Goal: Information Seeking & Learning: Learn about a topic

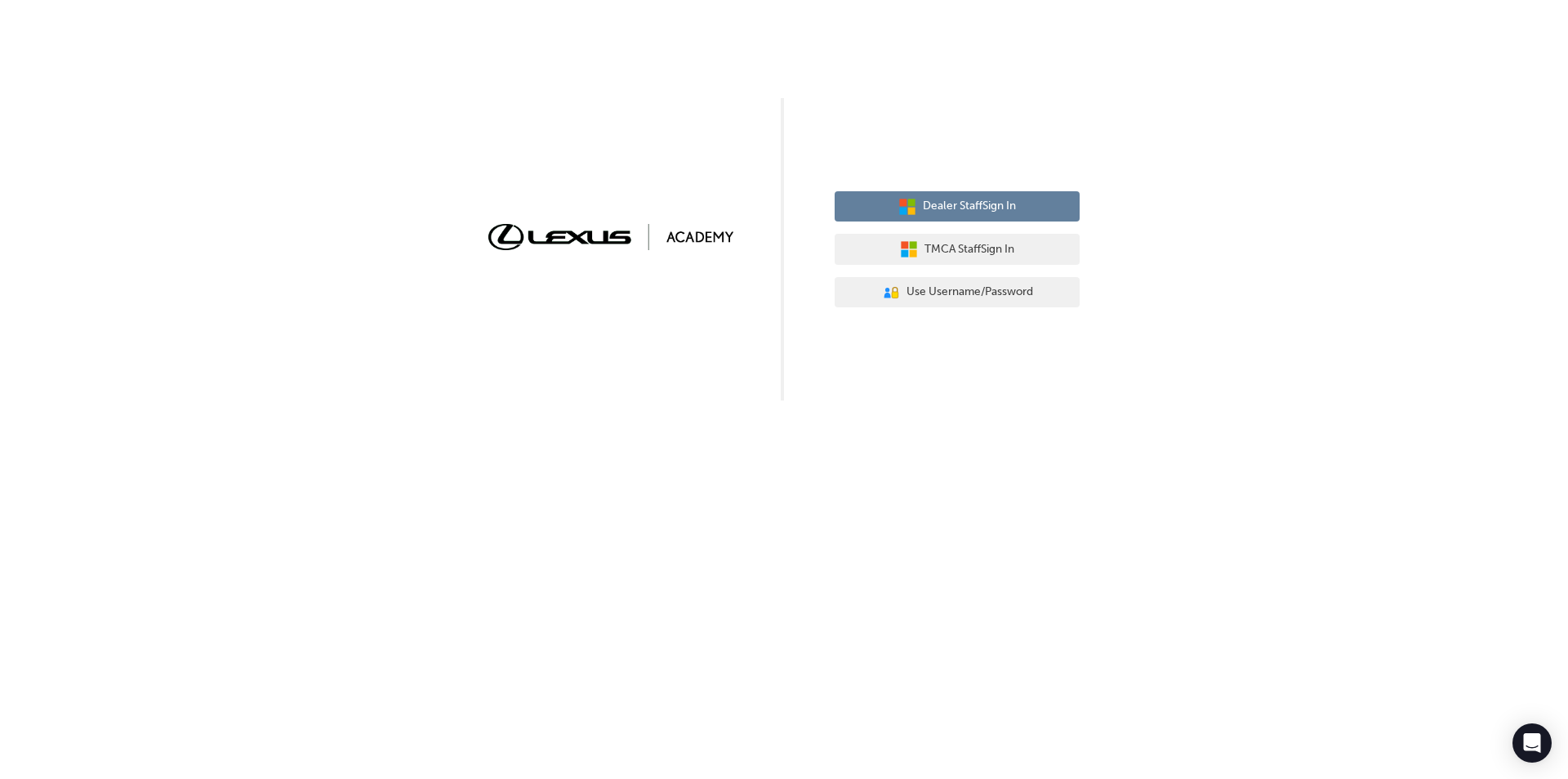
click at [963, 210] on span "Dealer Staff Sign In" at bounding box center [969, 206] width 93 height 19
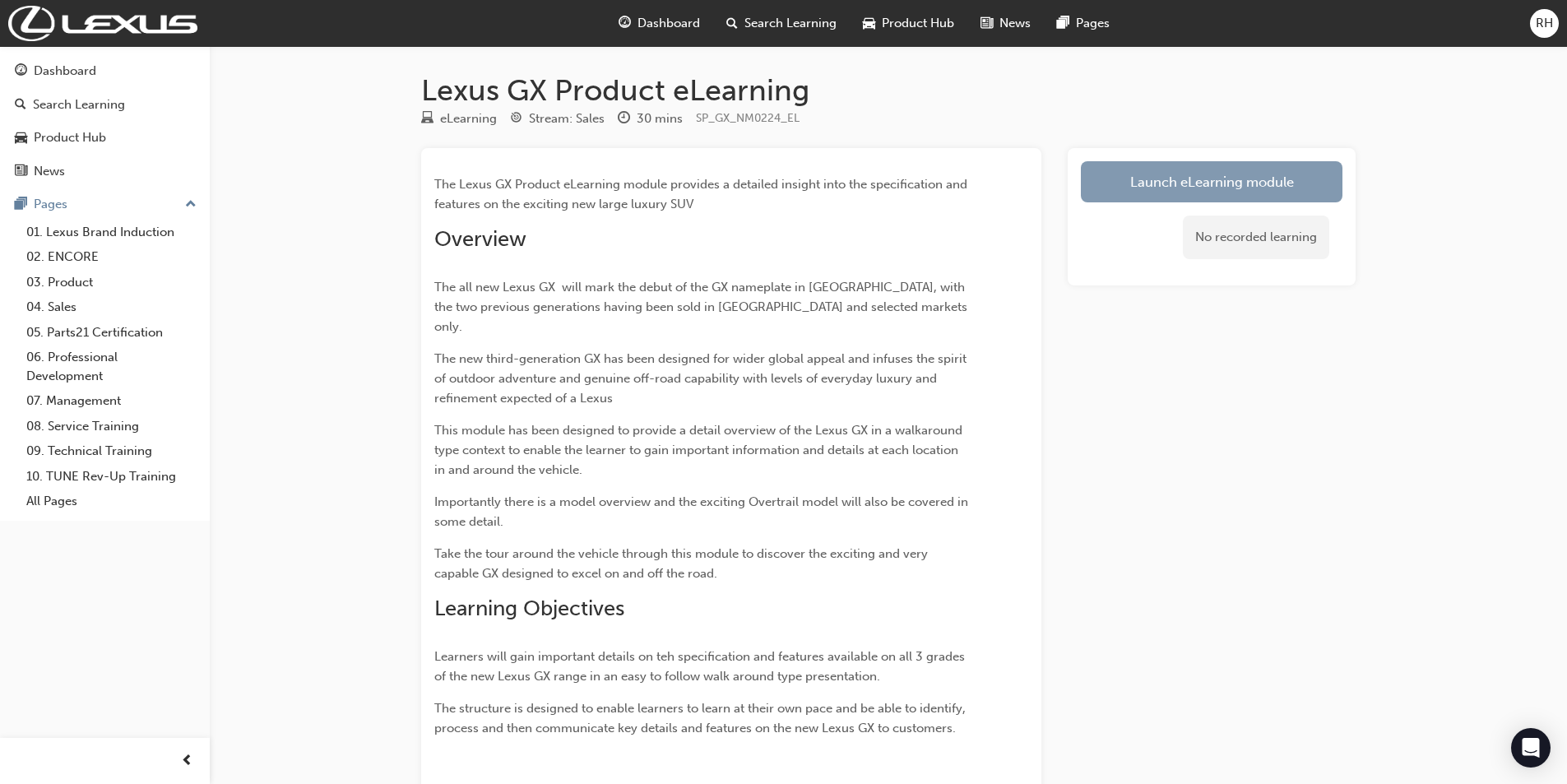
click at [1249, 186] on link "Launch eLearning module" at bounding box center [1211, 181] width 261 height 41
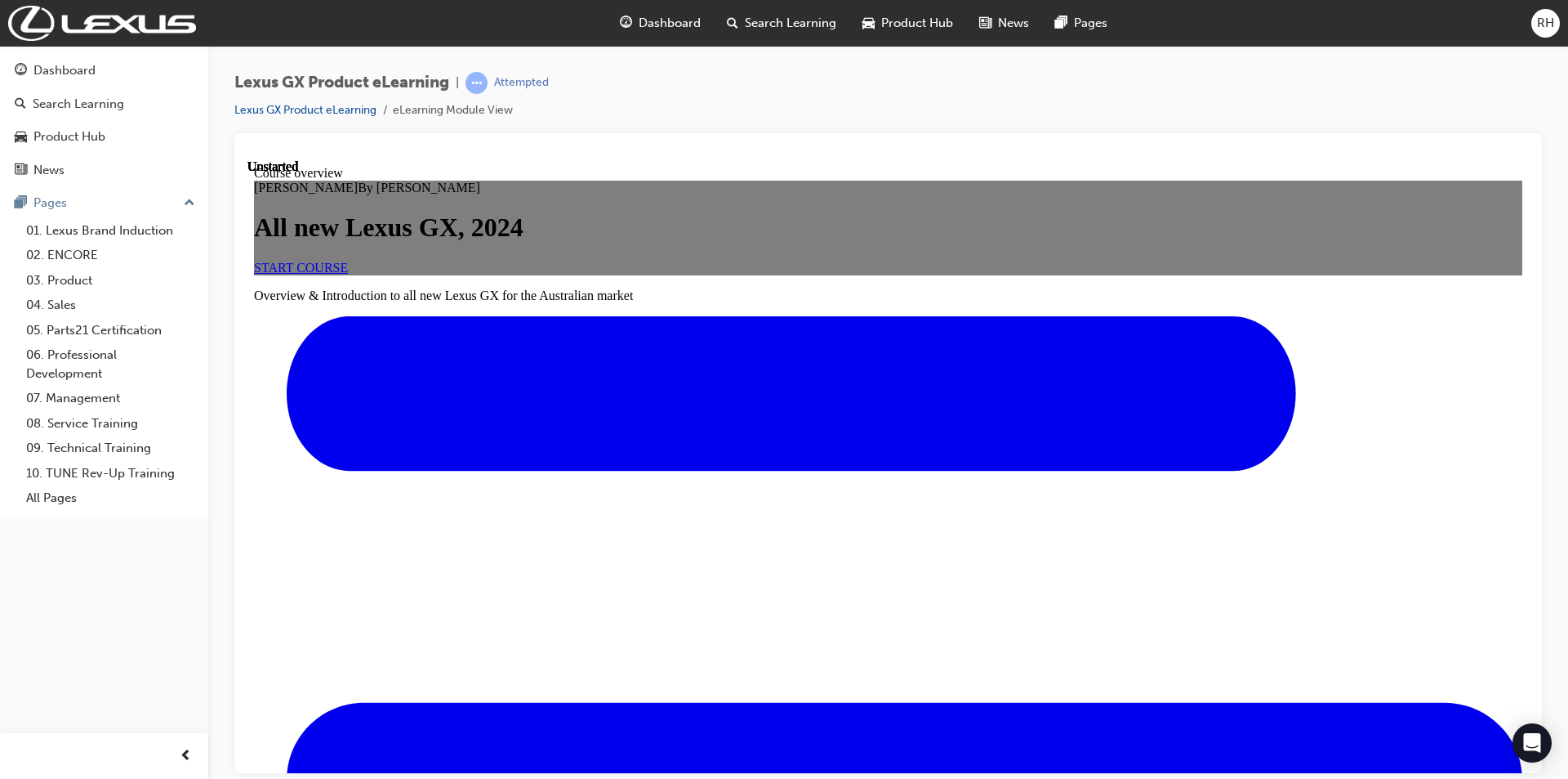
click at [348, 273] on link "START COURSE" at bounding box center [301, 267] width 94 height 14
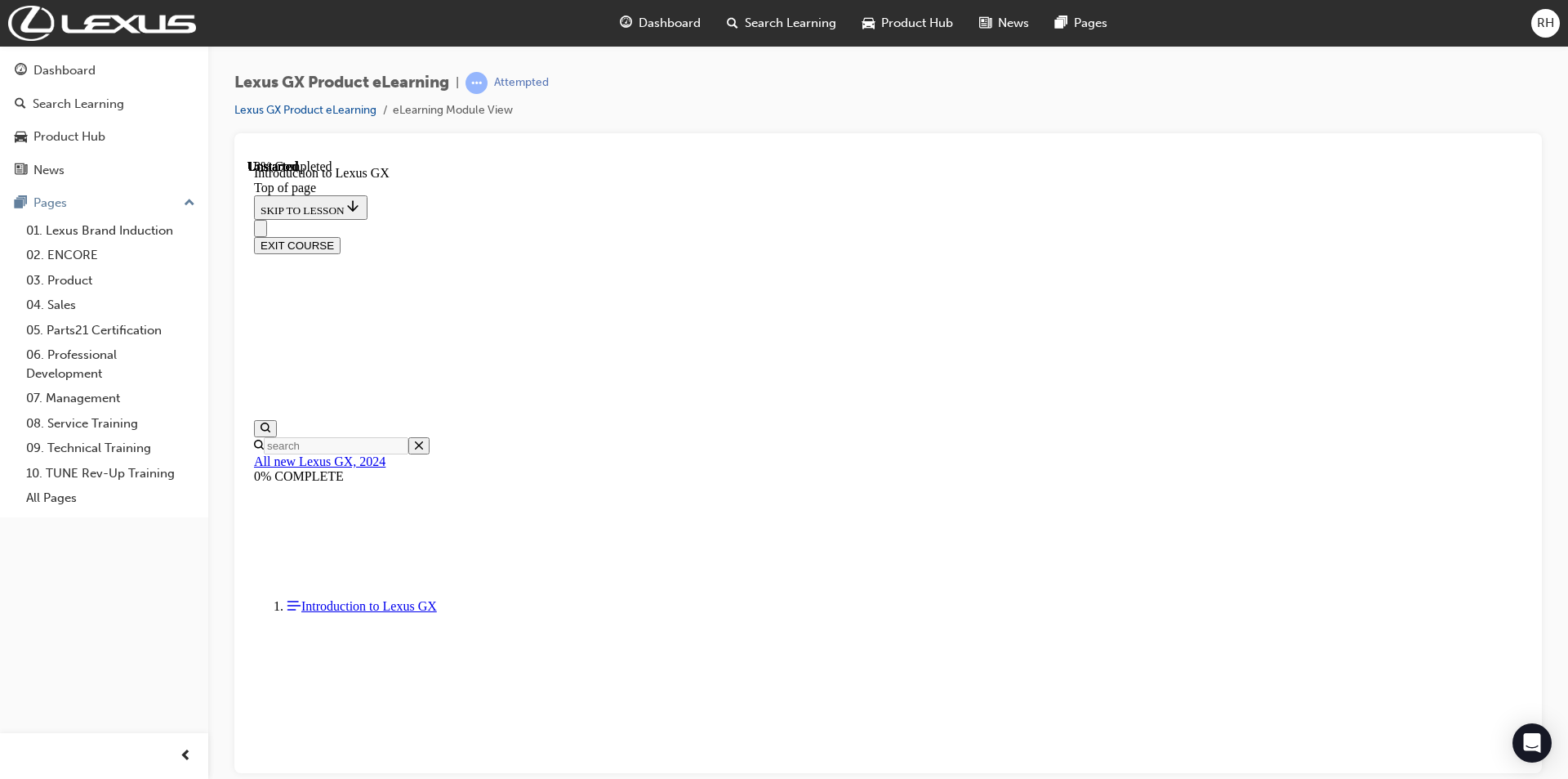
scroll to position [758, 0]
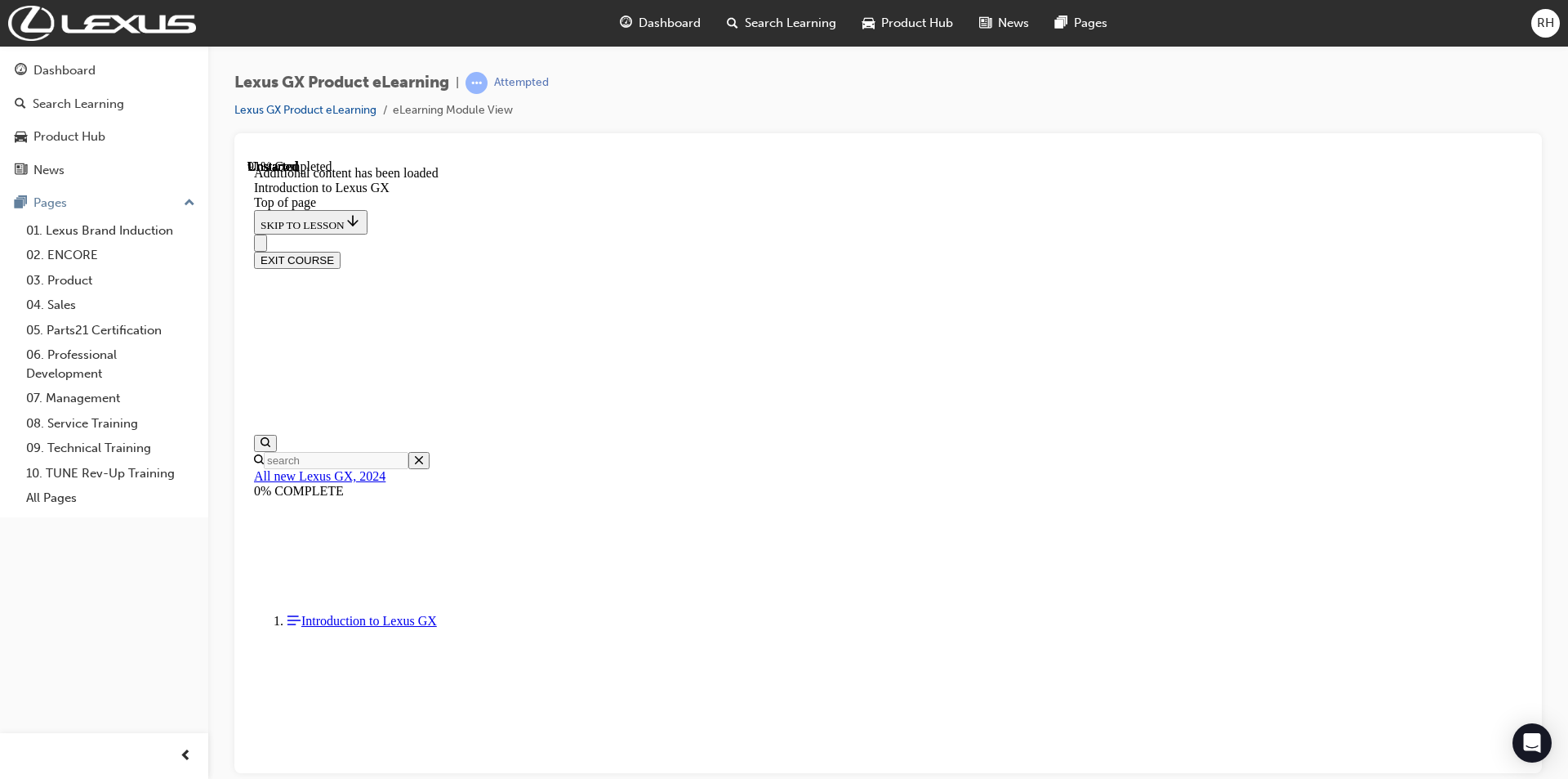
scroll to position [3615, 0]
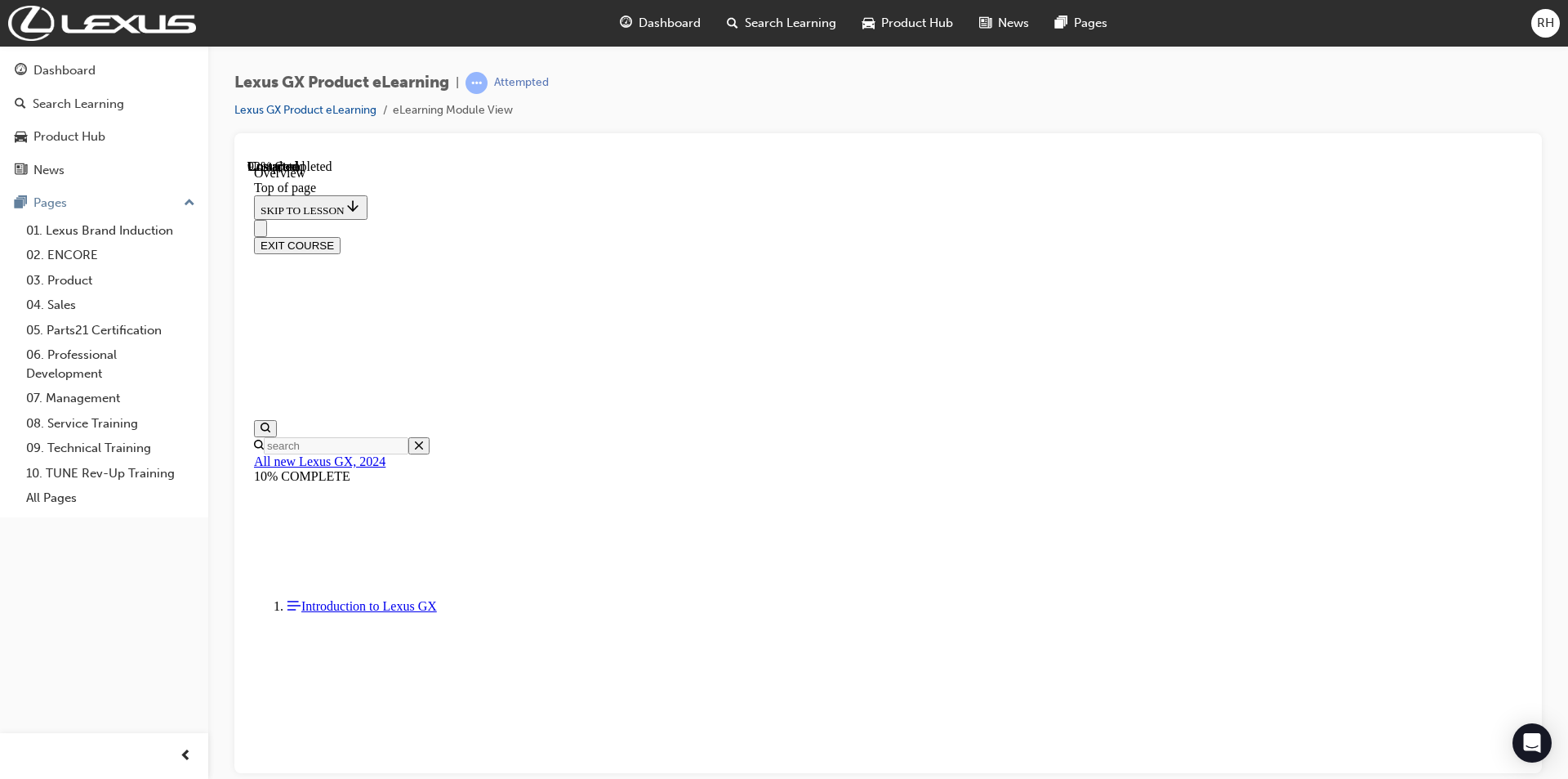
scroll to position [3215, 0]
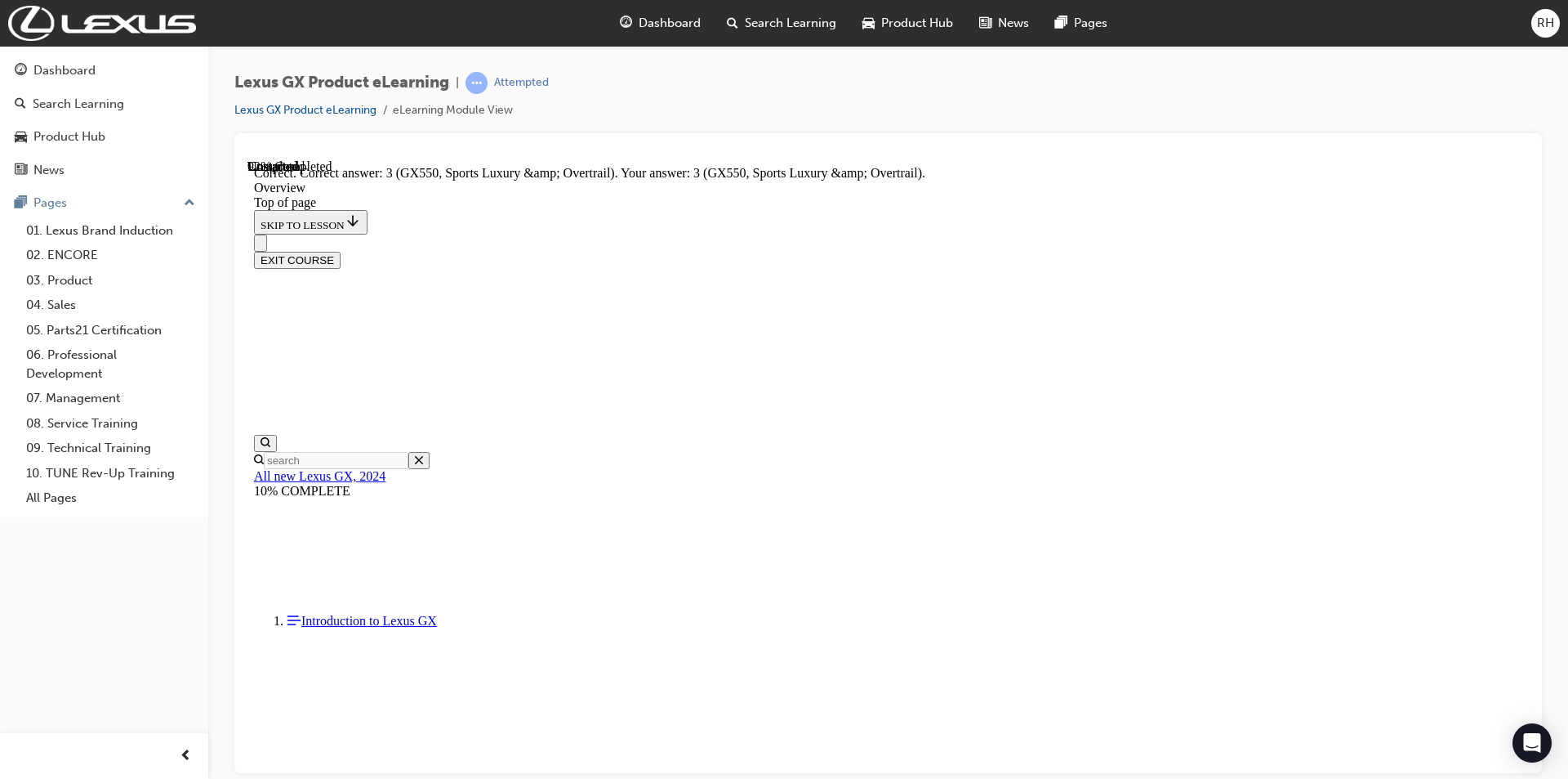
scroll to position [3323, 0]
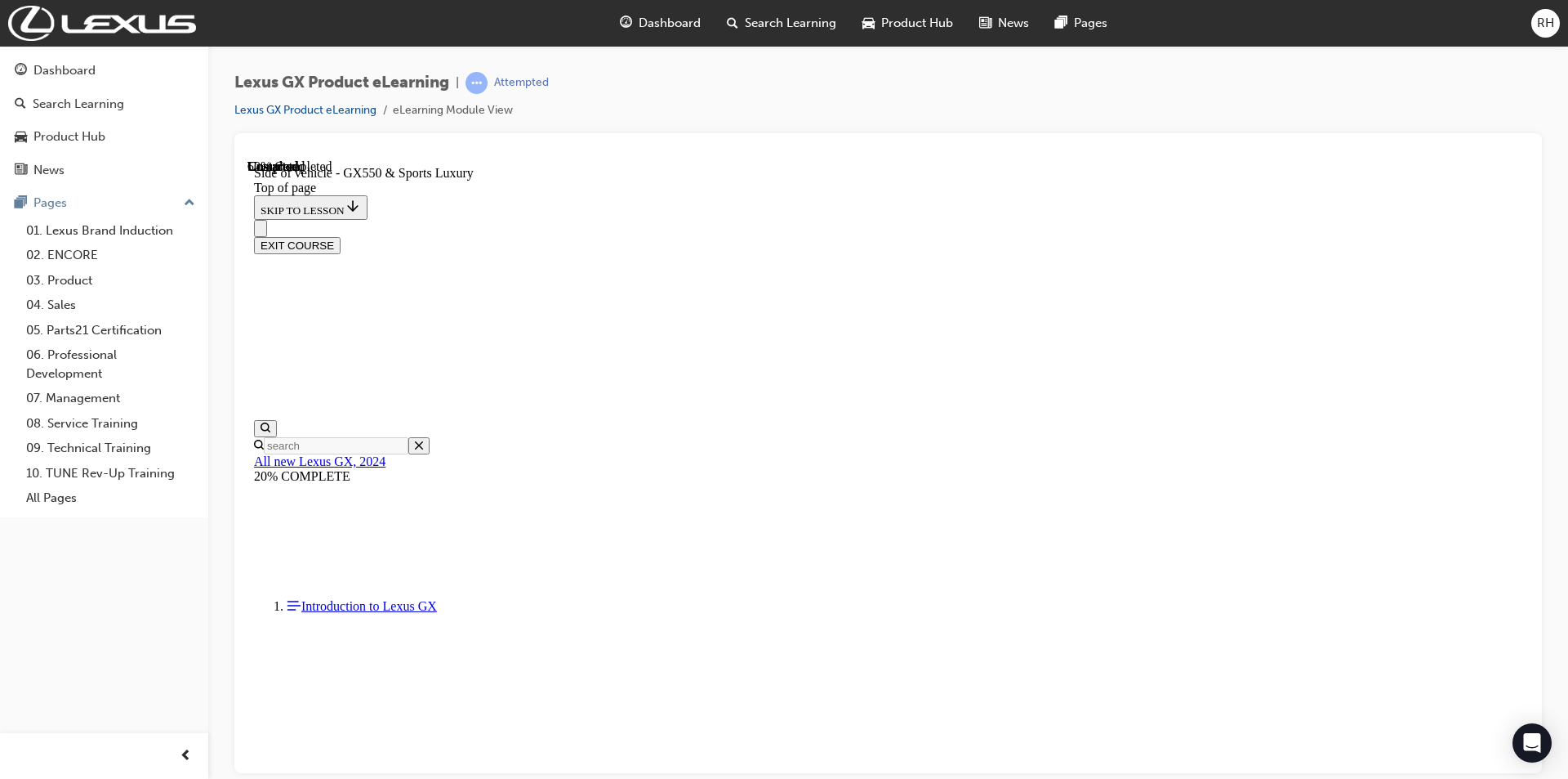
scroll to position [340, 0]
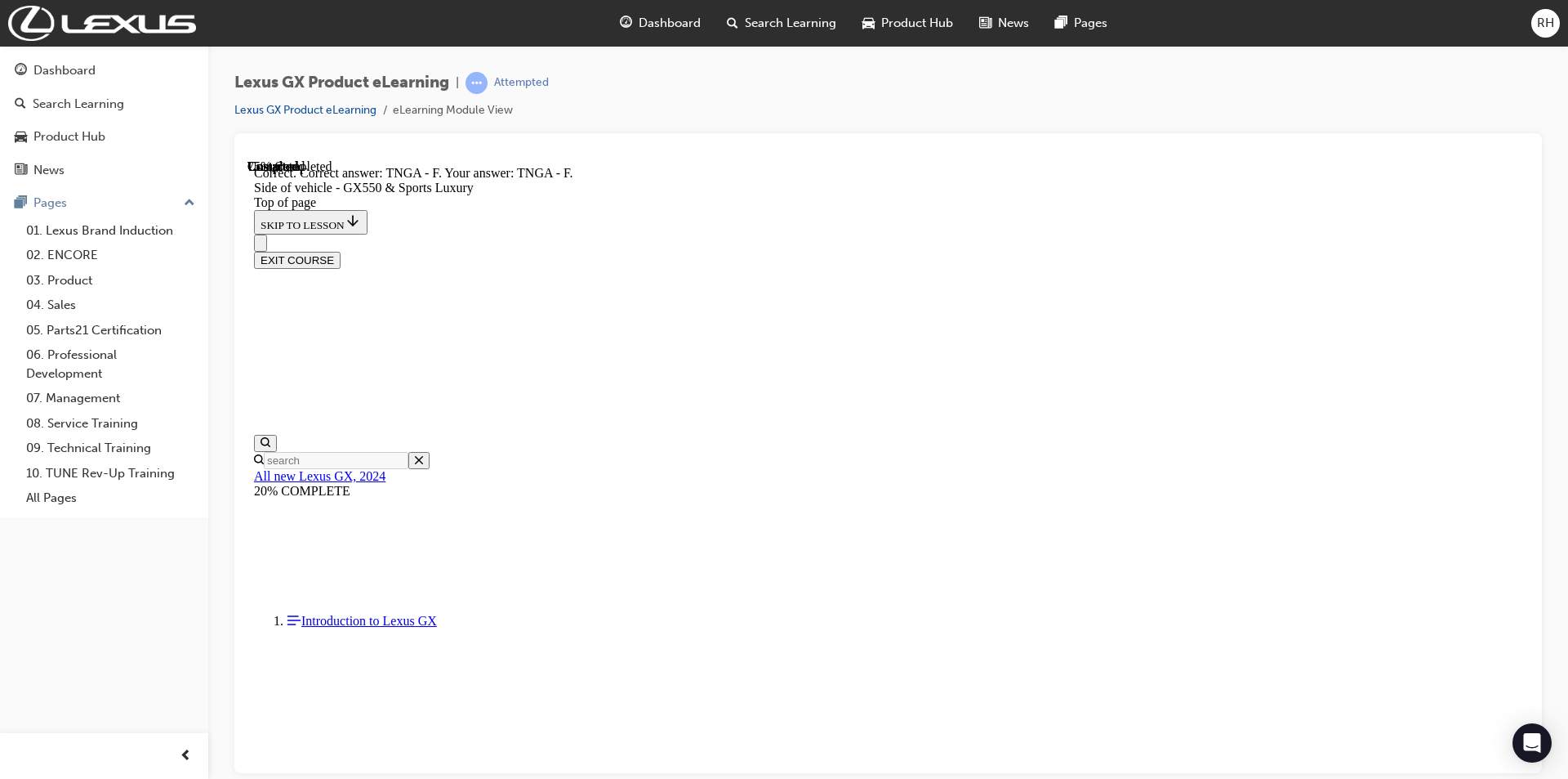
scroll to position [1118, 0]
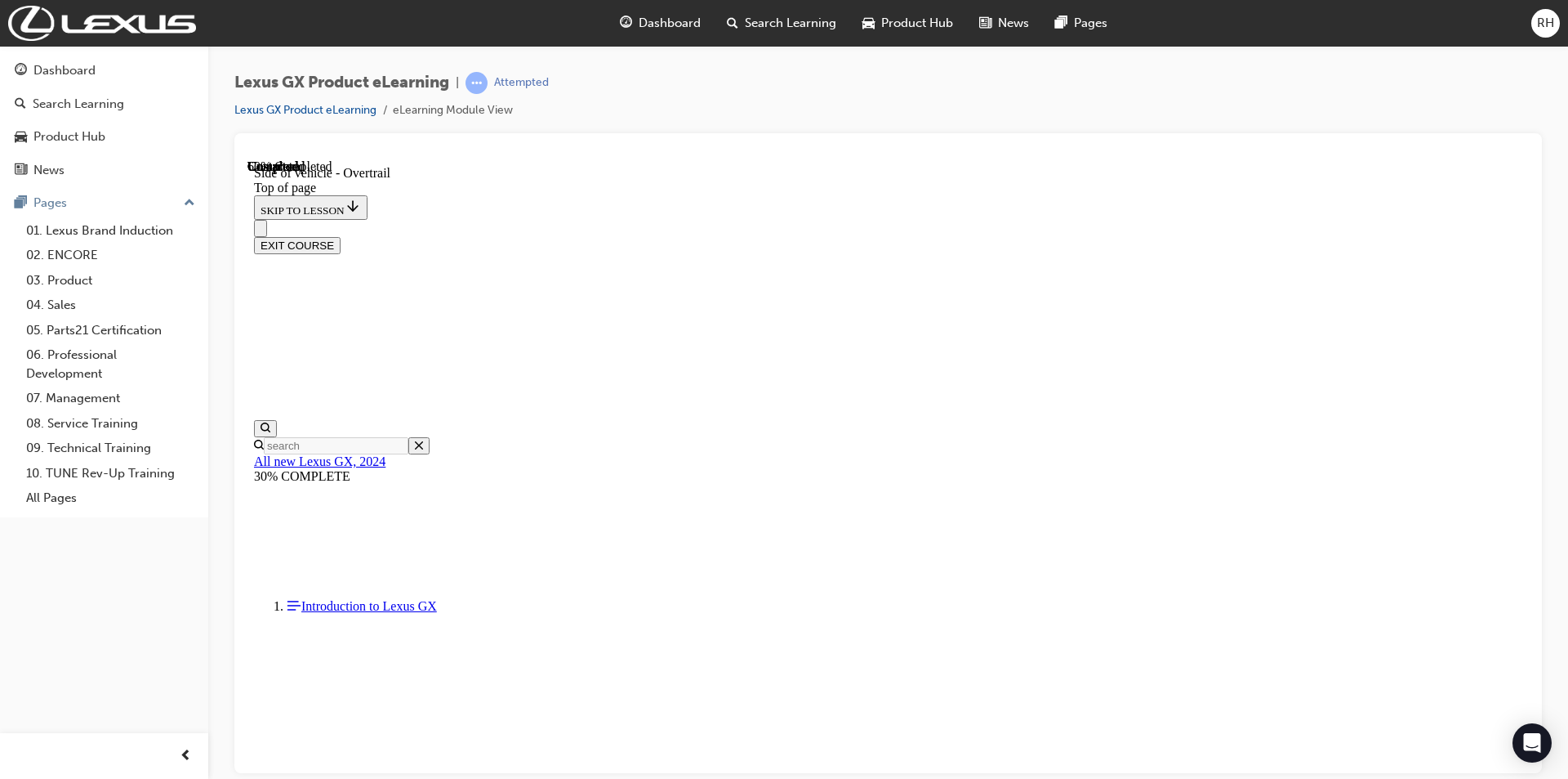
scroll to position [1217, 0]
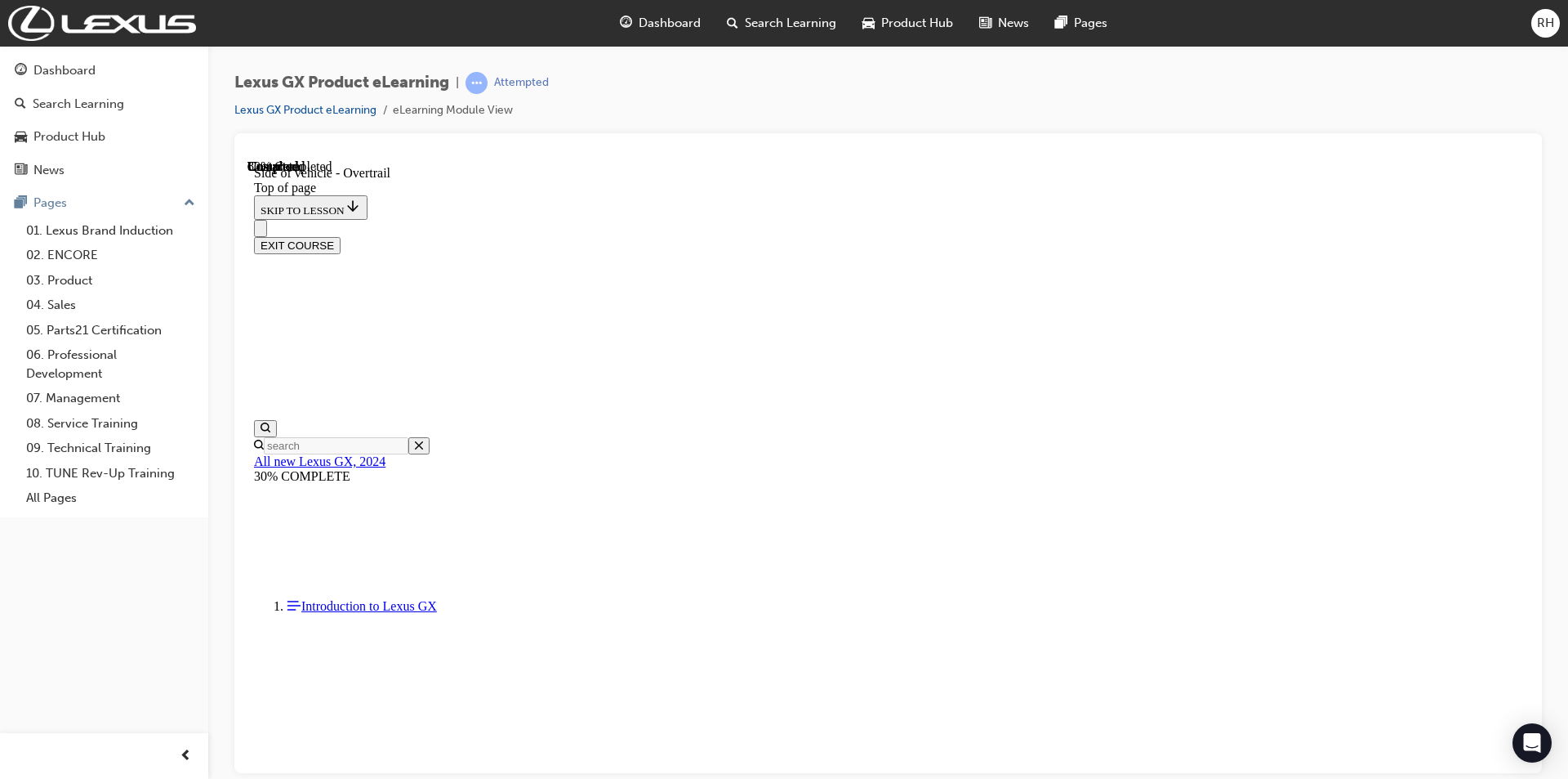
scroll to position [575, 0]
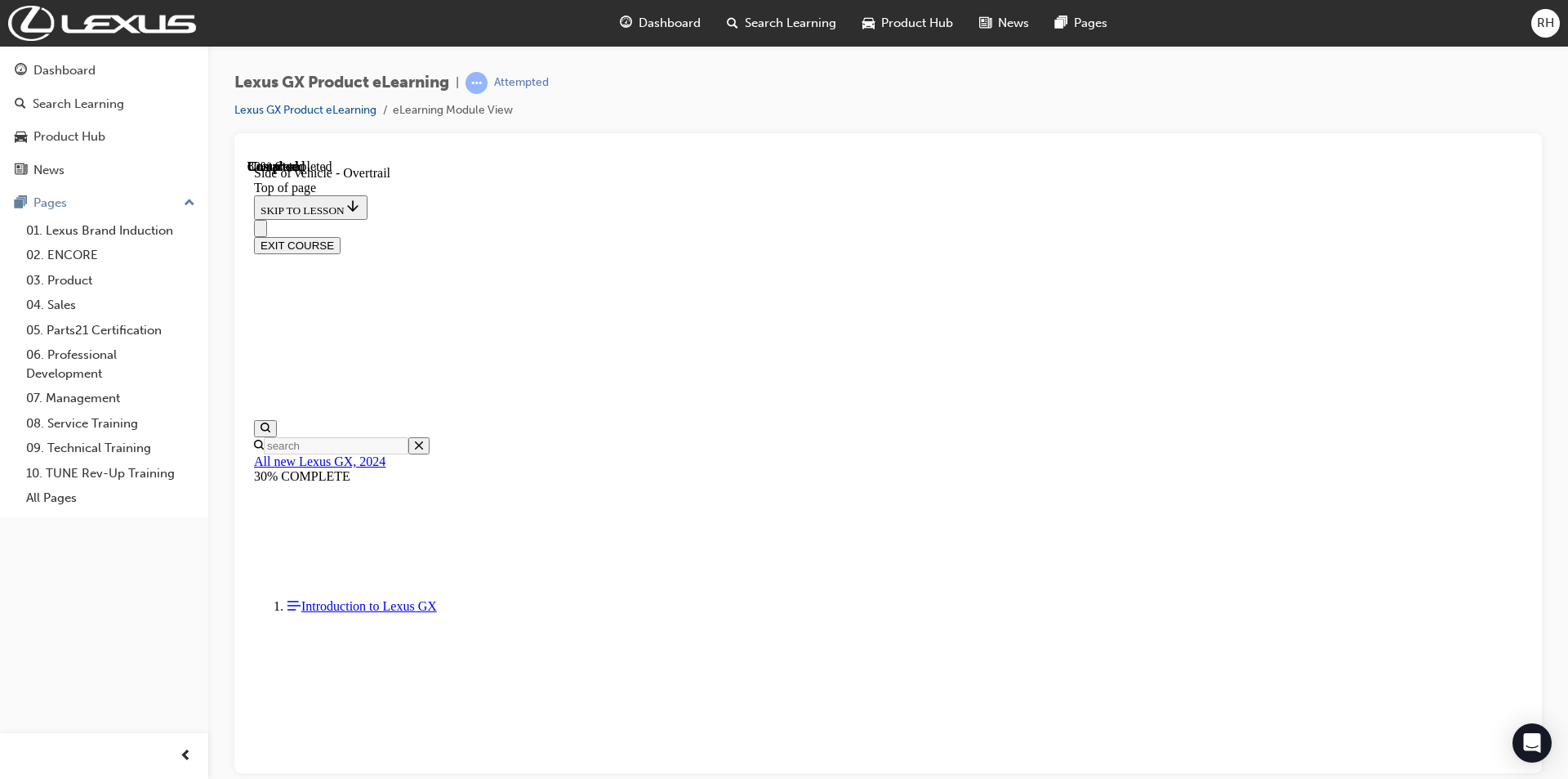
scroll to position [1394, 0]
drag, startPoint x: 1001, startPoint y: 504, endPoint x: 748, endPoint y: 591, distance: 267.5
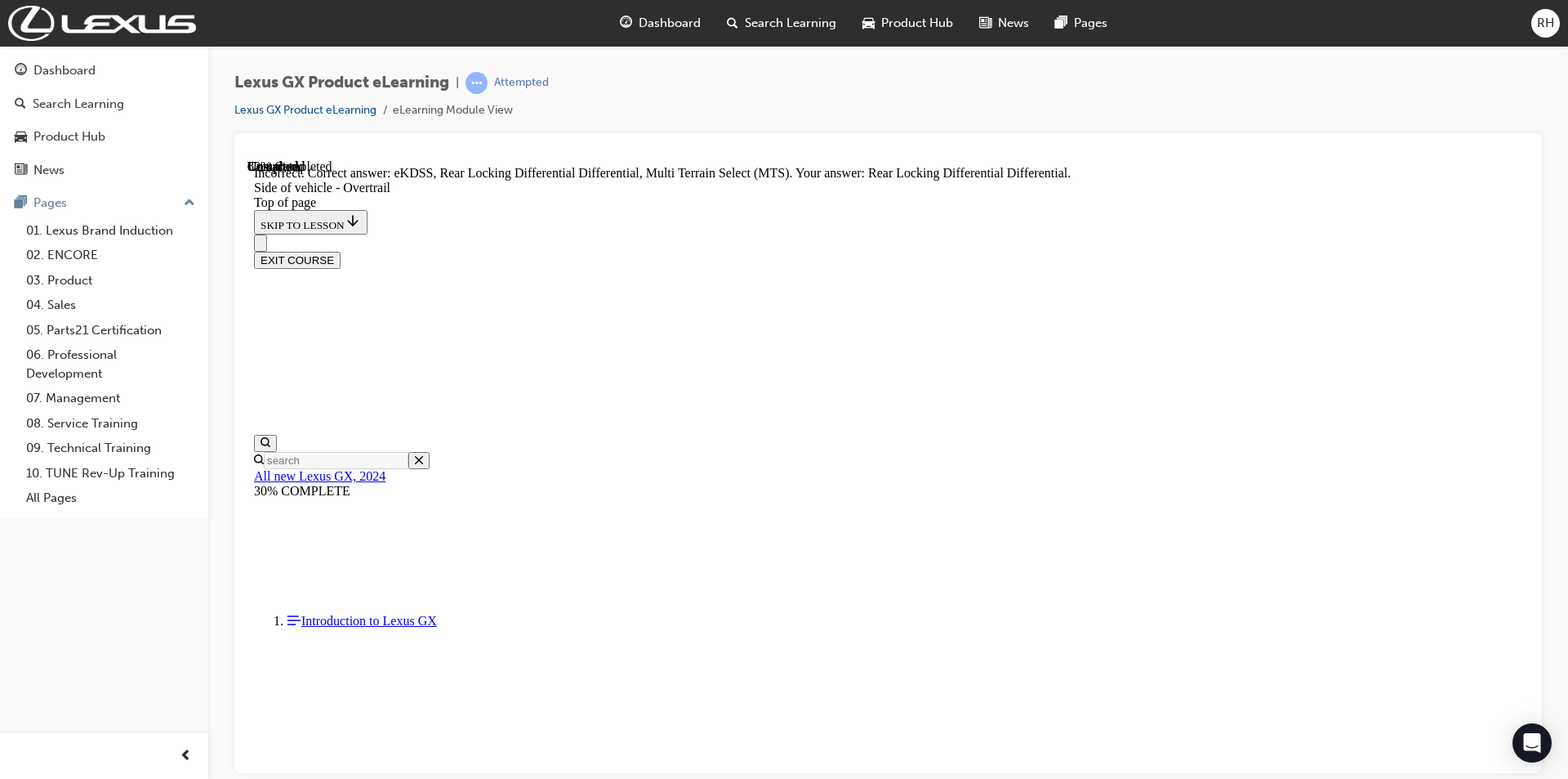
scroll to position [0, 0]
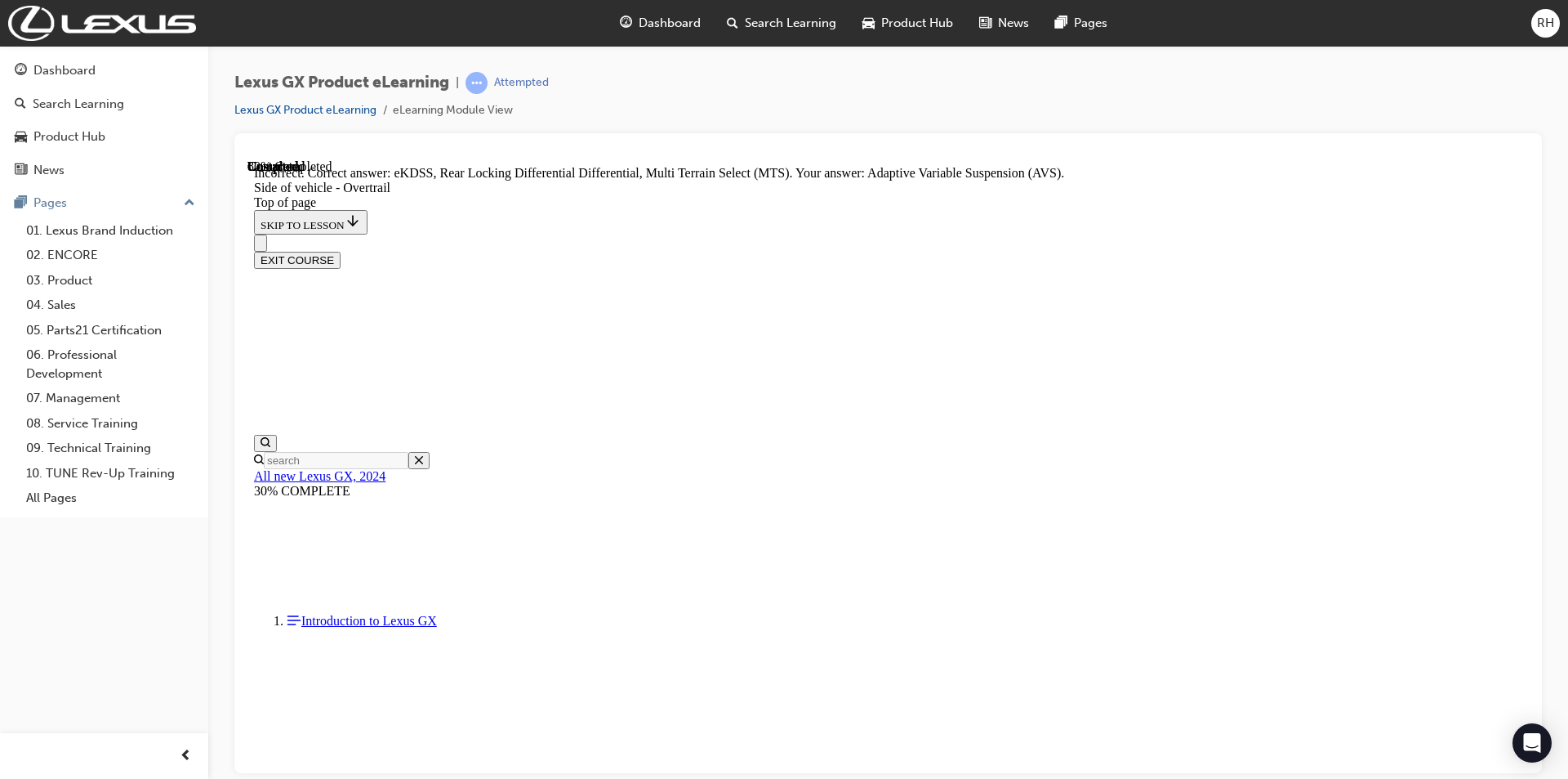
scroll to position [1278, 0]
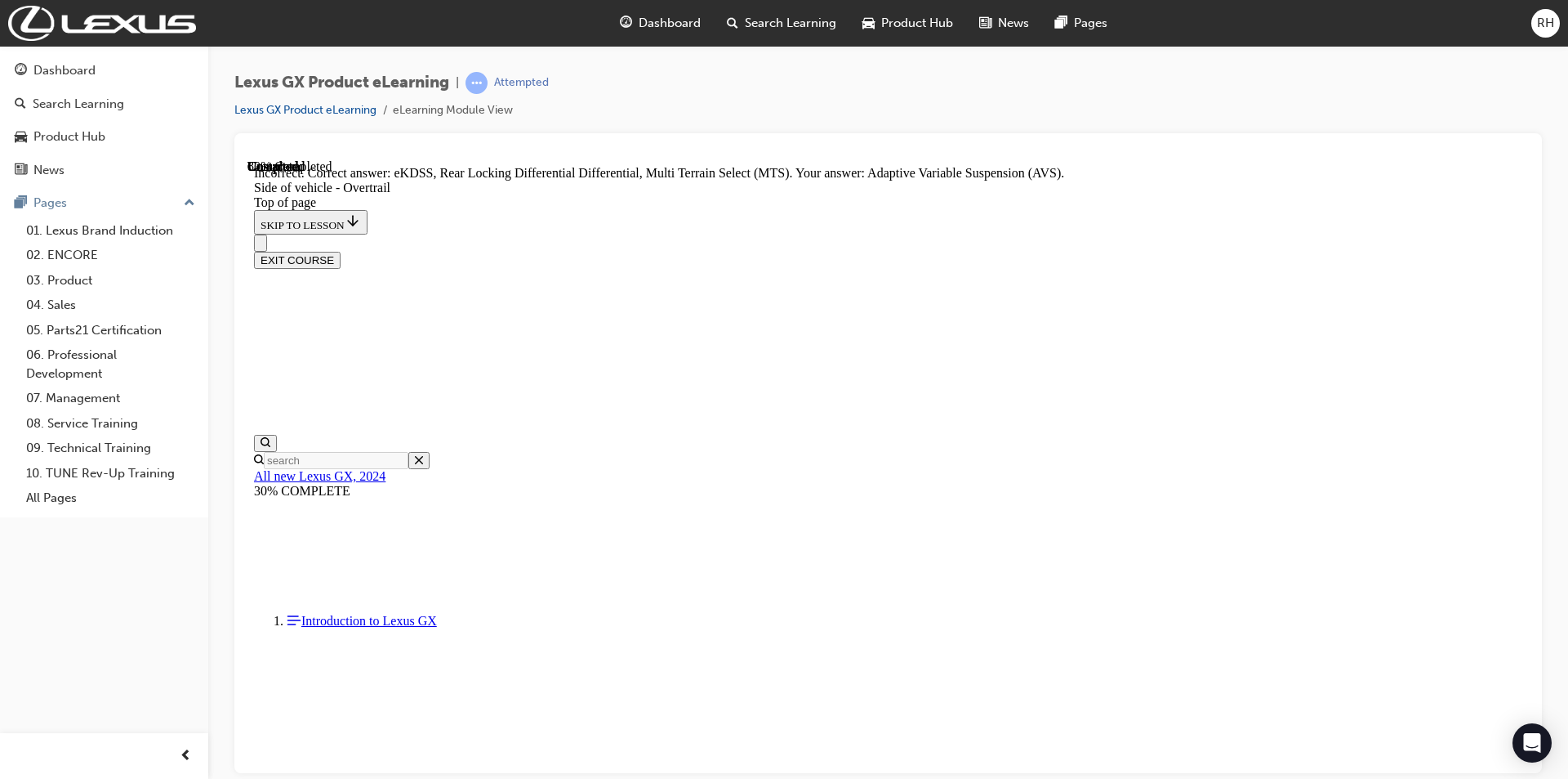
scroll to position [137, 0]
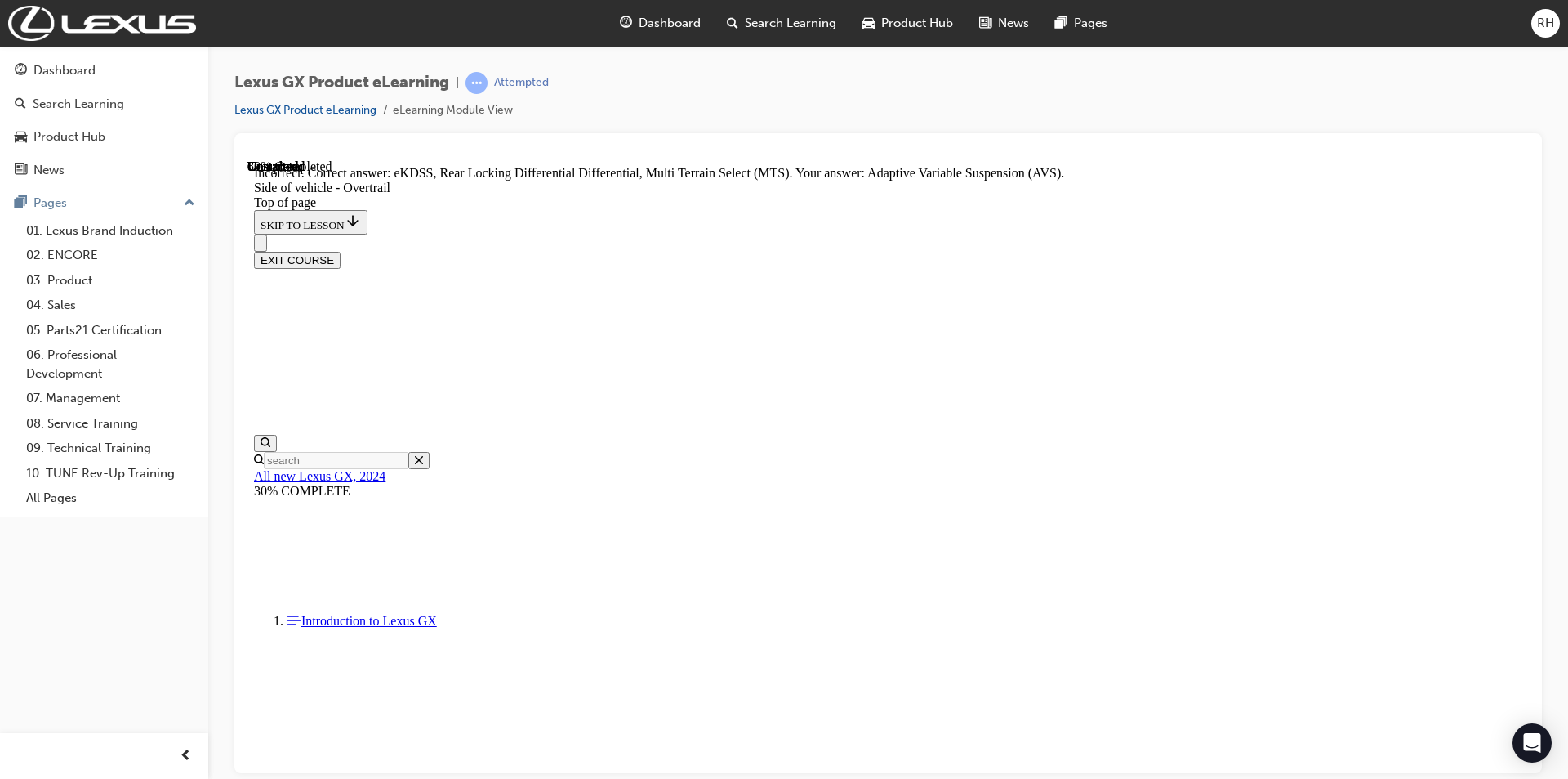
scroll to position [1706, 0]
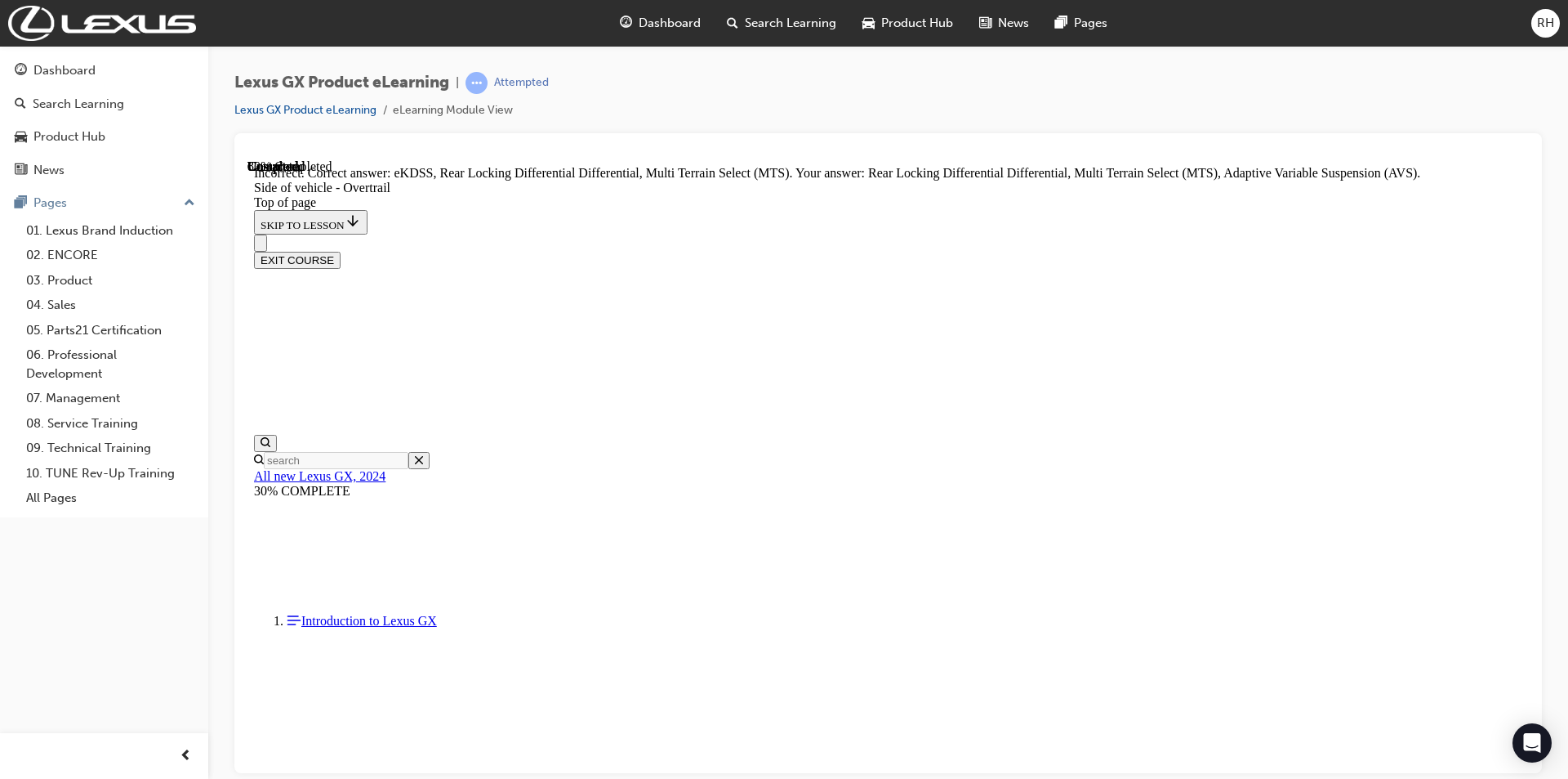
scroll to position [1694, 0]
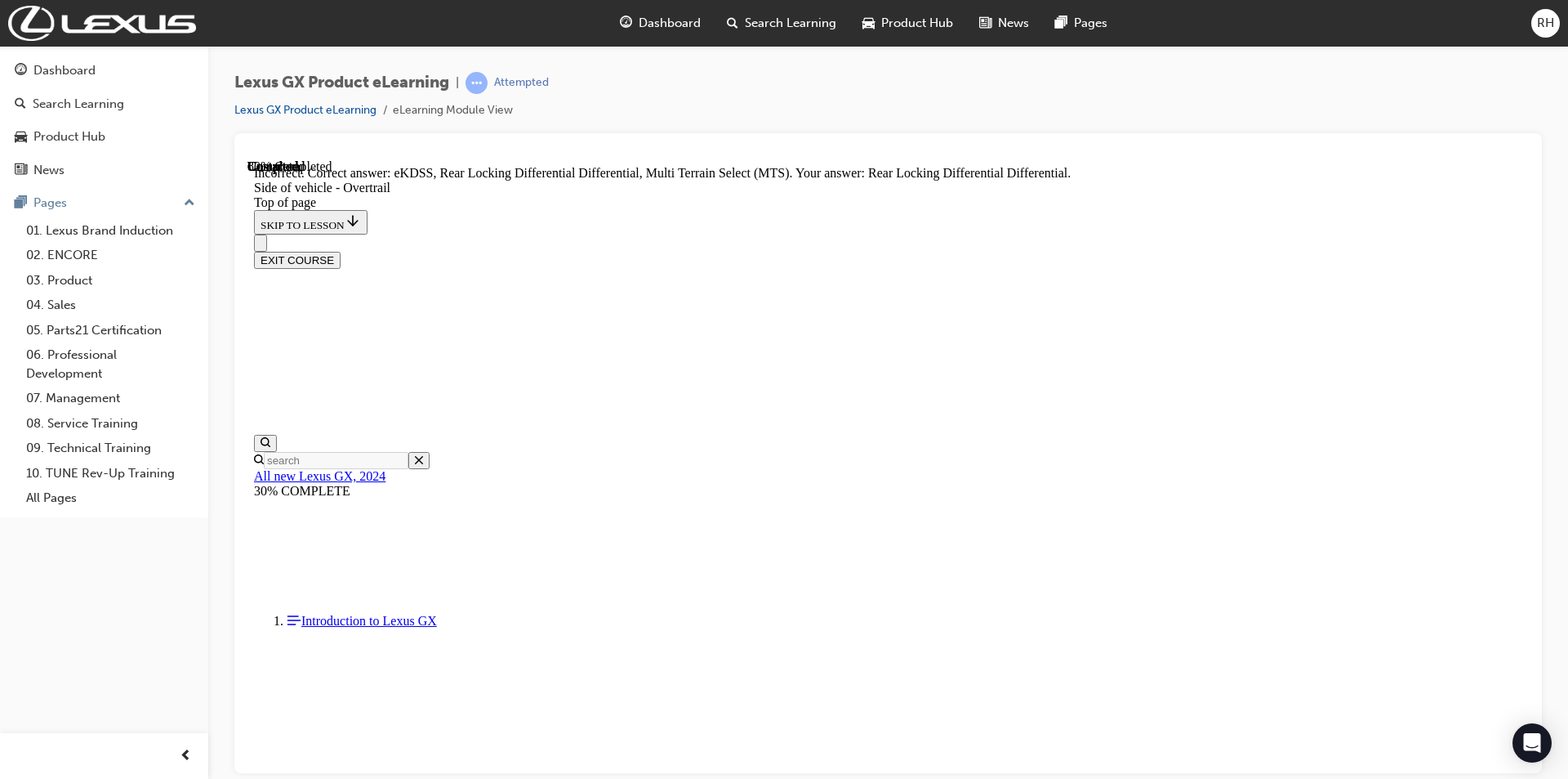
scroll to position [1290, 0]
drag, startPoint x: 1172, startPoint y: 317, endPoint x: 1160, endPoint y: 194, distance: 123.6
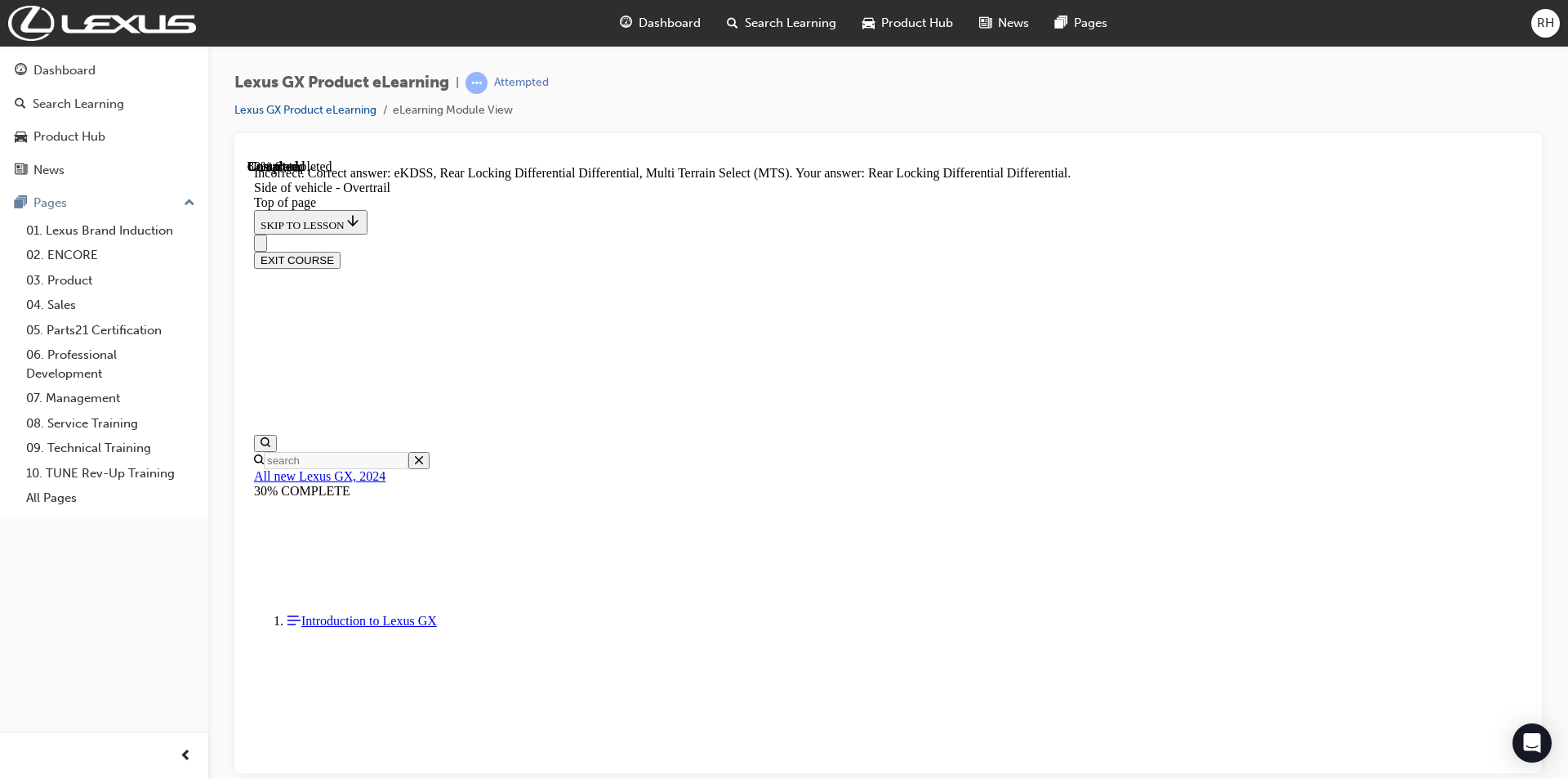
scroll to position [1440, 0]
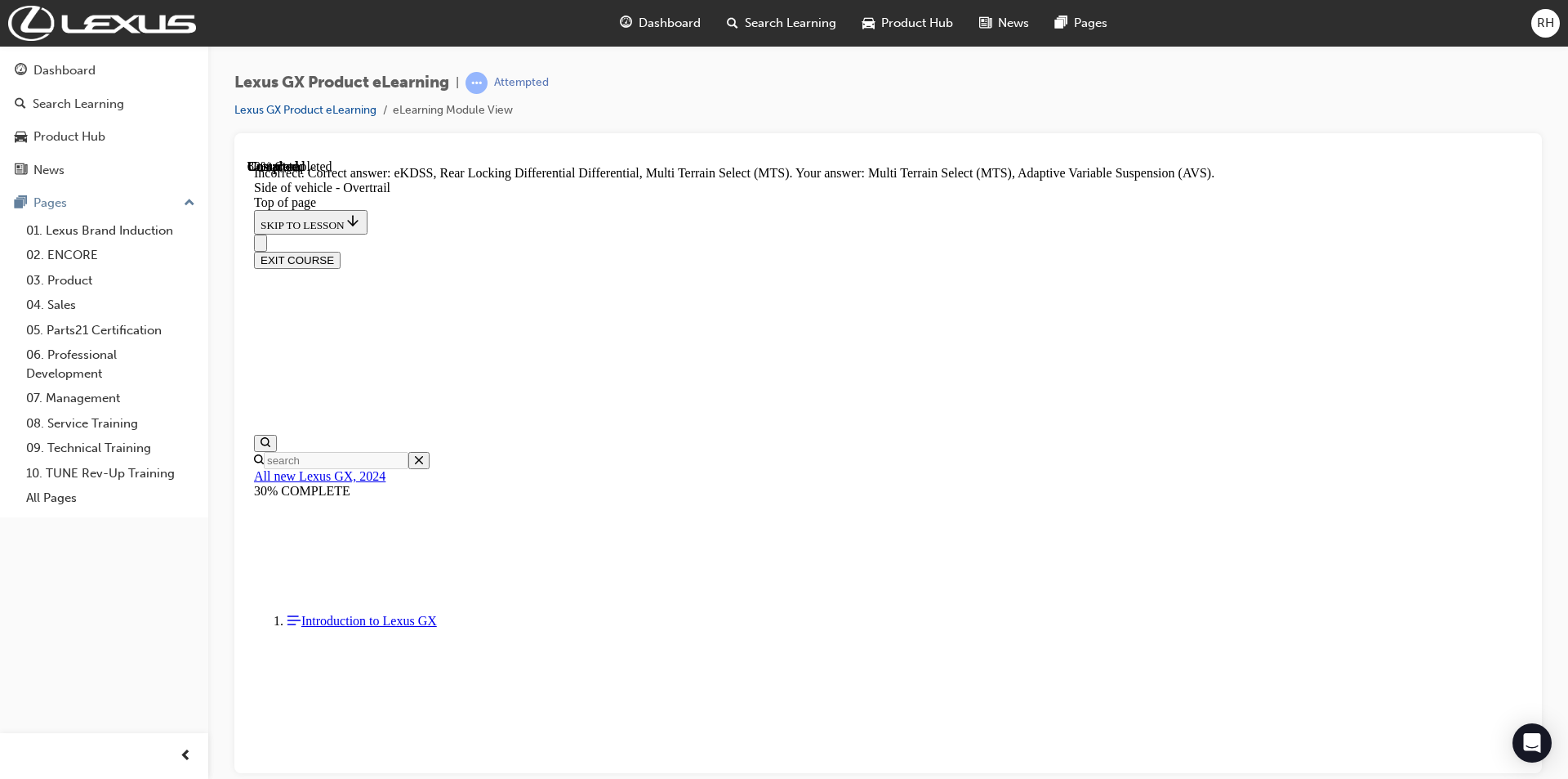
scroll to position [0, 0]
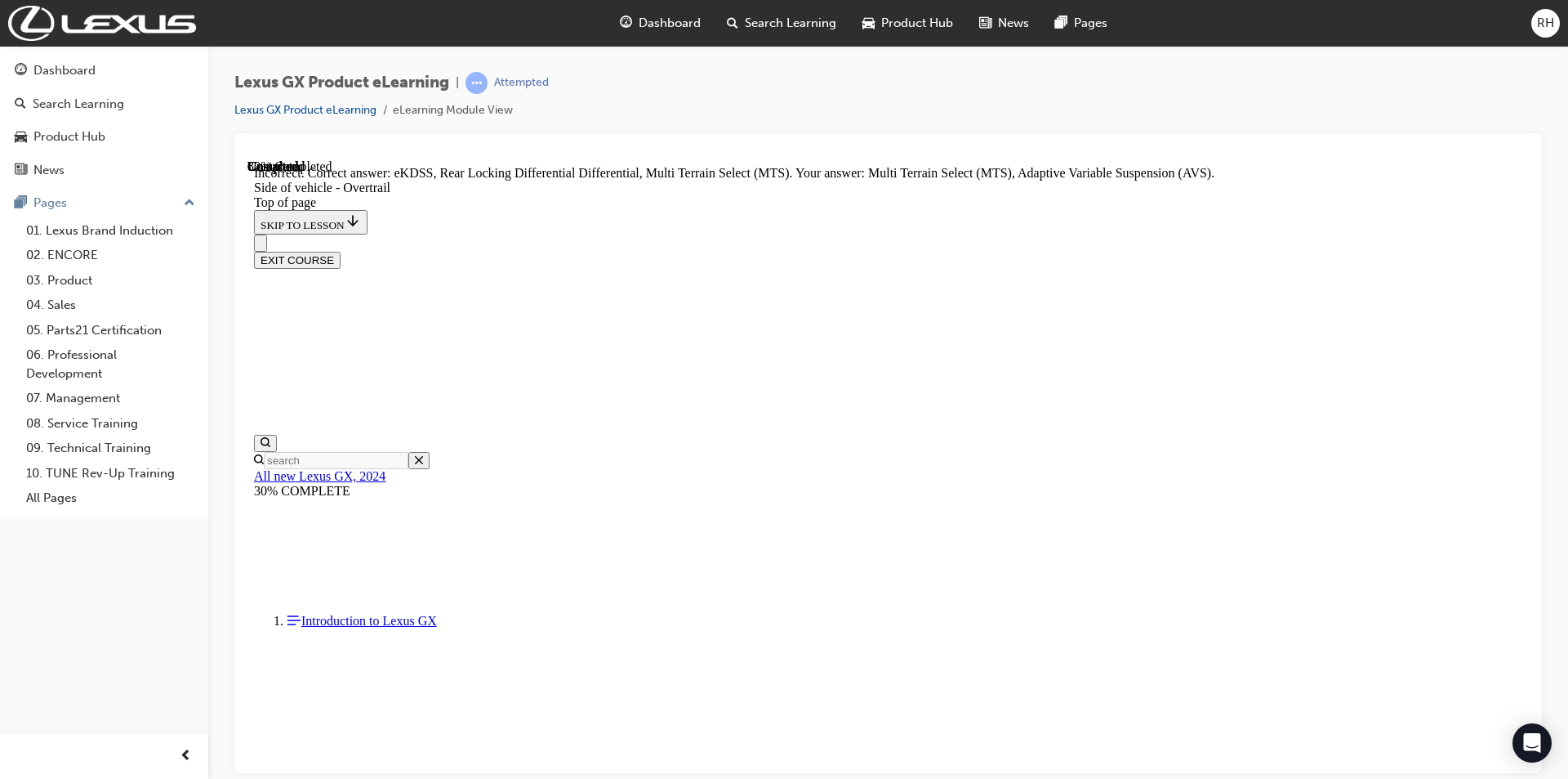
scroll to position [1242, 0]
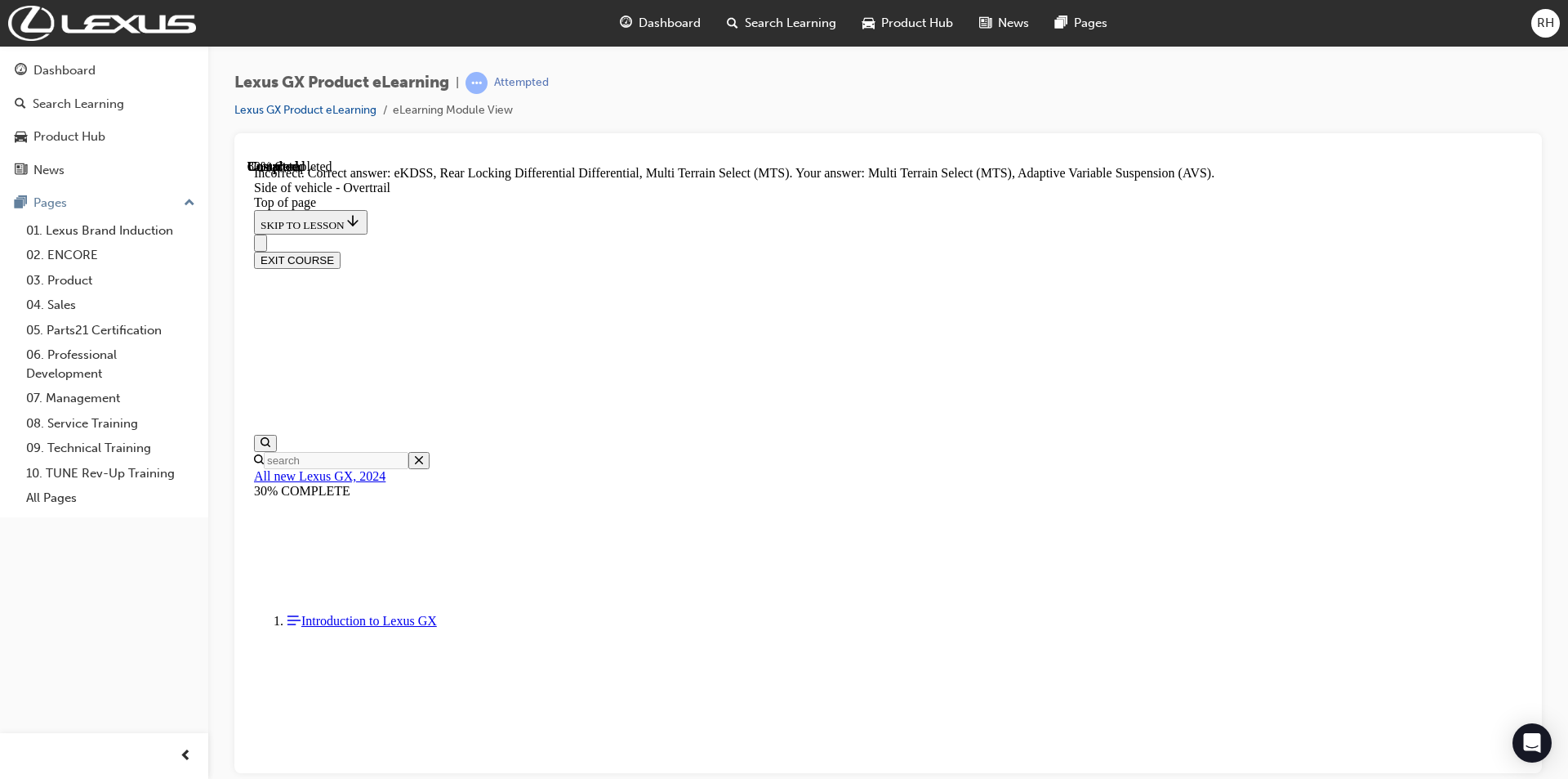
scroll to position [1694, 0]
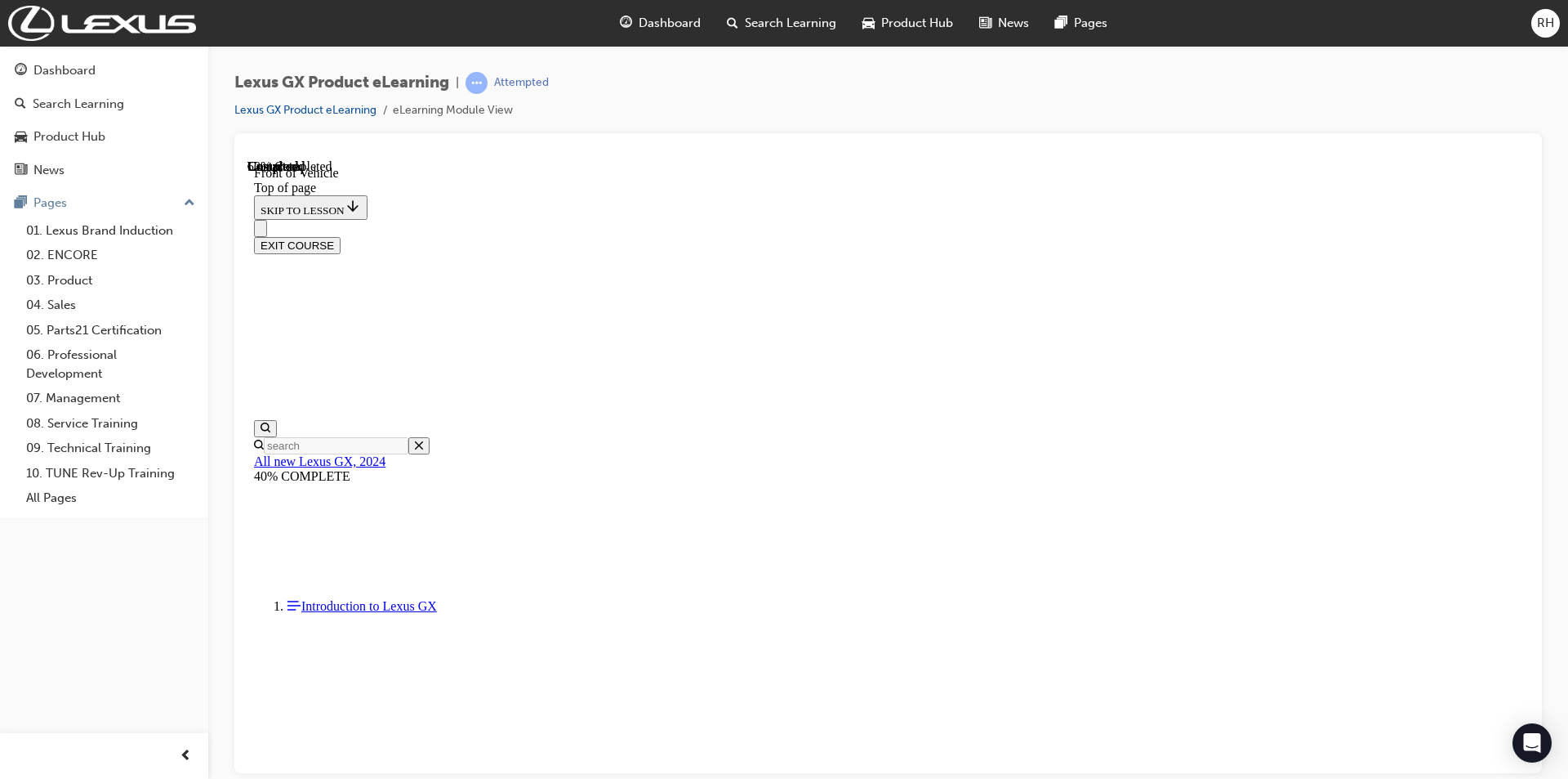
scroll to position [384, 0]
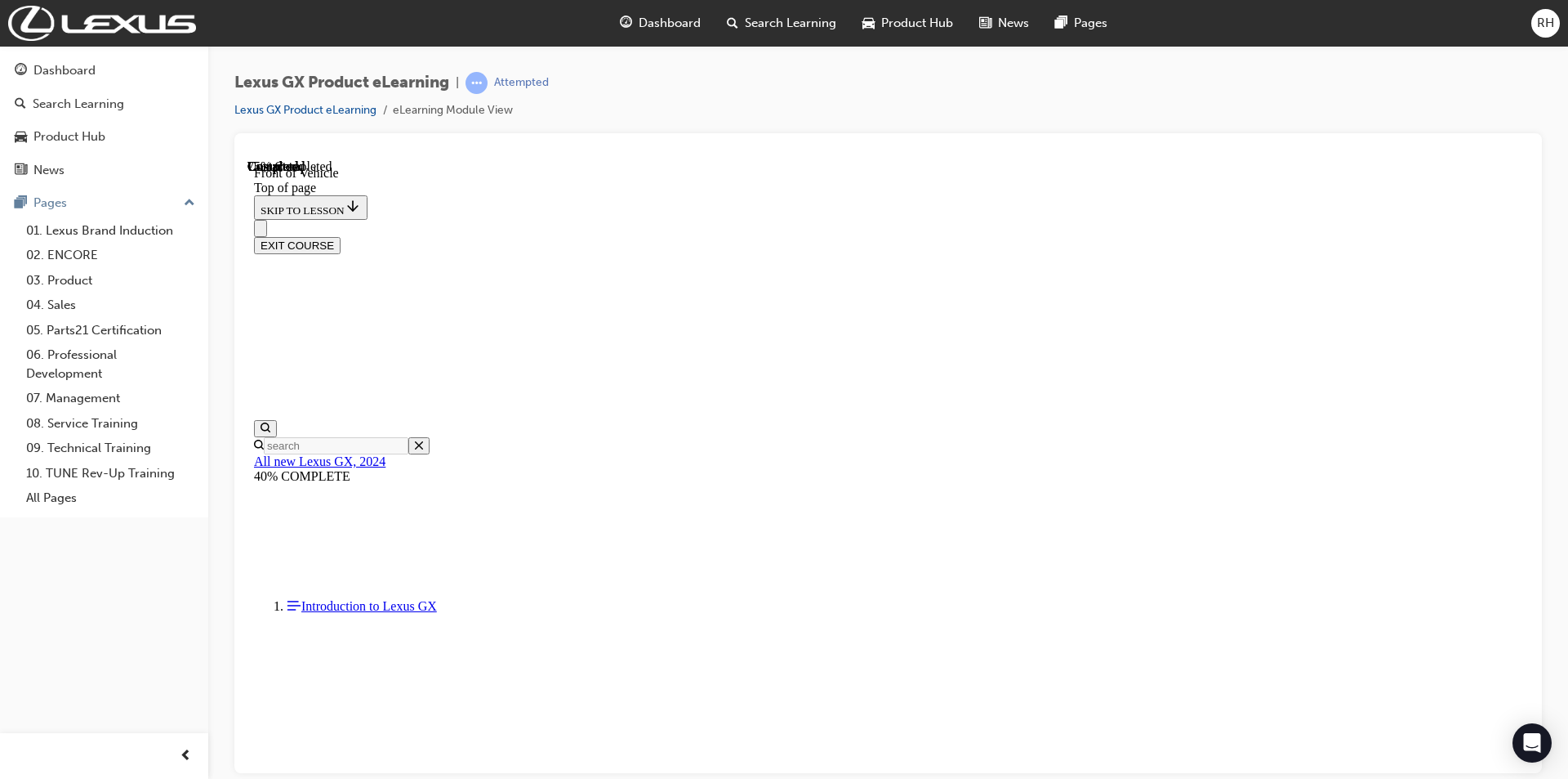
scroll to position [685, 0]
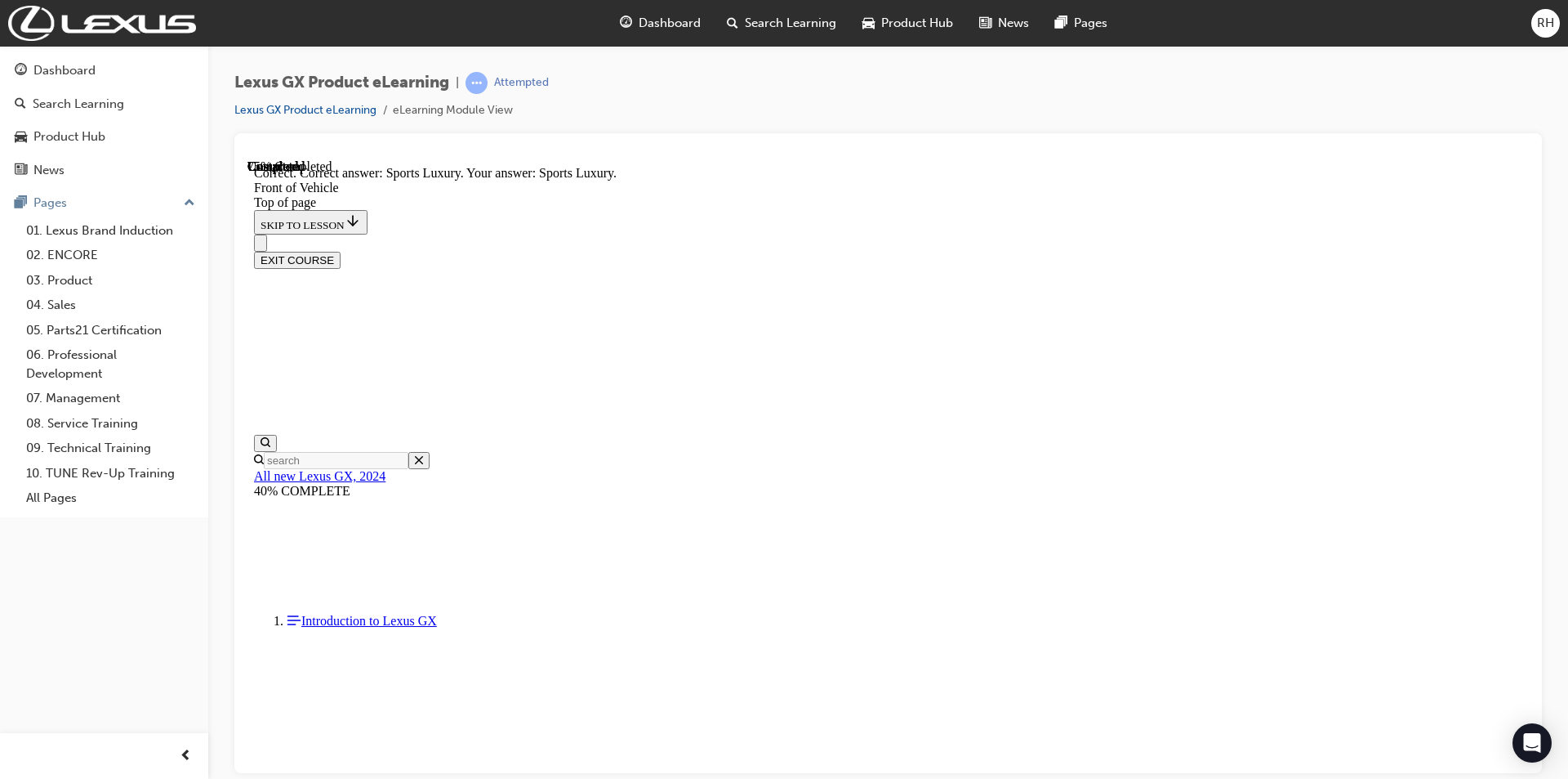
scroll to position [1178, 0]
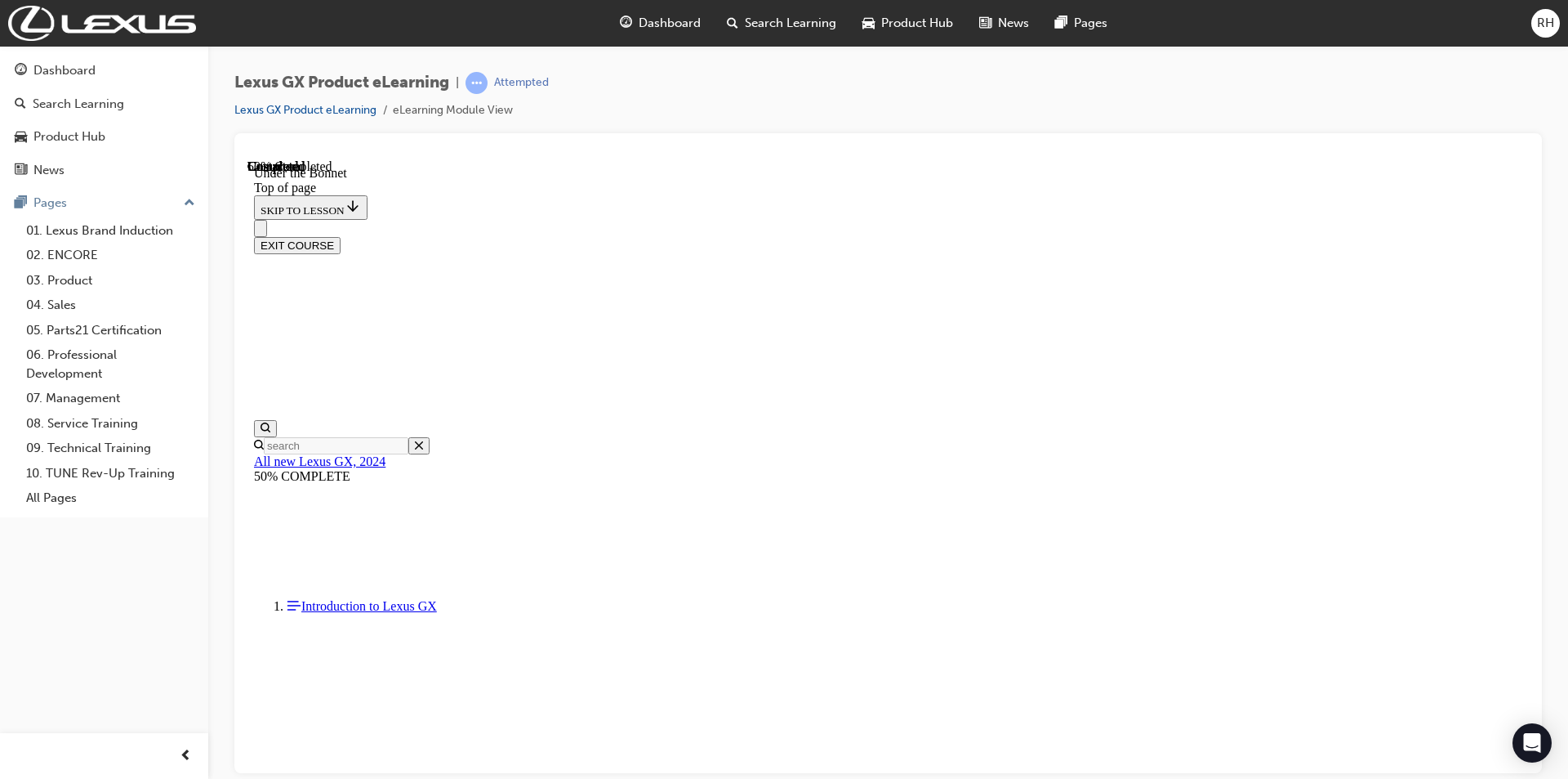
scroll to position [344, 0]
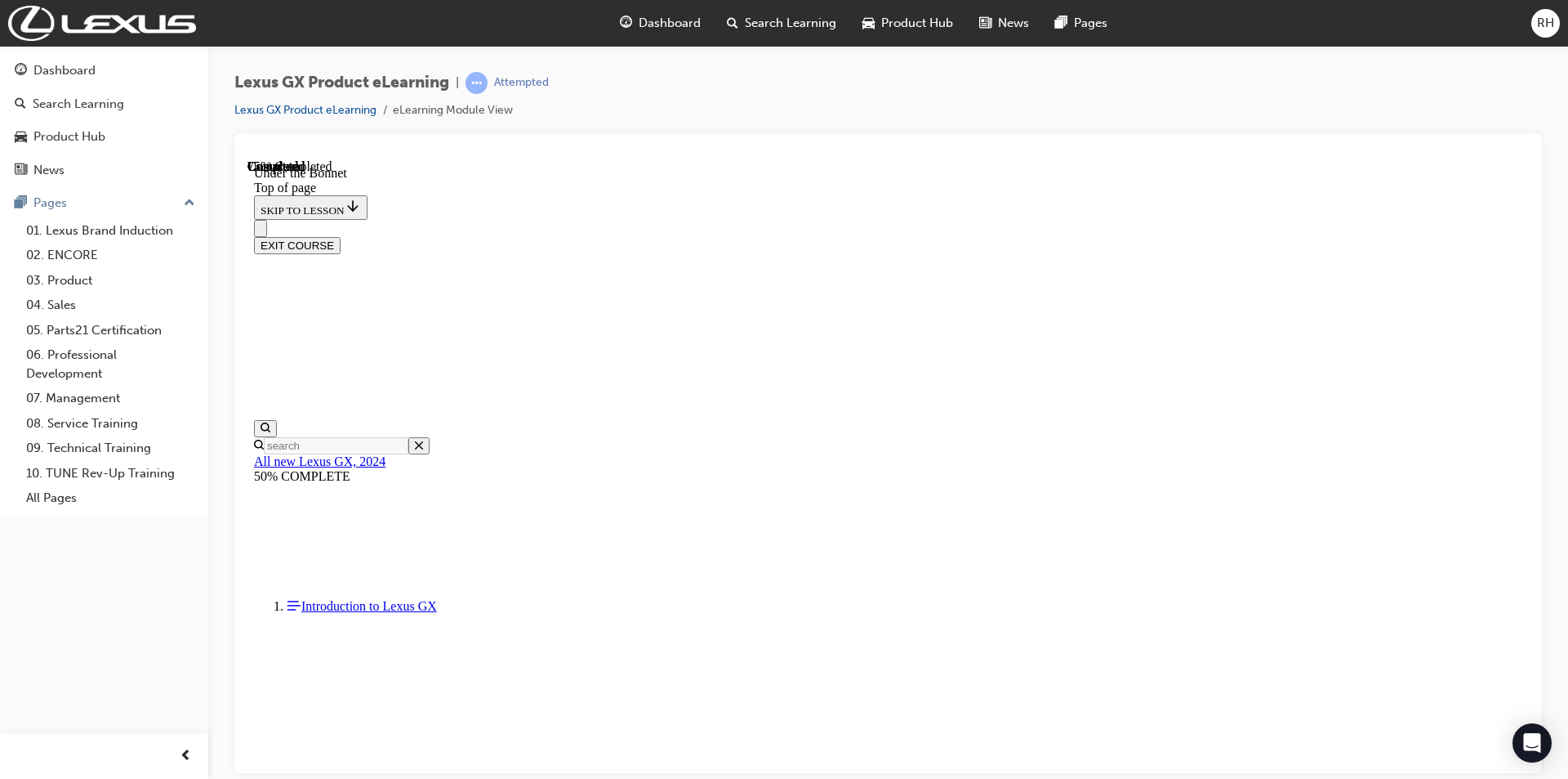
scroll to position [532, 0]
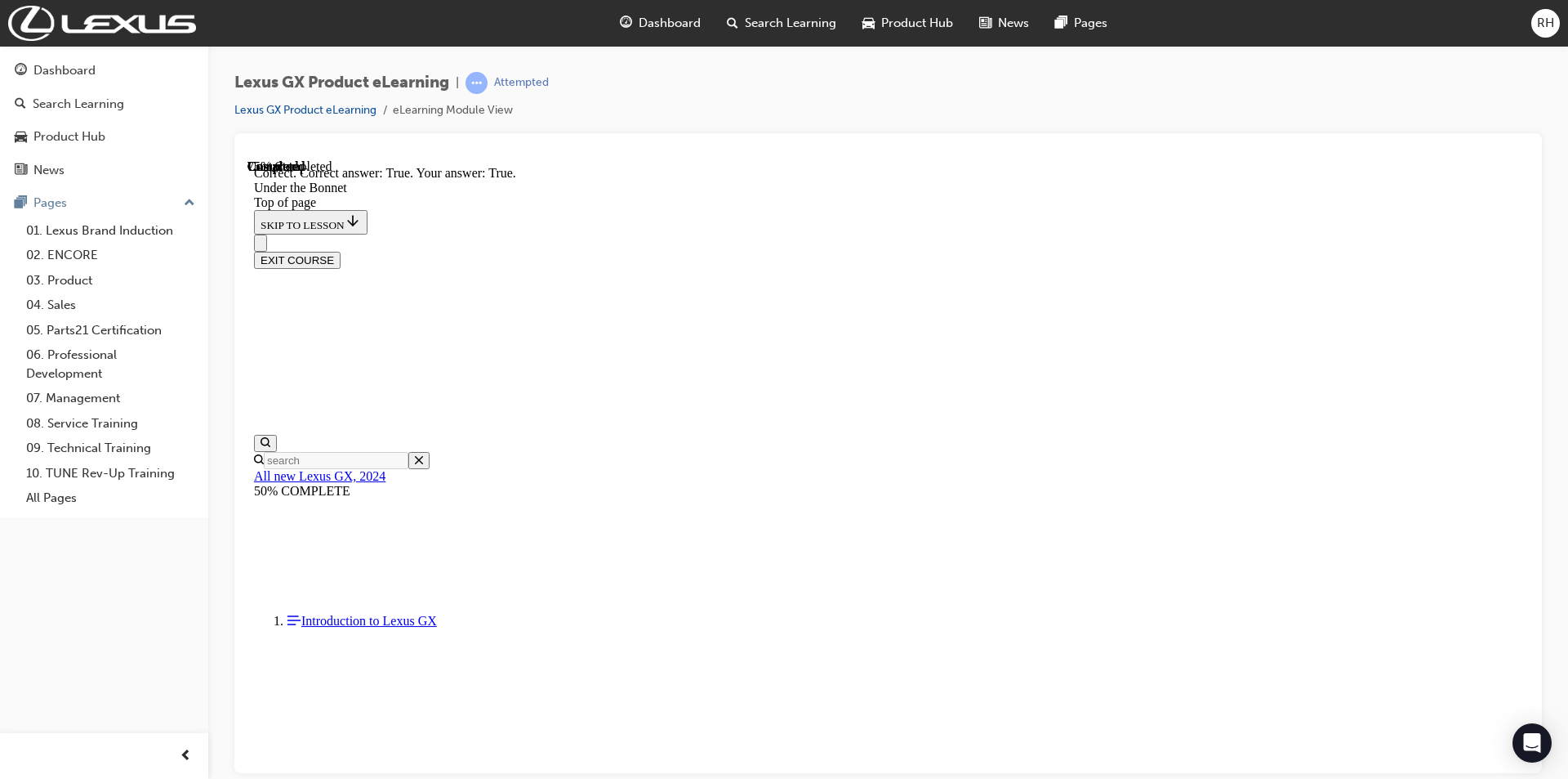
scroll to position [1222, 0]
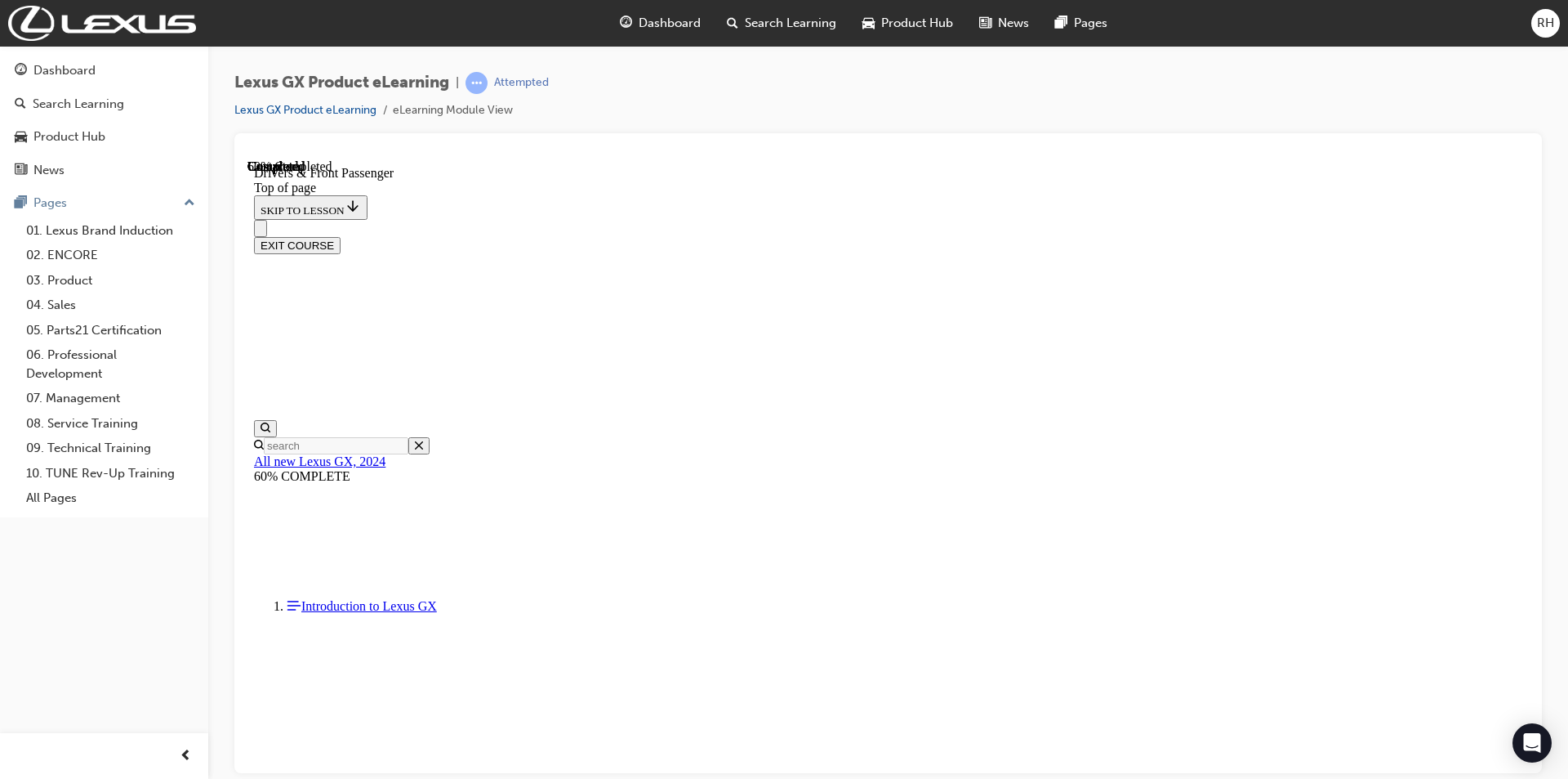
scroll to position [920, 0]
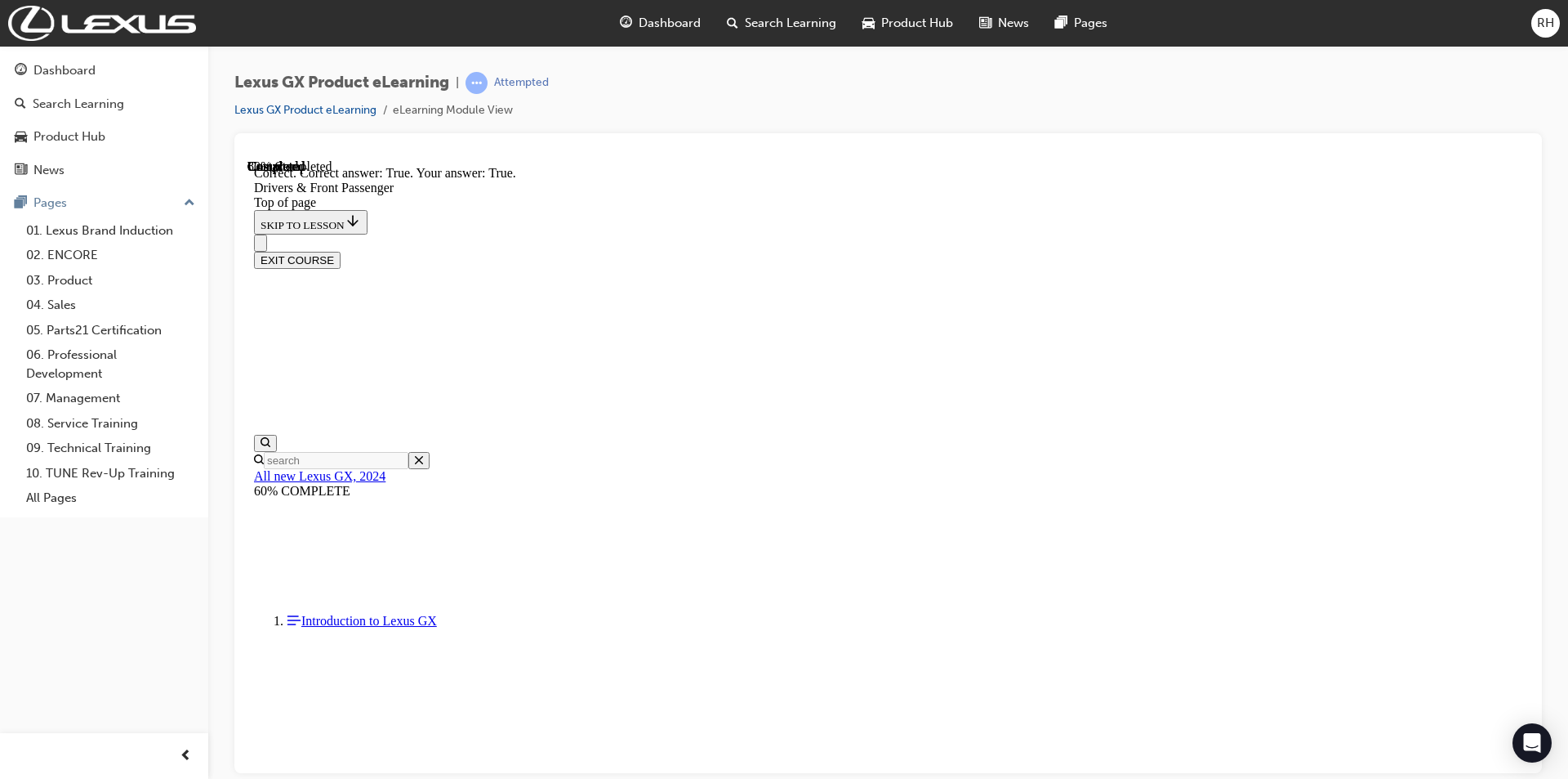
scroll to position [1752, 0]
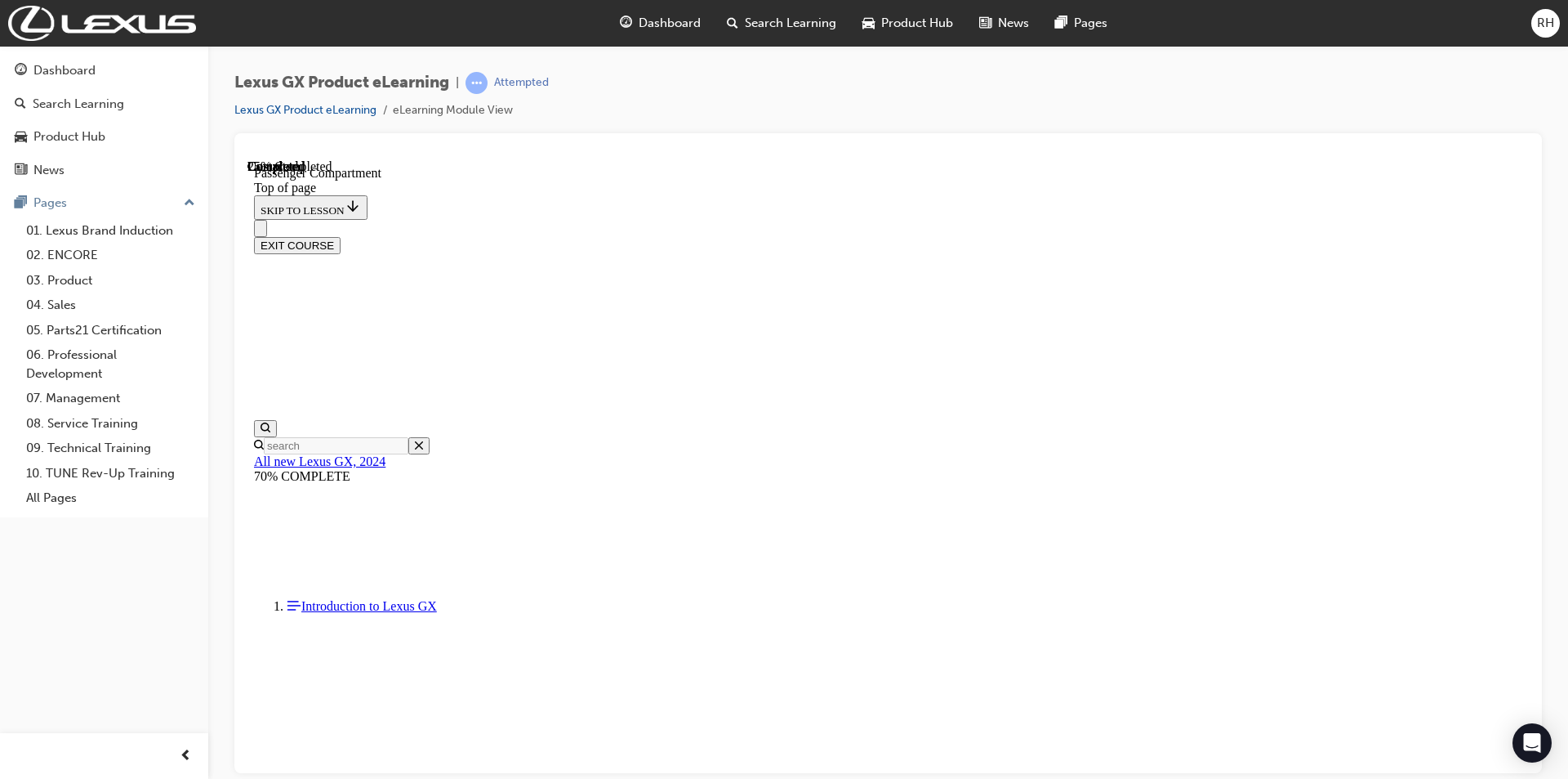
scroll to position [416, 0]
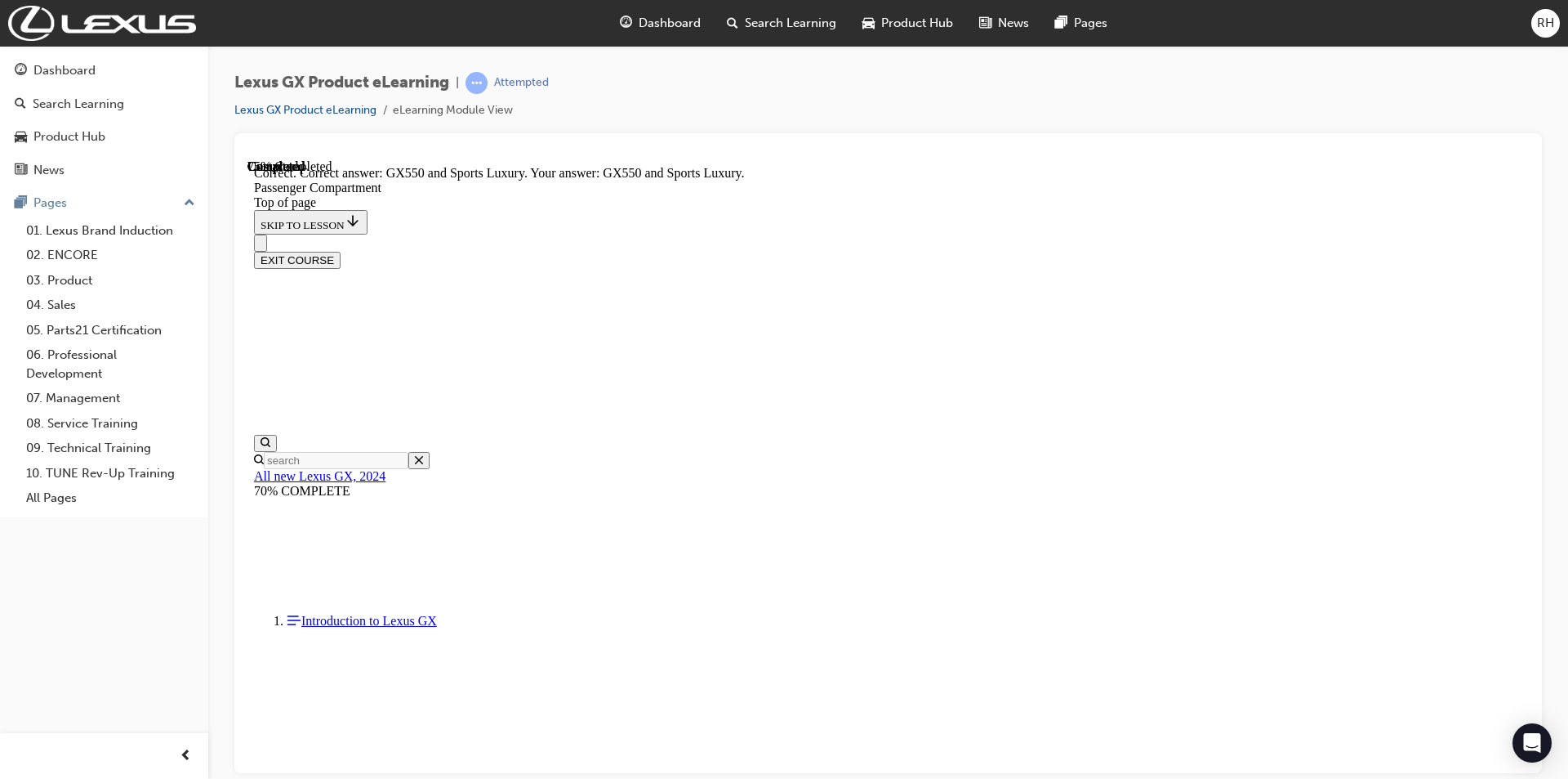
scroll to position [1362, 0]
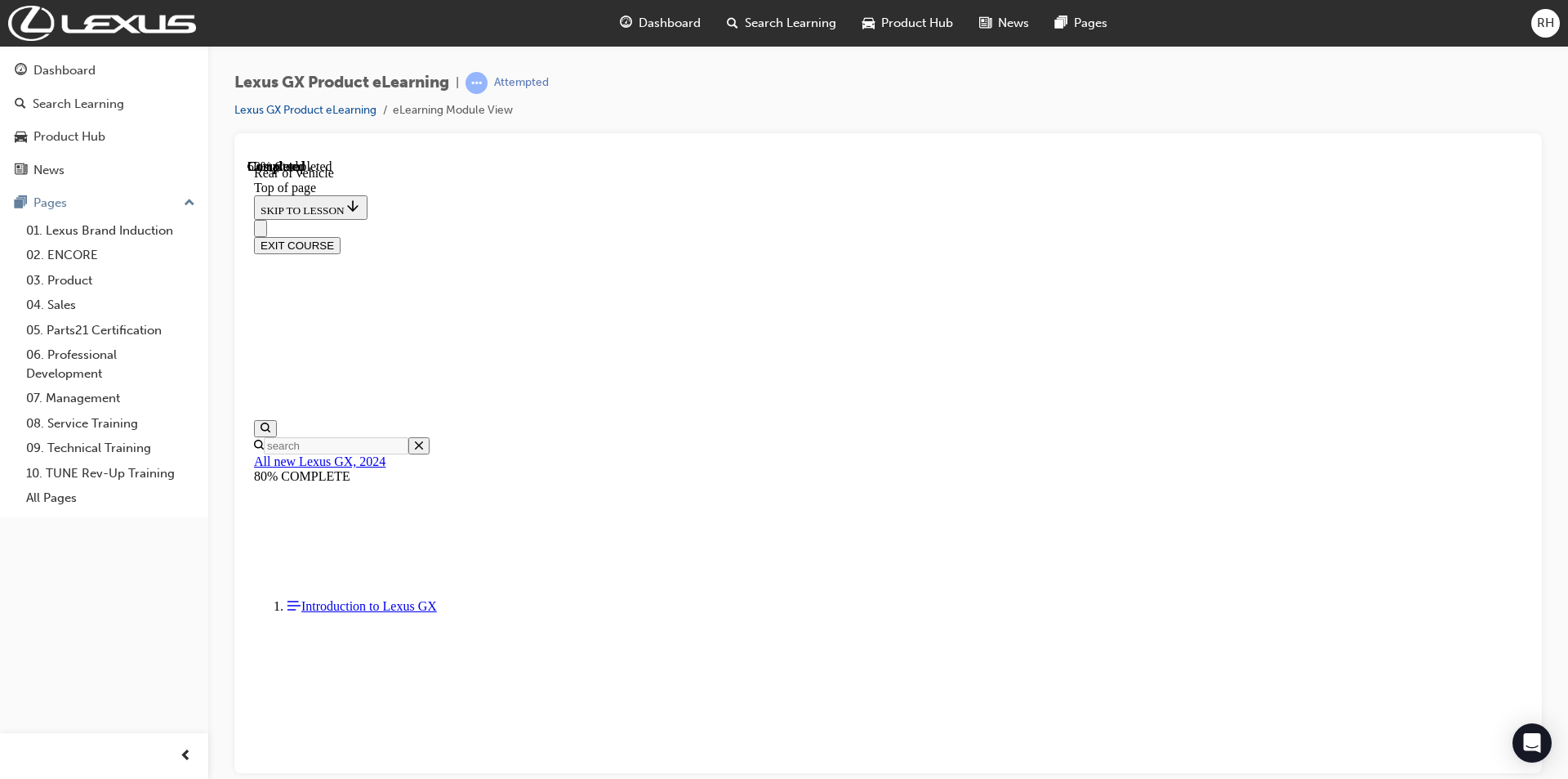
scroll to position [408, 0]
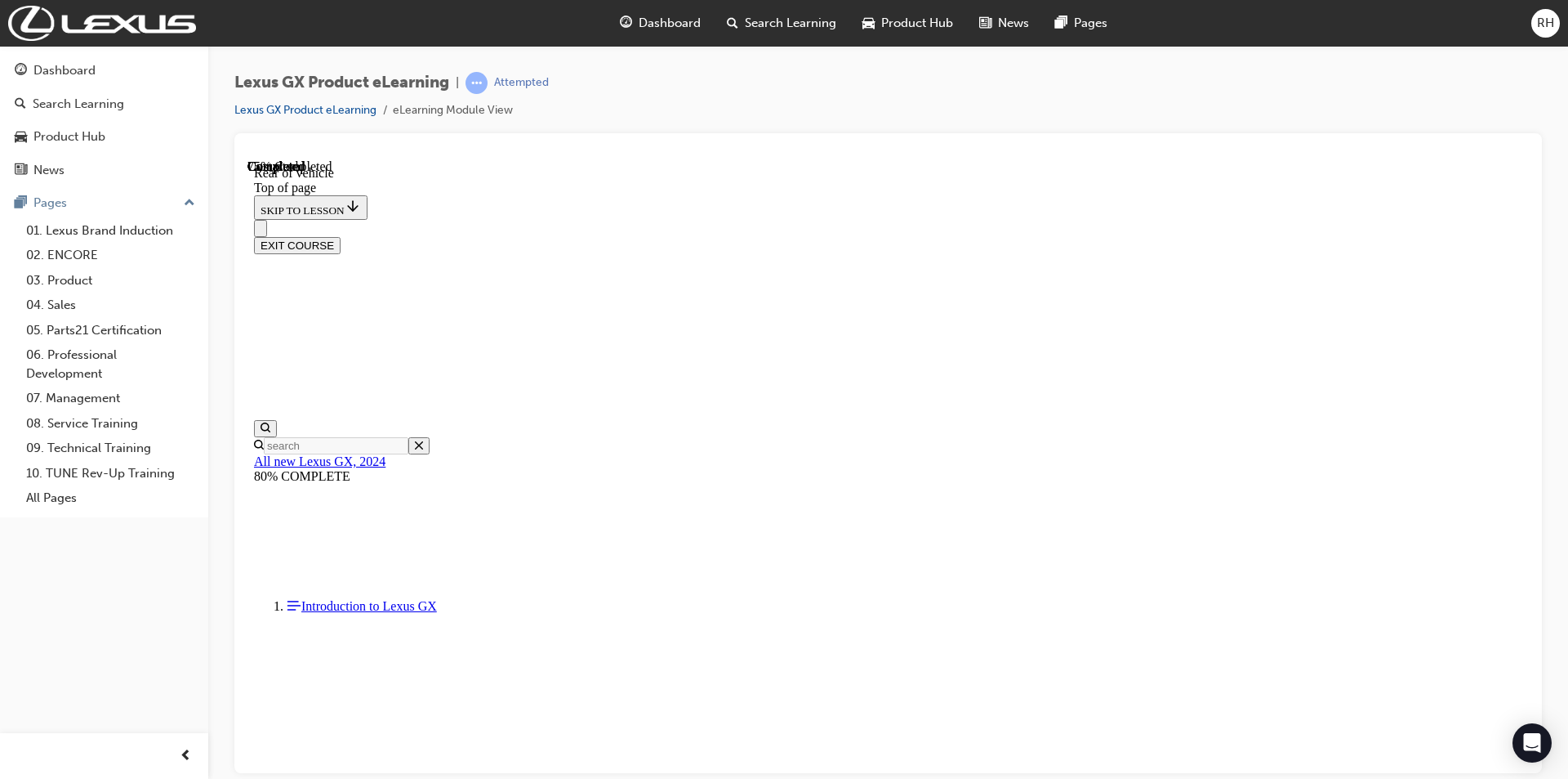
scroll to position [203, 0]
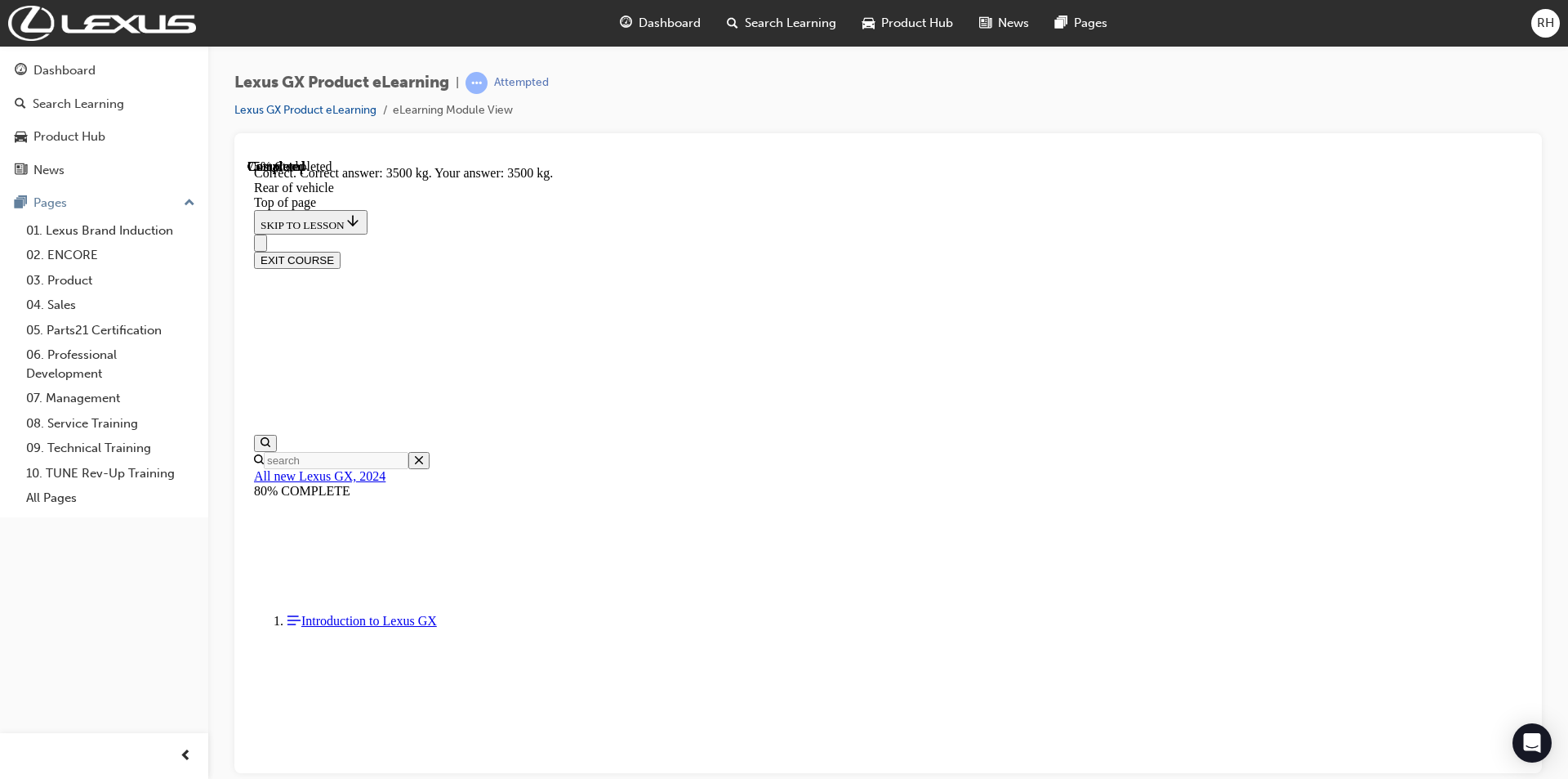
scroll to position [1178, 0]
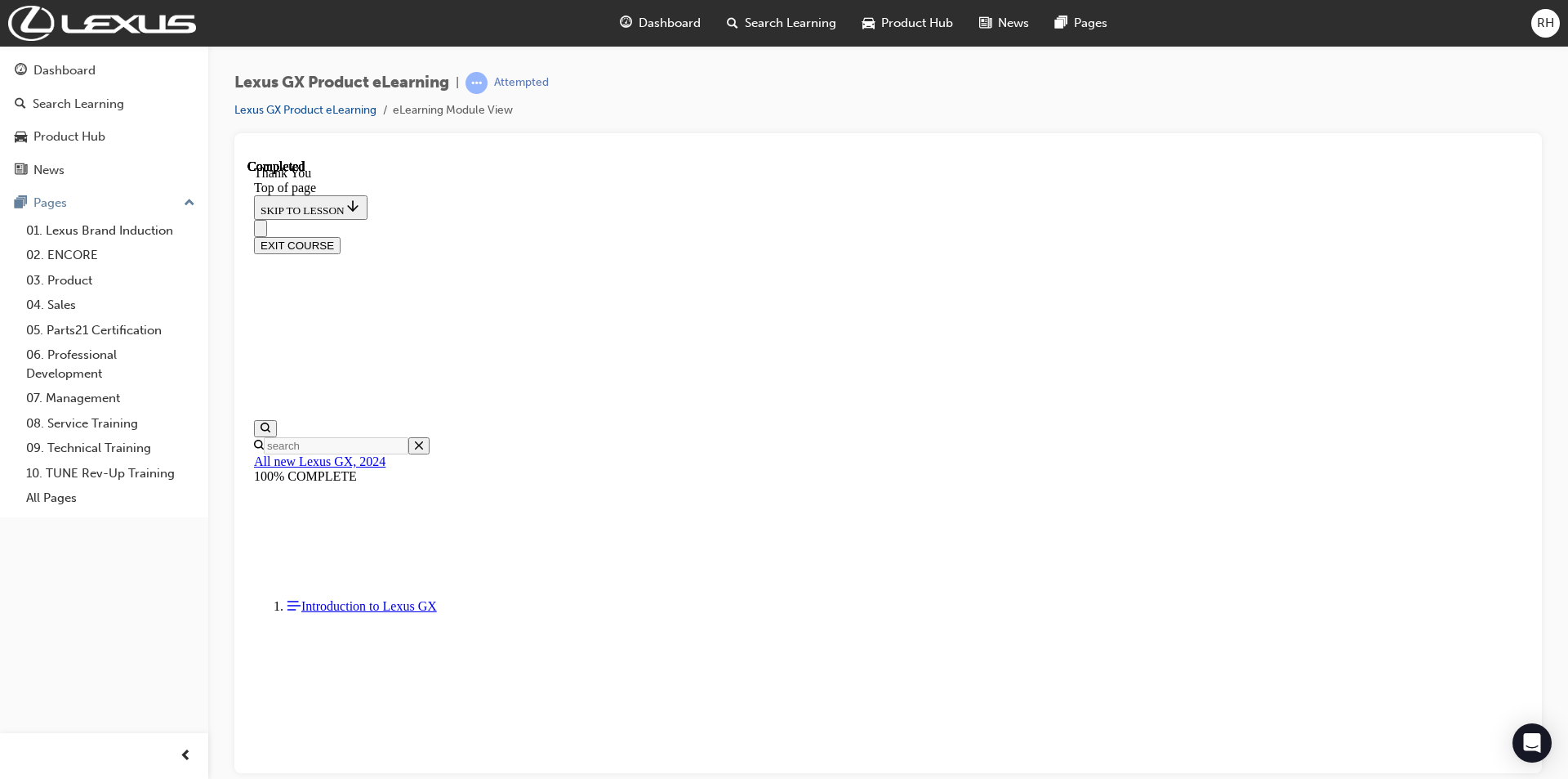
scroll to position [447, 0]
click at [341, 236] on button "EXIT COURSE" at bounding box center [298, 245] width 86 height 17
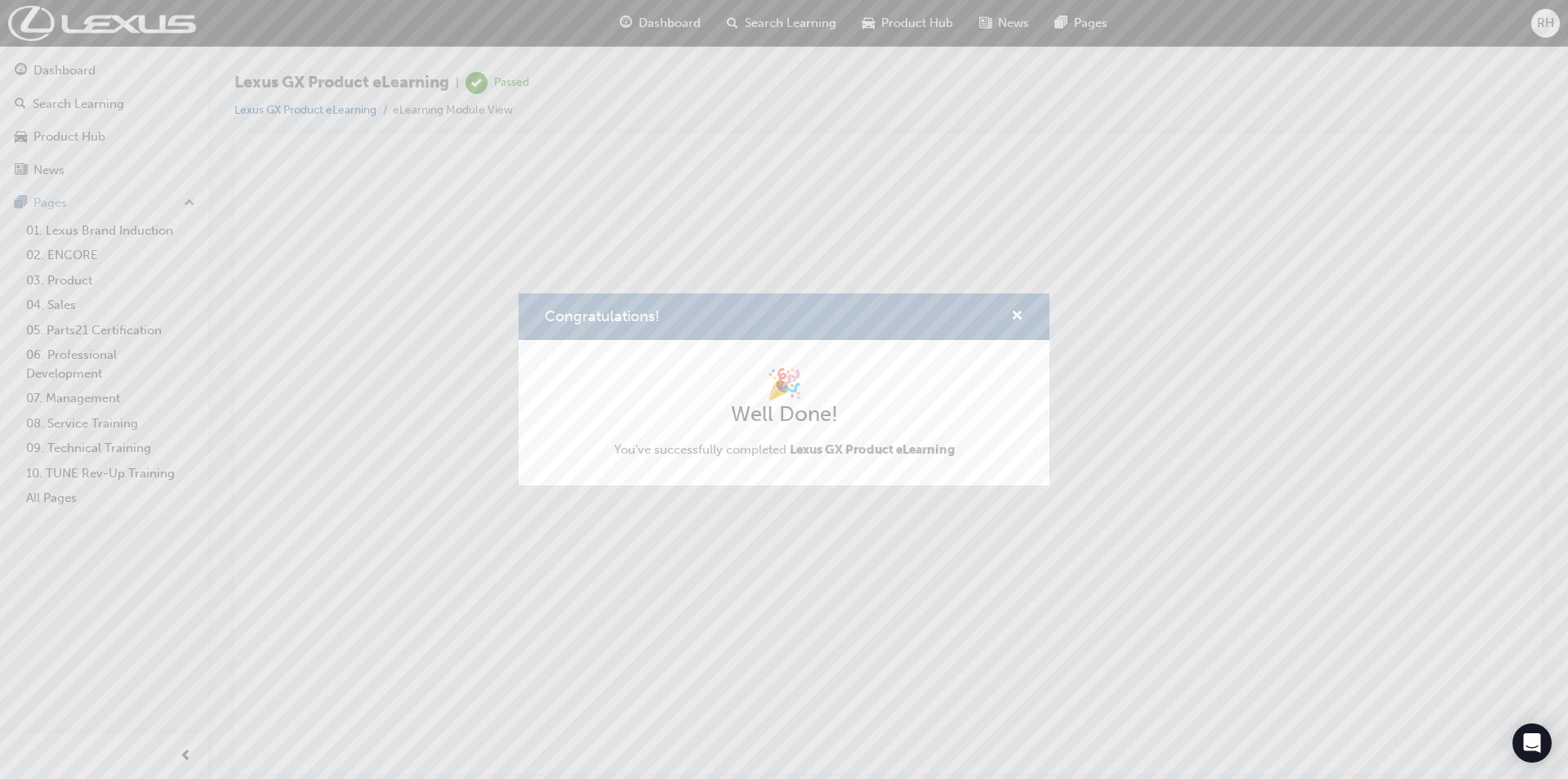
scroll to position [0, 0]
click at [1019, 324] on button "Congratulations!" at bounding box center [1017, 317] width 12 height 21
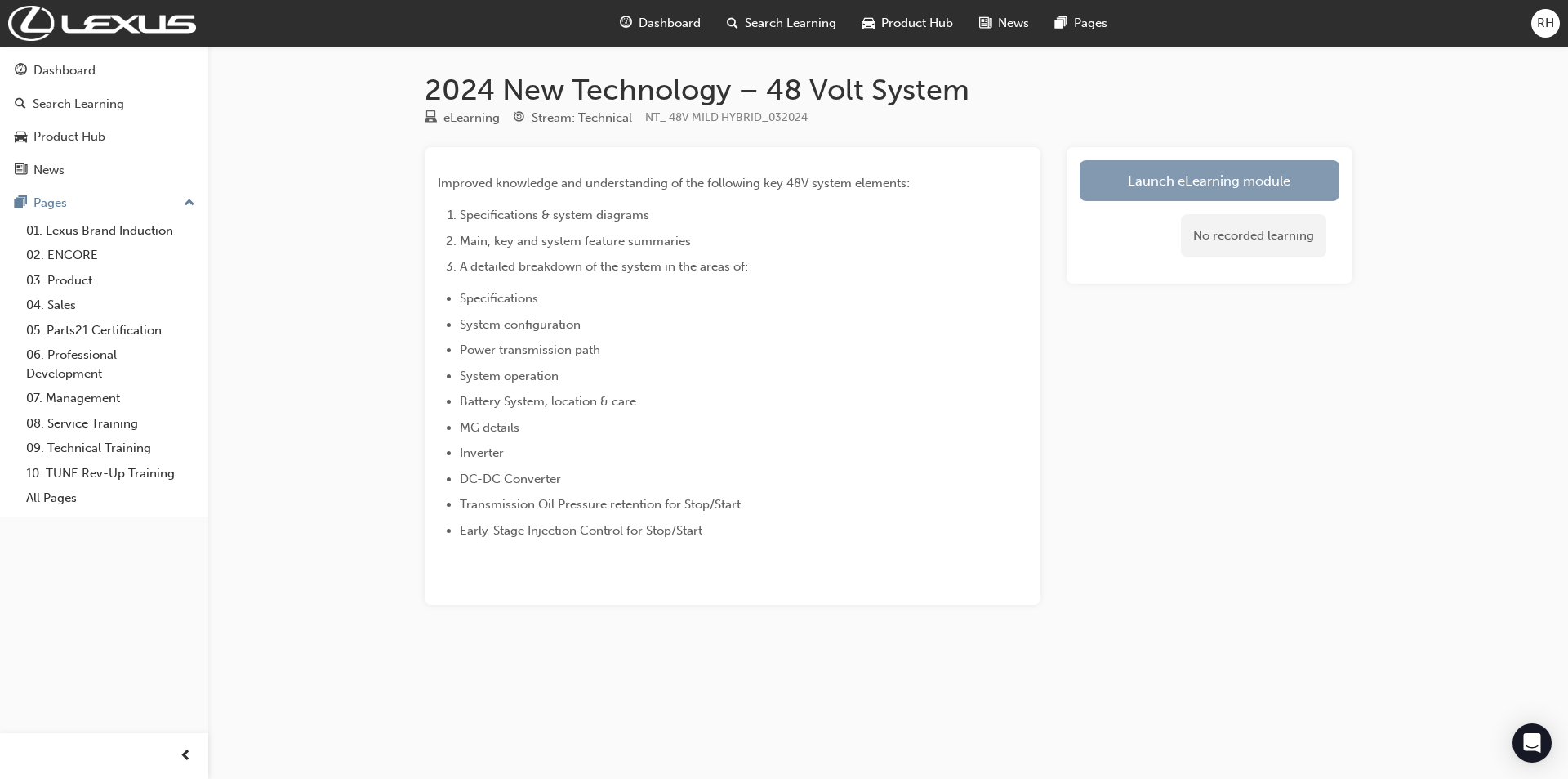
click at [1132, 185] on link "Launch eLearning module" at bounding box center [1209, 180] width 260 height 41
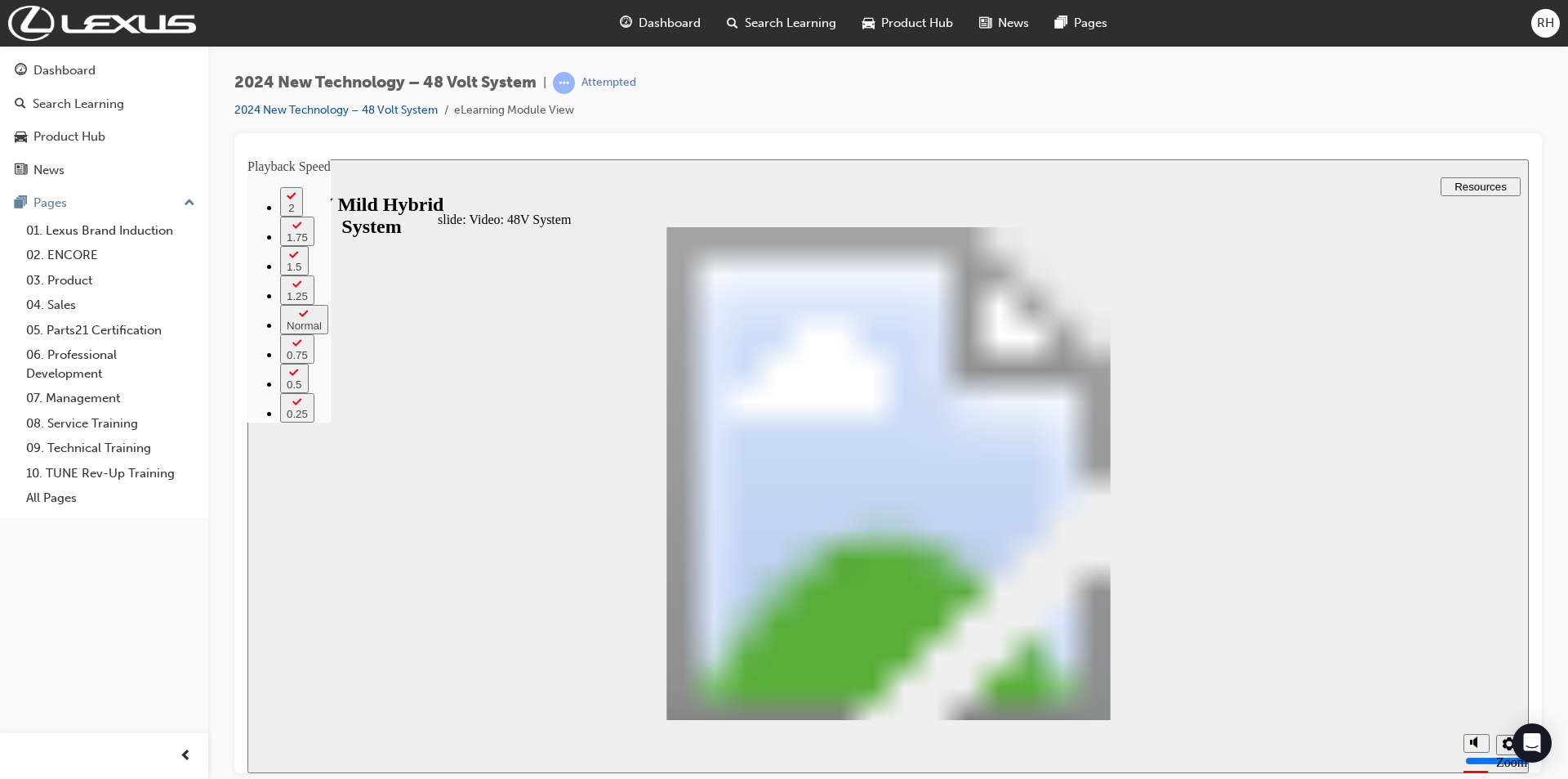
type input "11"
type input "0"
type input "11"
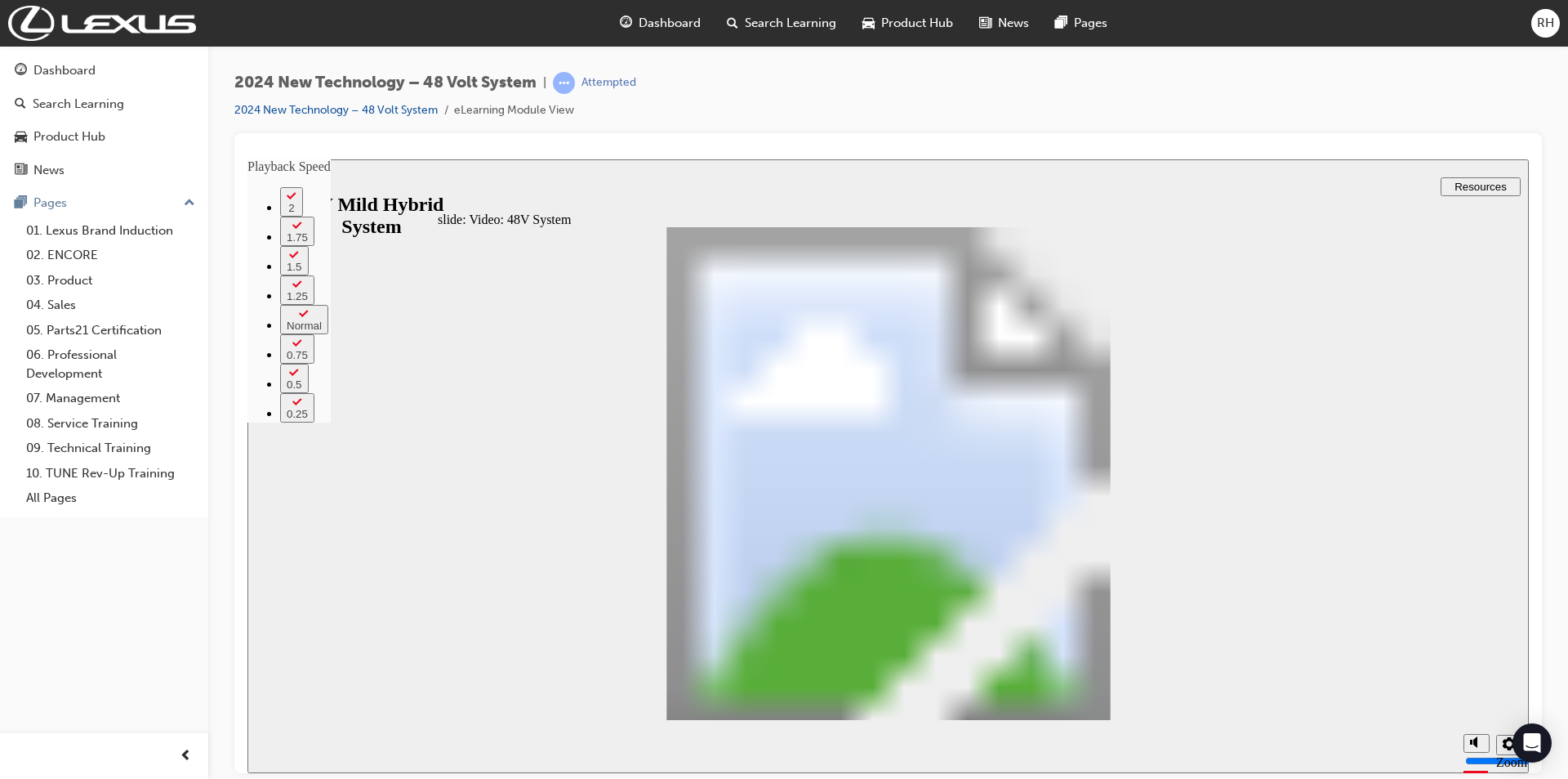
type input "0"
type input "59"
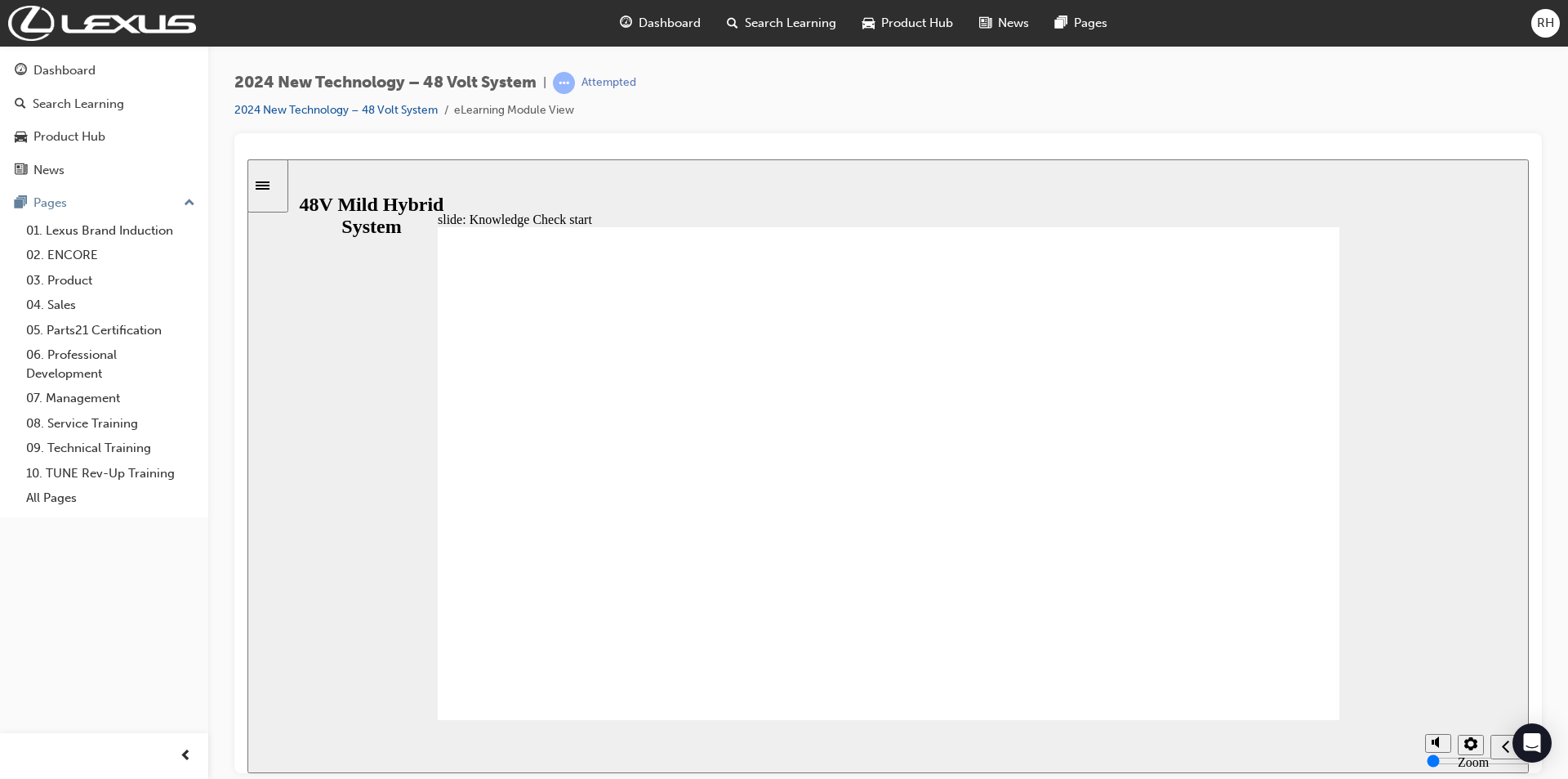
radio input "true"
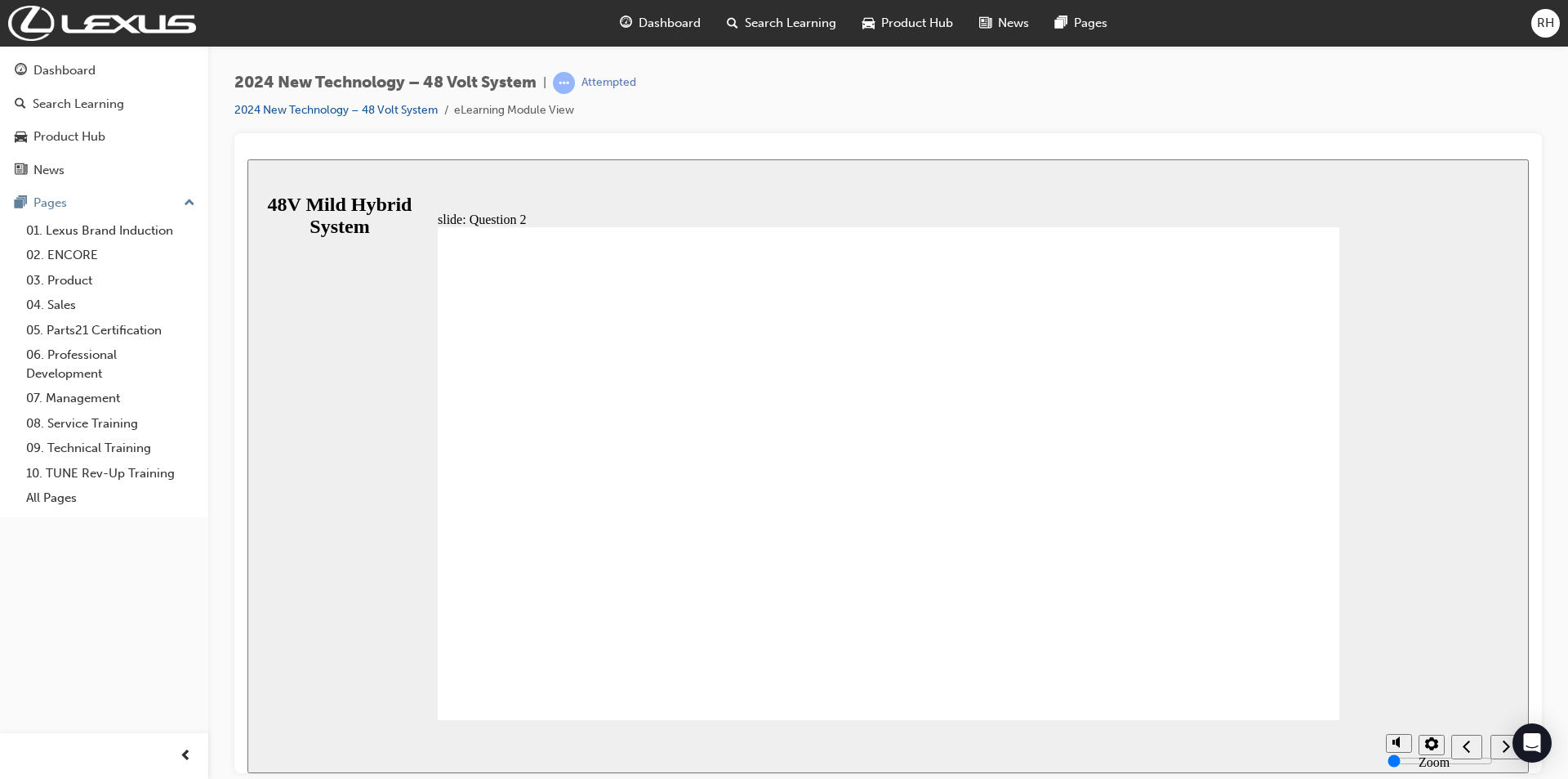
checkbox input "true"
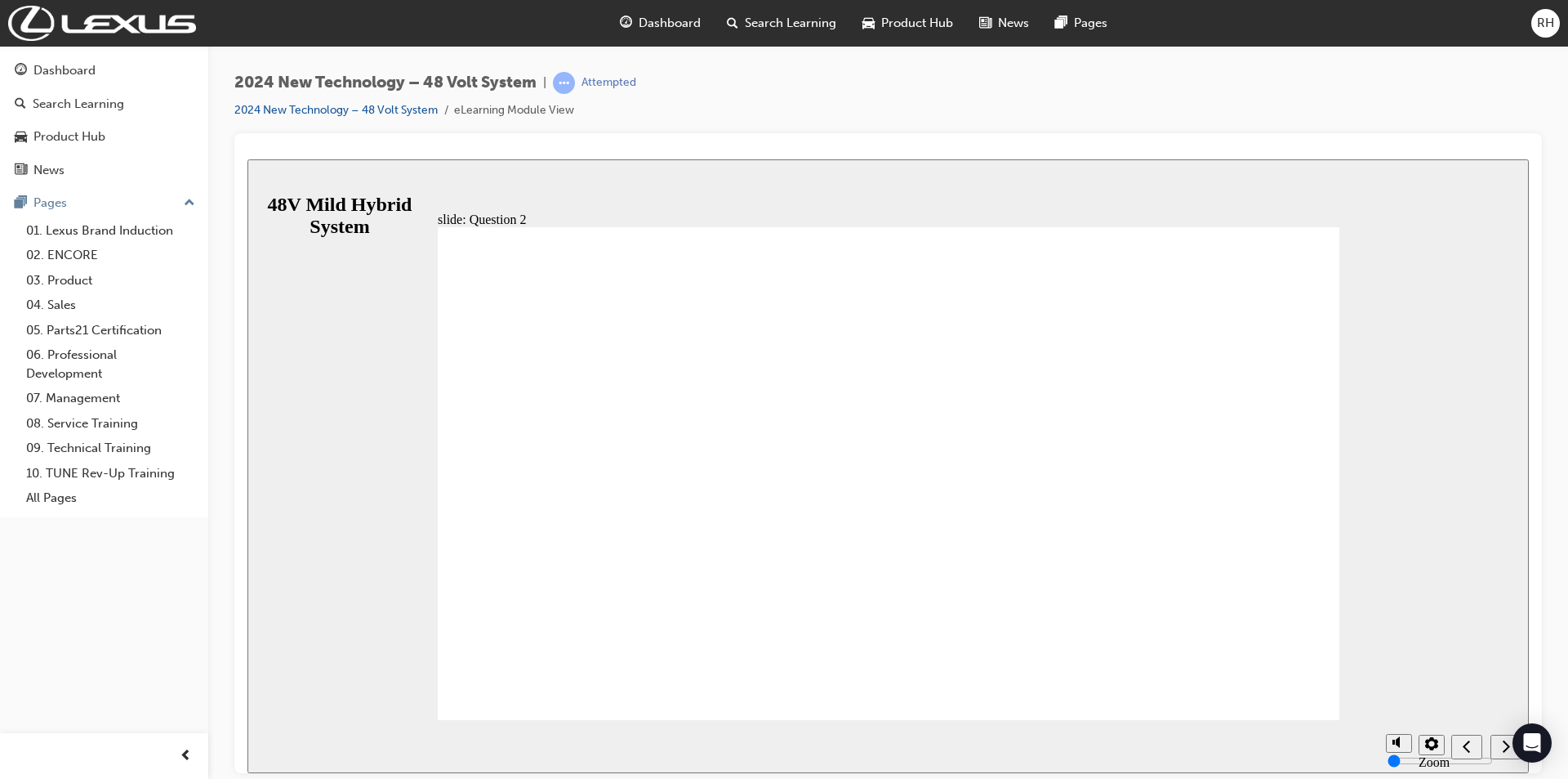
radio input "true"
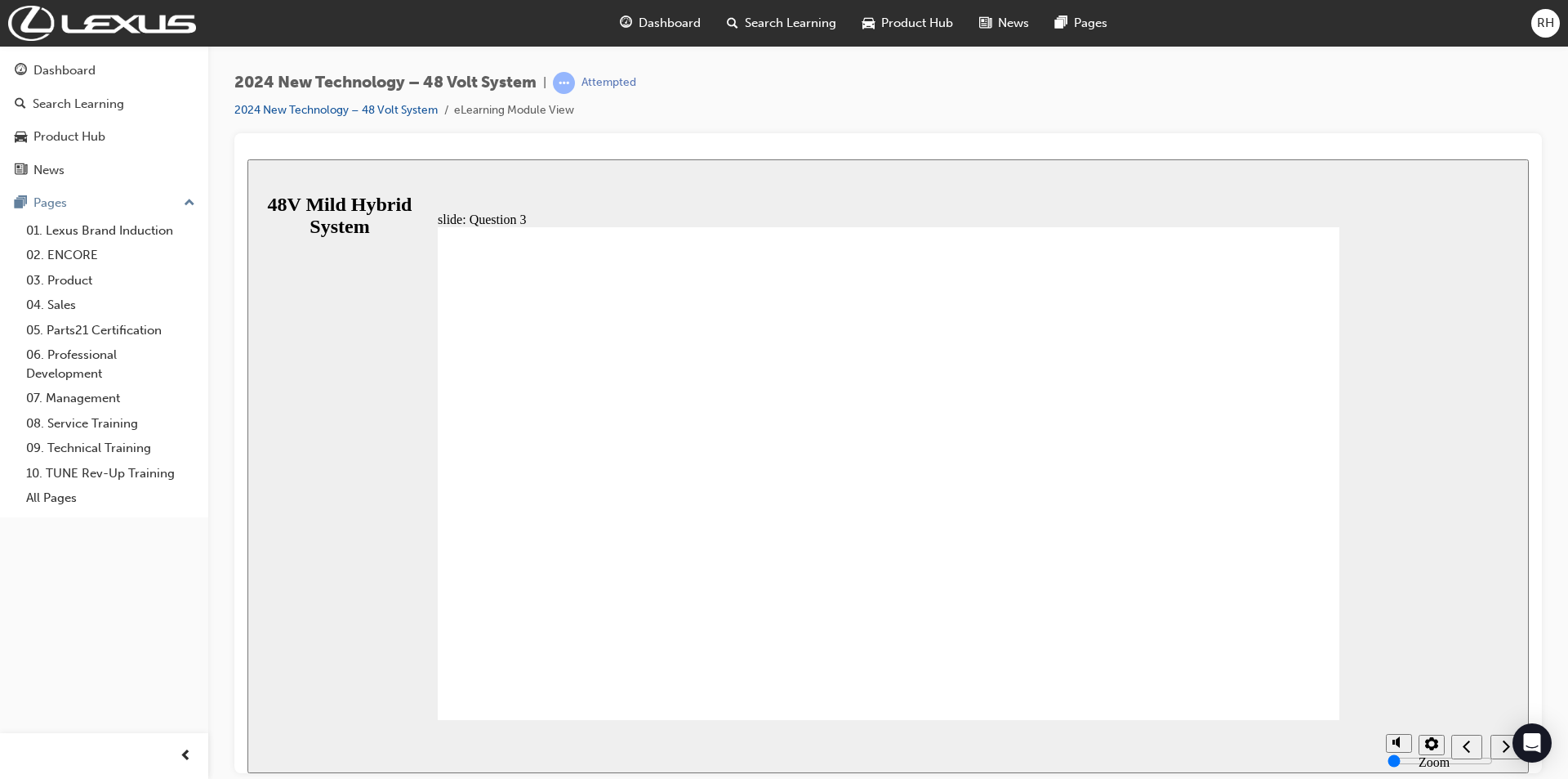
radio input "false"
radio input "true"
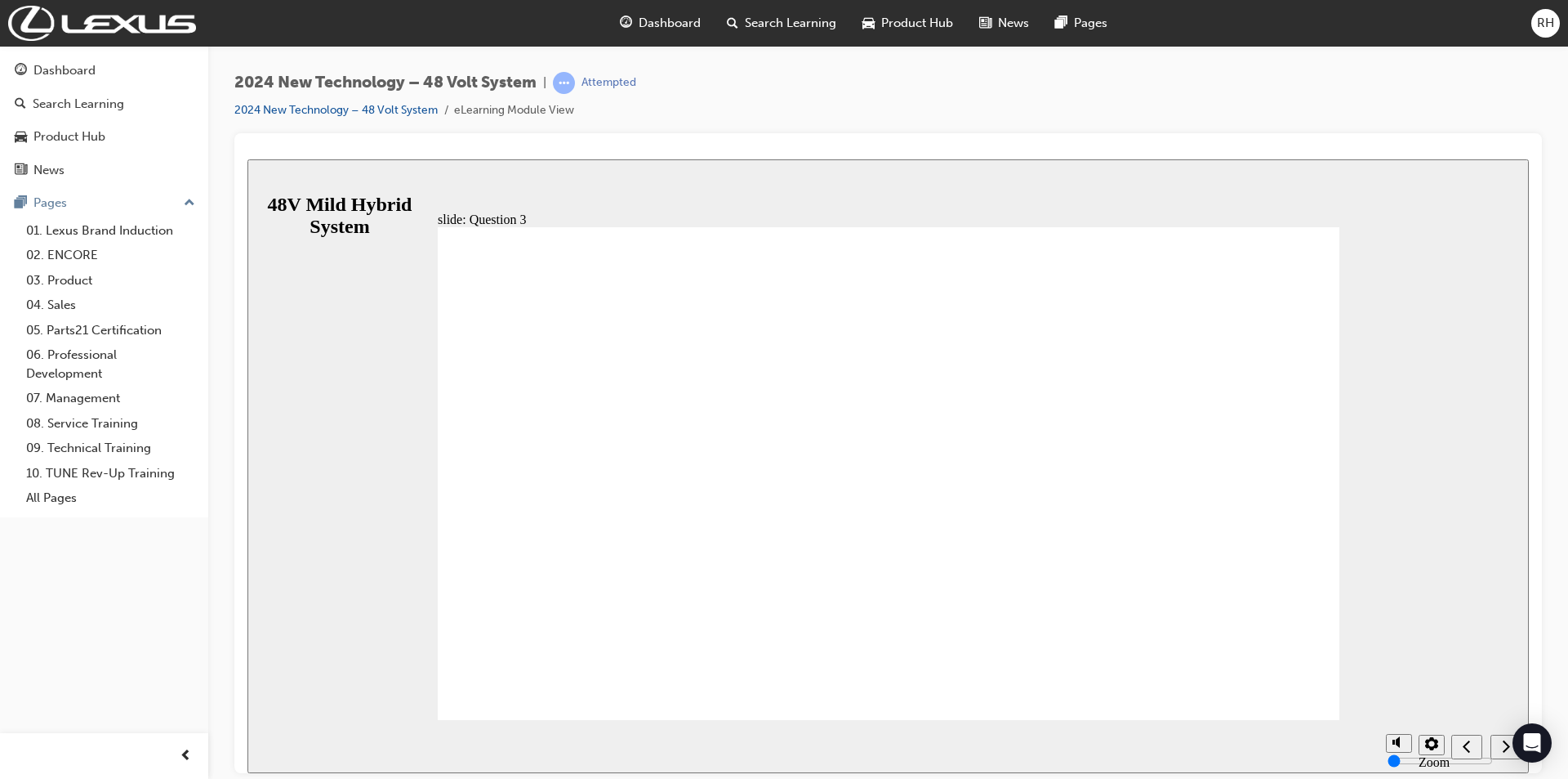
radio input "true"
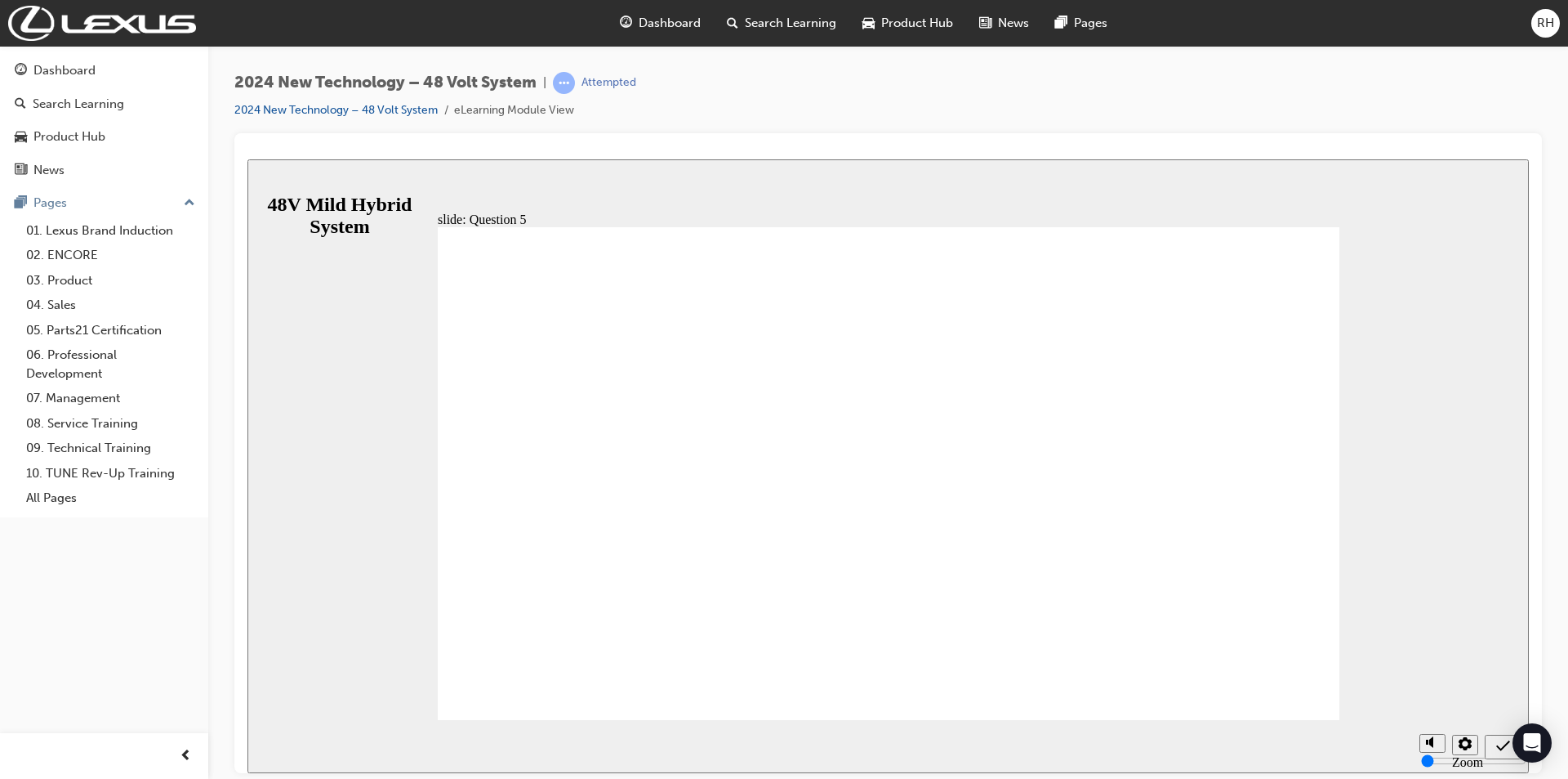
radio input "true"
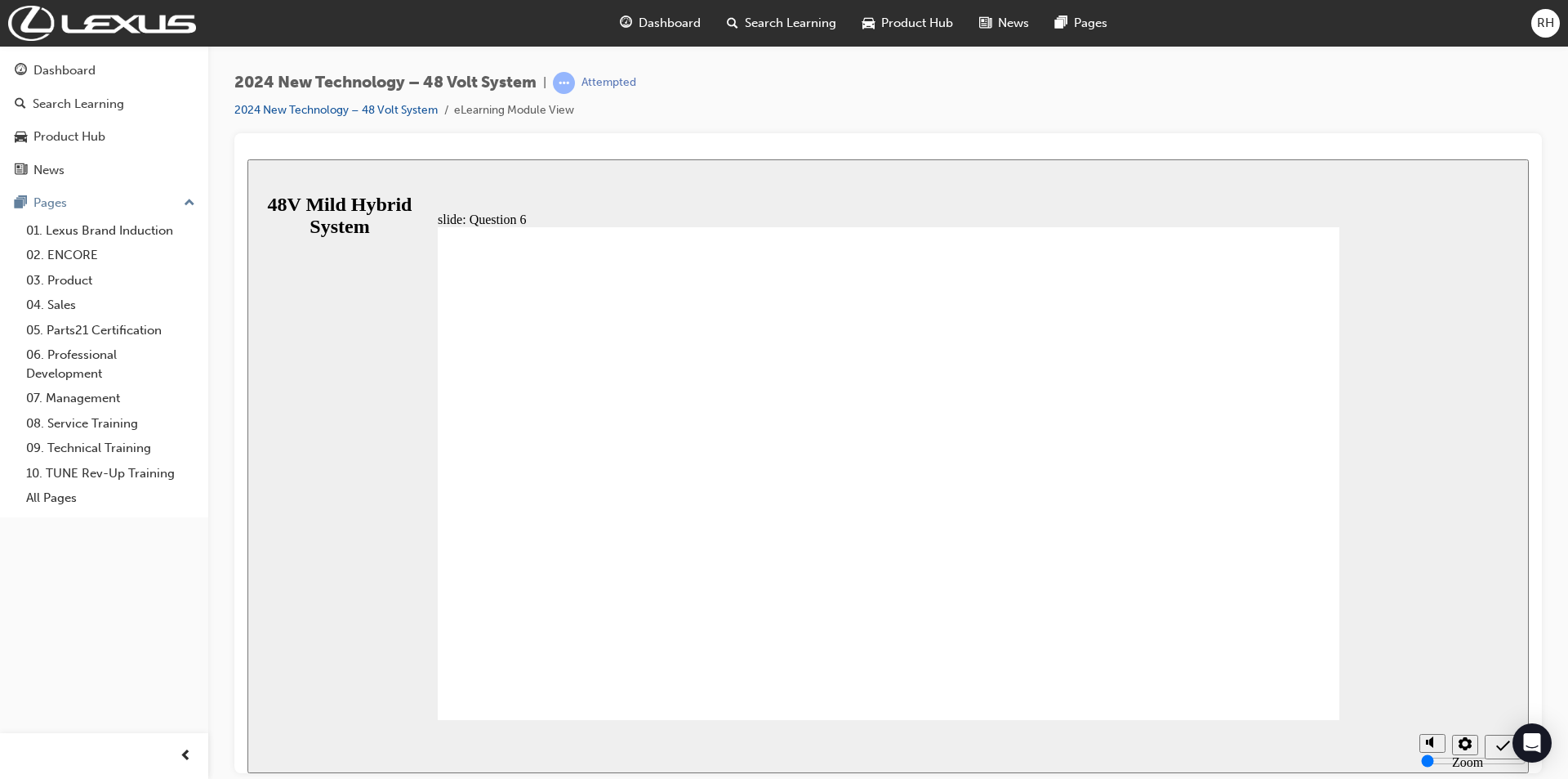
radio input "false"
radio input "true"
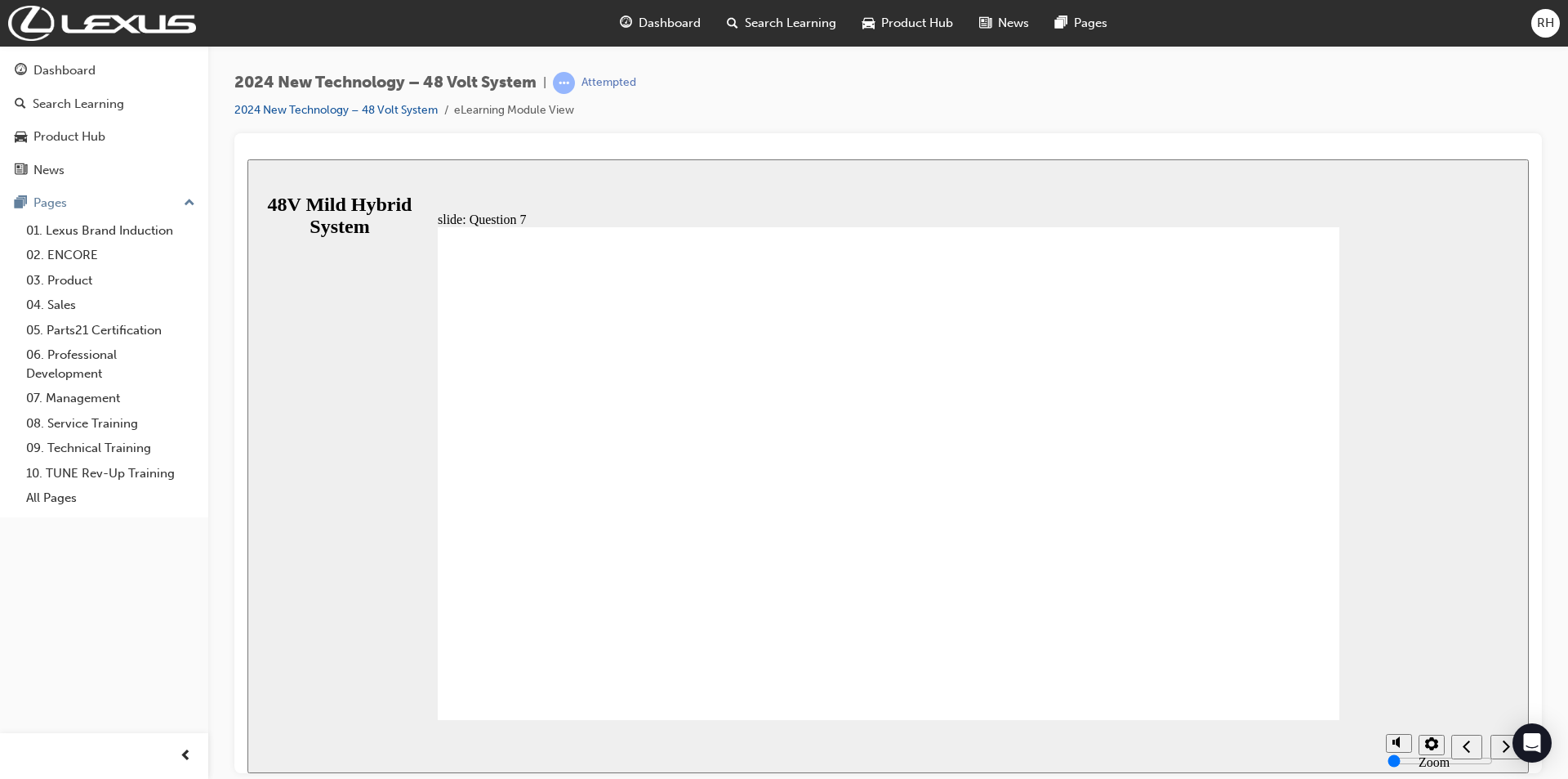
radio input "false"
radio input "true"
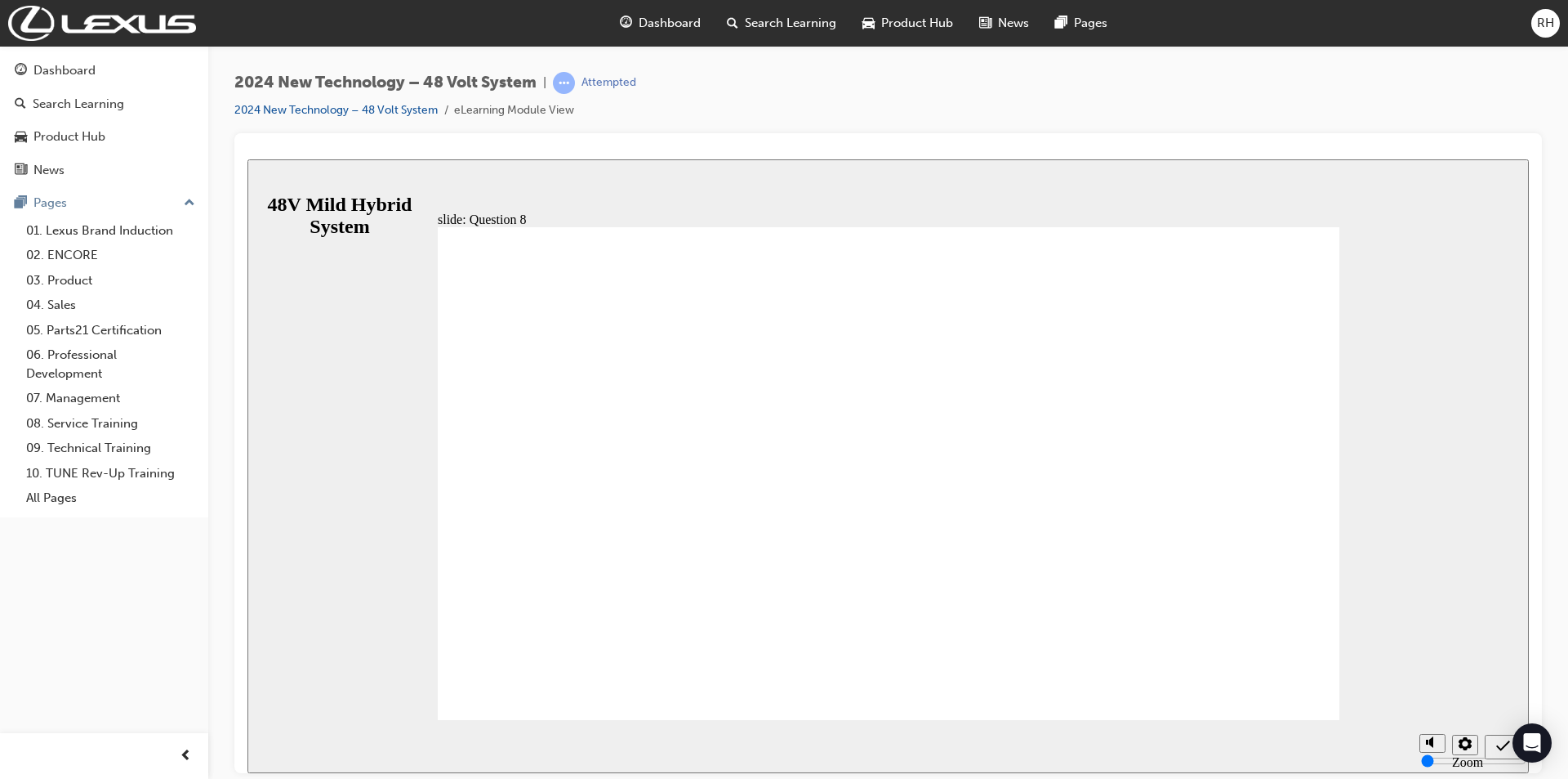
radio input "true"
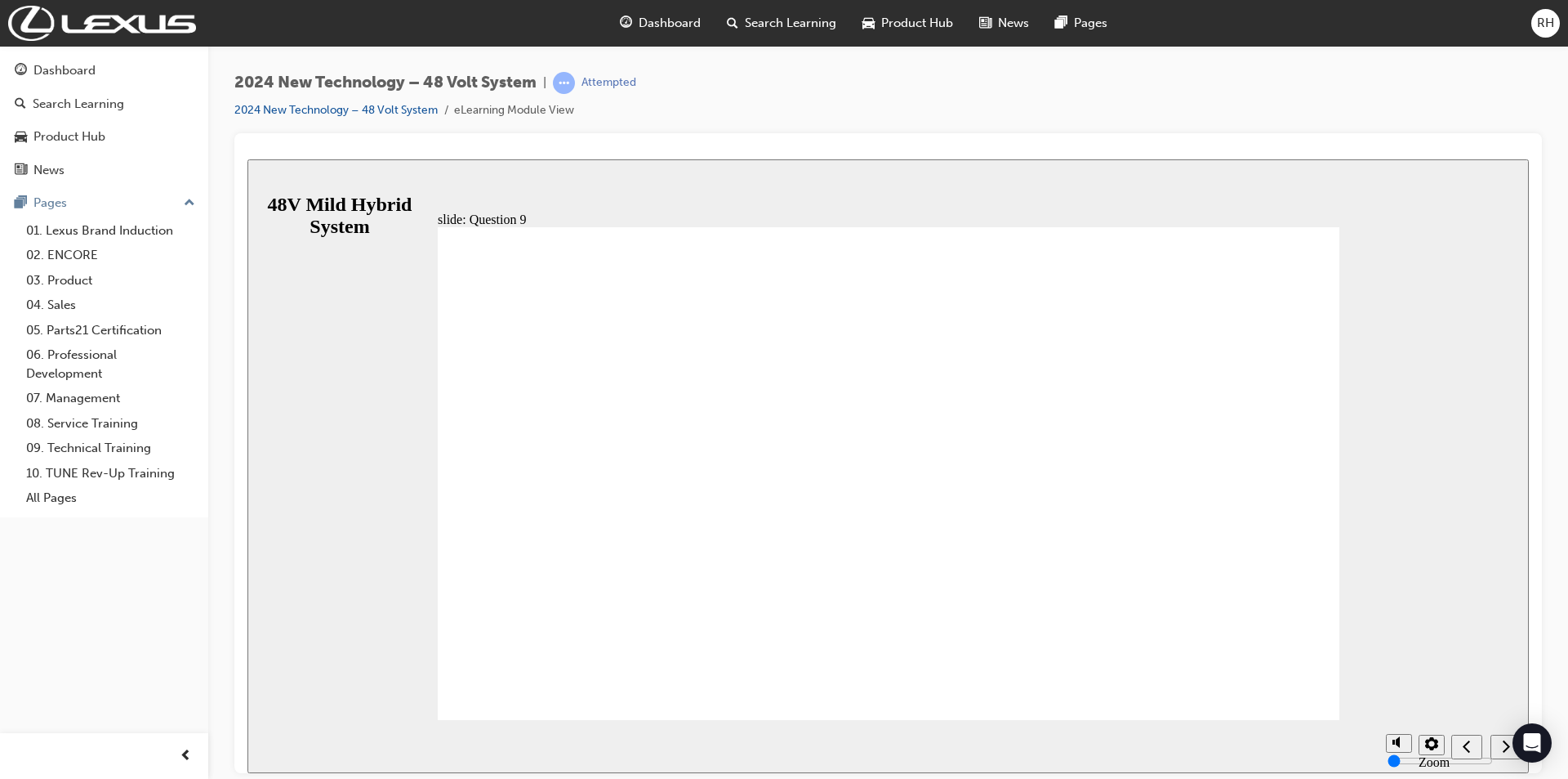
radio input "true"
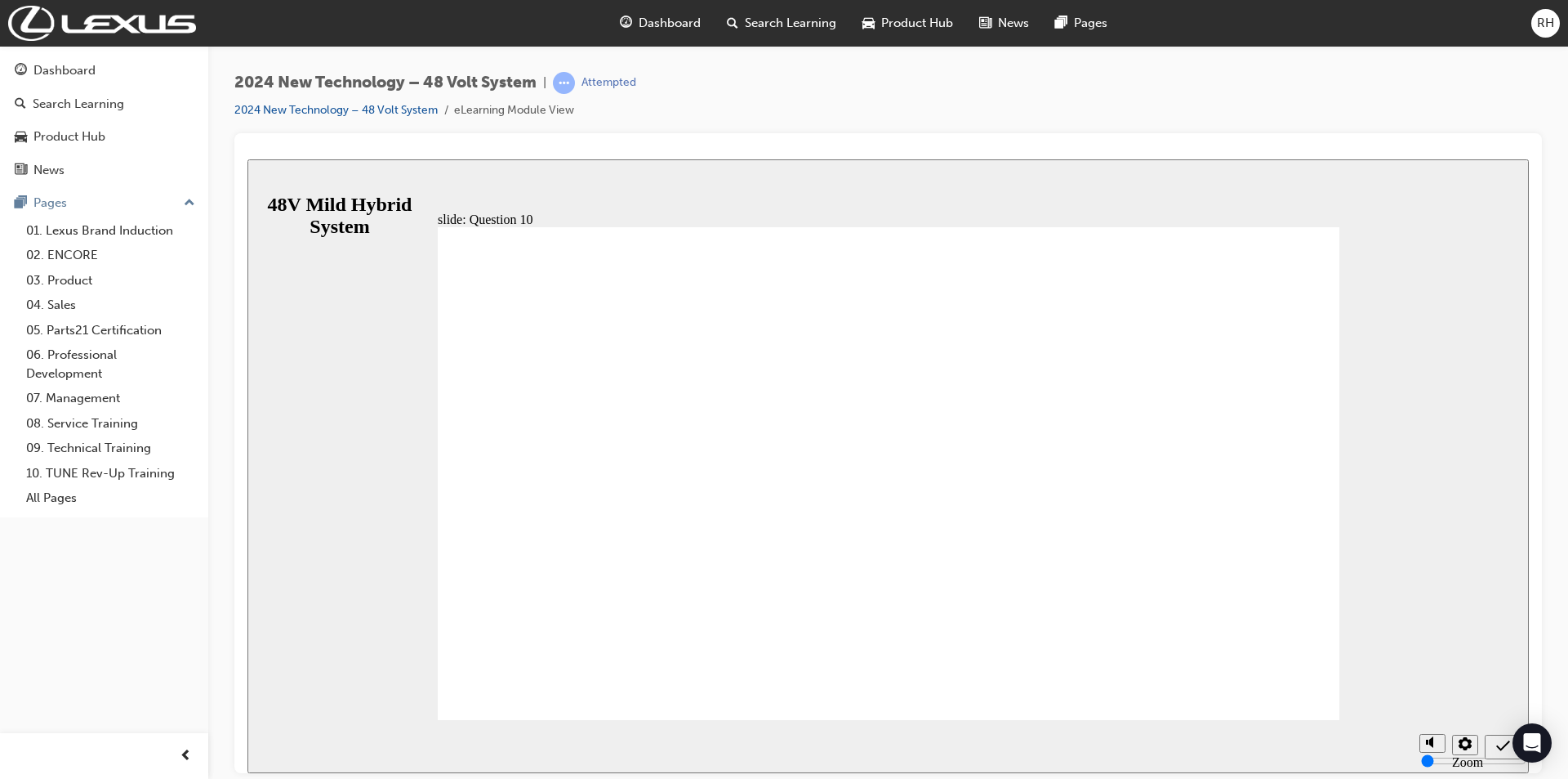
radio input "true"
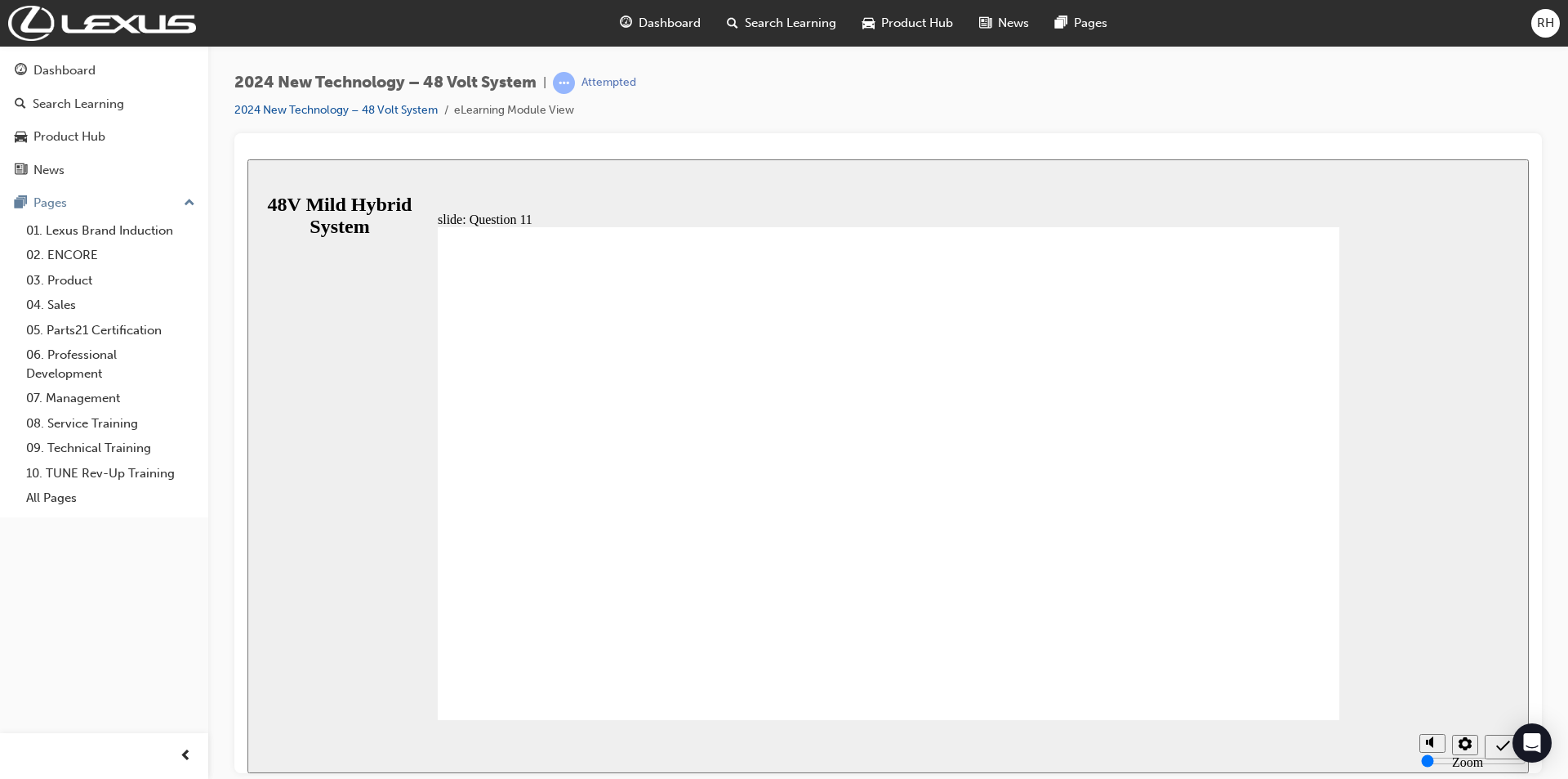
radio input "true"
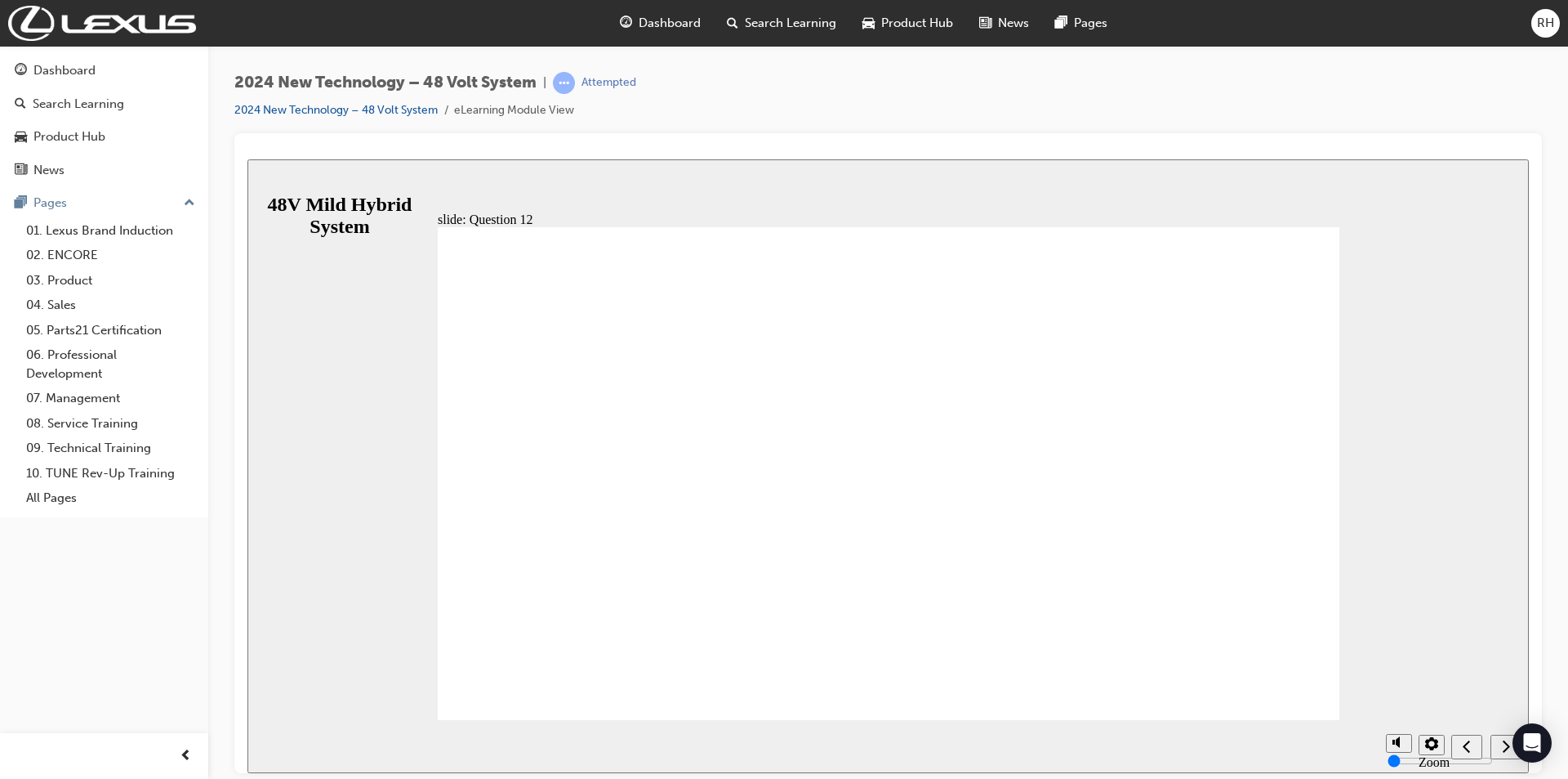
radio input "true"
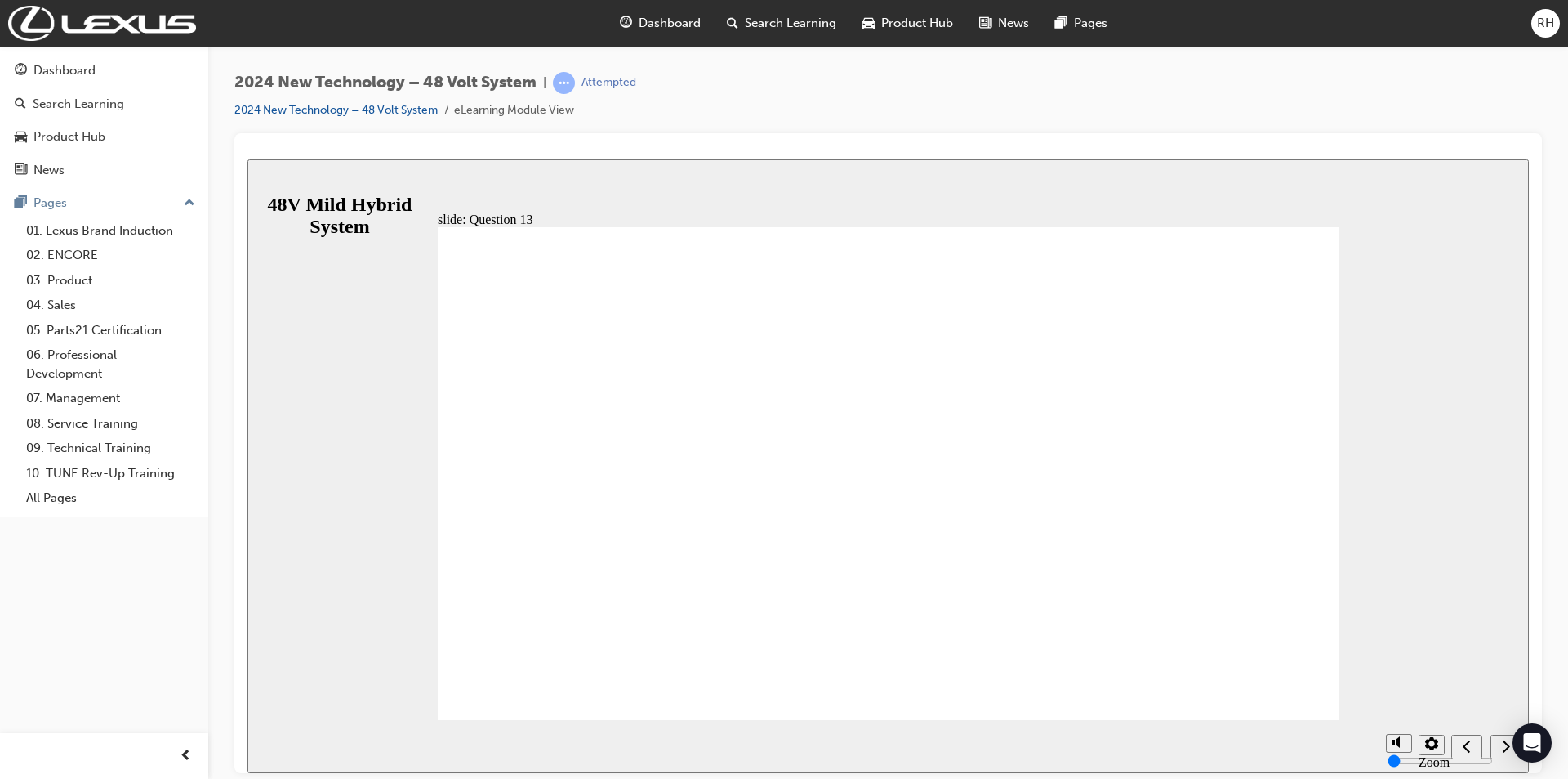
radio input "true"
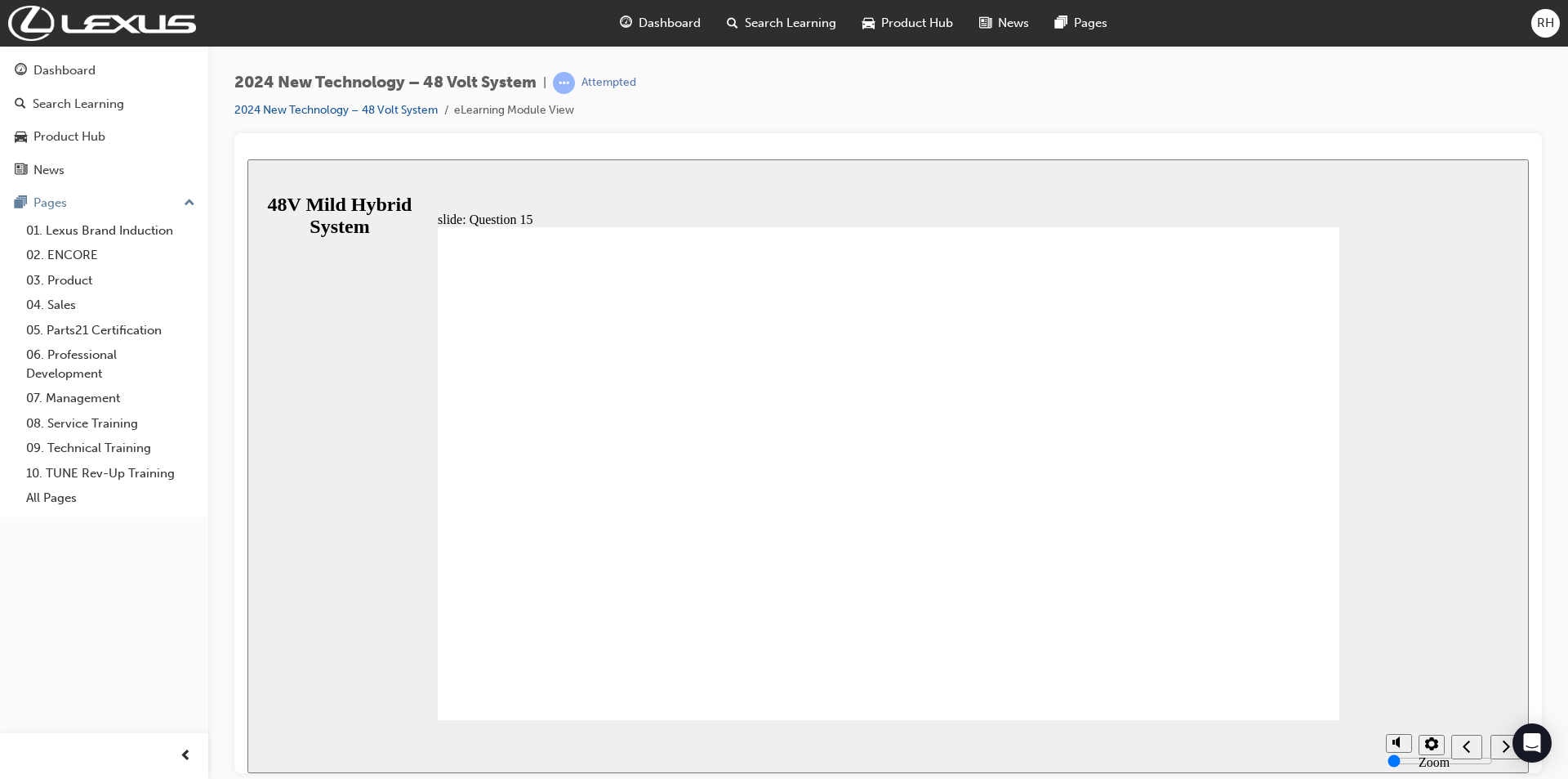
radio input "false"
radio input "true"
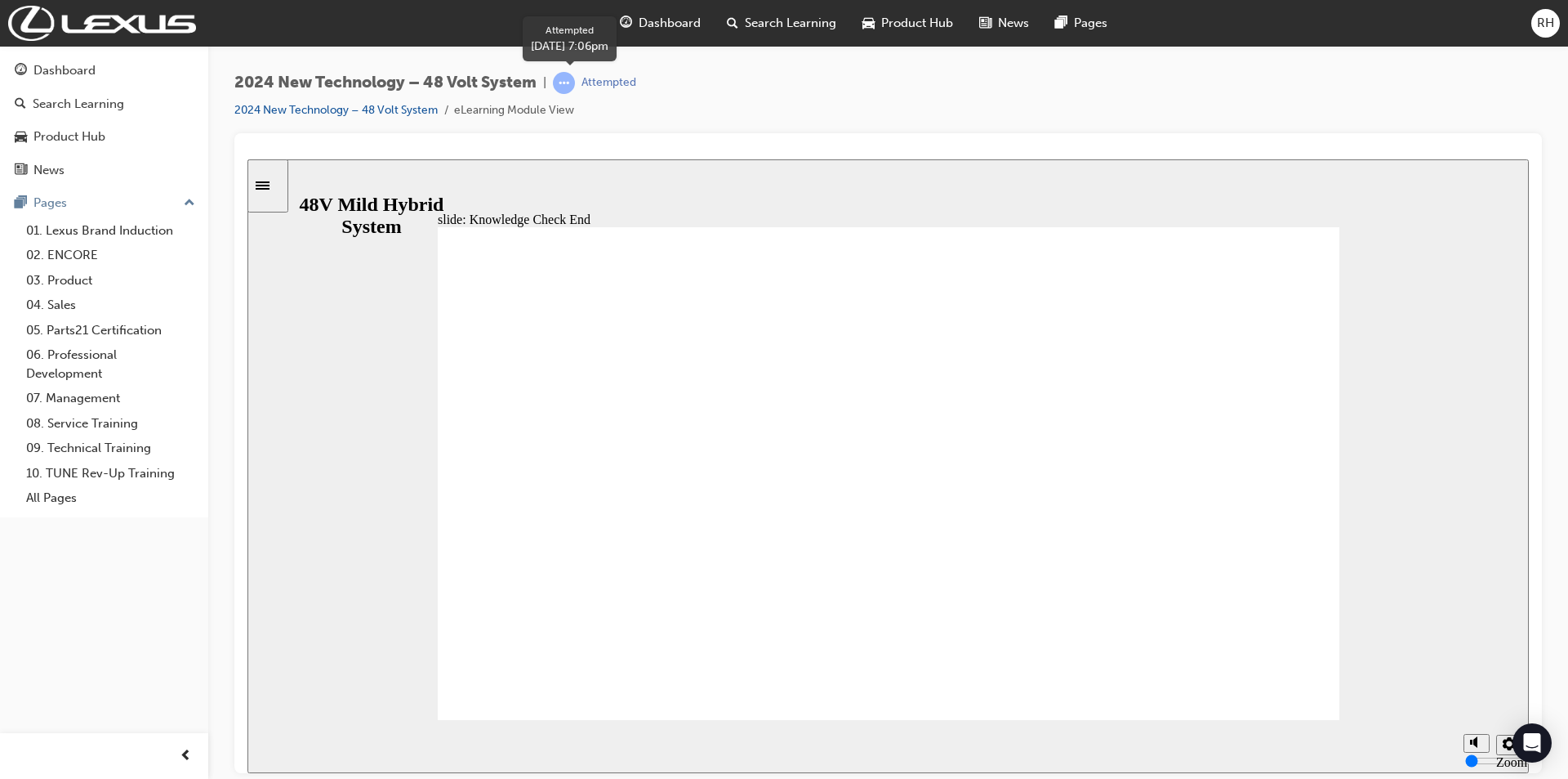
click at [570, 82] on span "learningRecordVerb_ATTEMPT-icon" at bounding box center [564, 83] width 22 height 22
click at [268, 179] on div "Sidebar Toggle" at bounding box center [268, 185] width 28 height 12
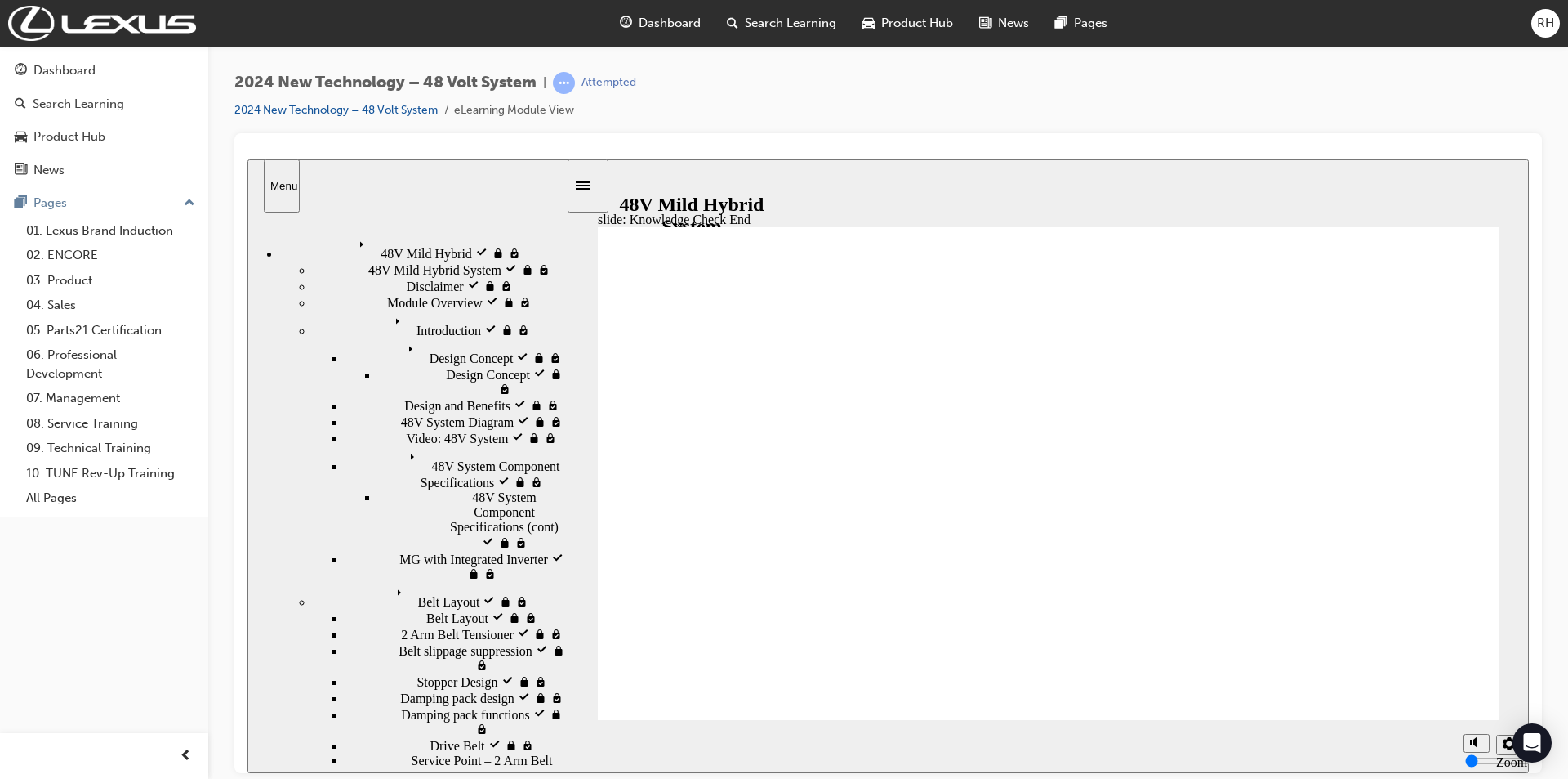
click at [353, 242] on span "48V Mild Hybrid visited" at bounding box center [417, 240] width 129 height 15
click at [389, 778] on span "48V Battery visited" at bounding box center [440, 790] width 102 height 15
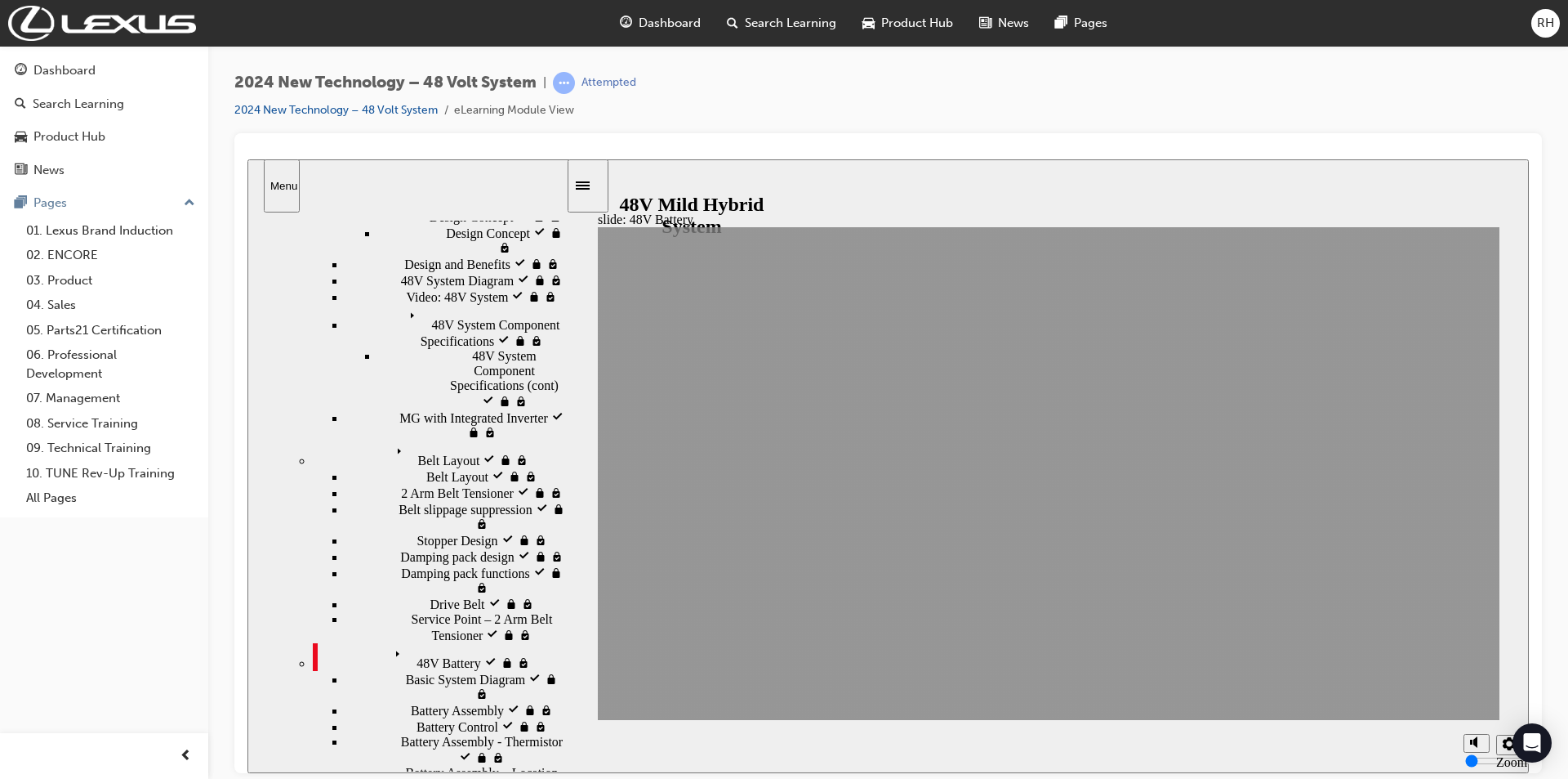
scroll to position [141, 0]
click at [389, 643] on icon "Menu" at bounding box center [401, 655] width 24 height 24
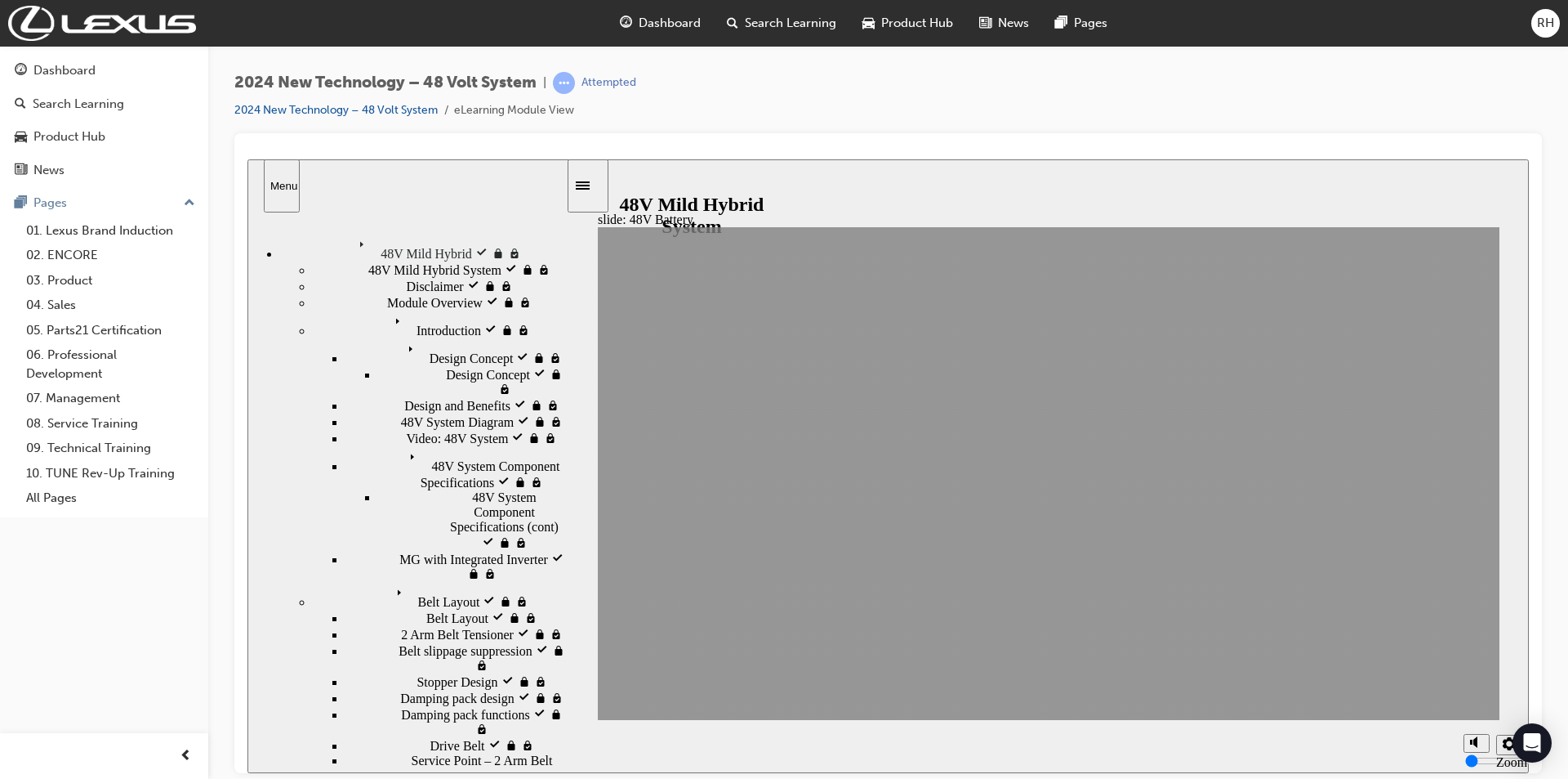
click at [339, 277] on div "48V Mild Hybrid System visited 48V Mild Hybrid System" at bounding box center [440, 268] width 254 height 16
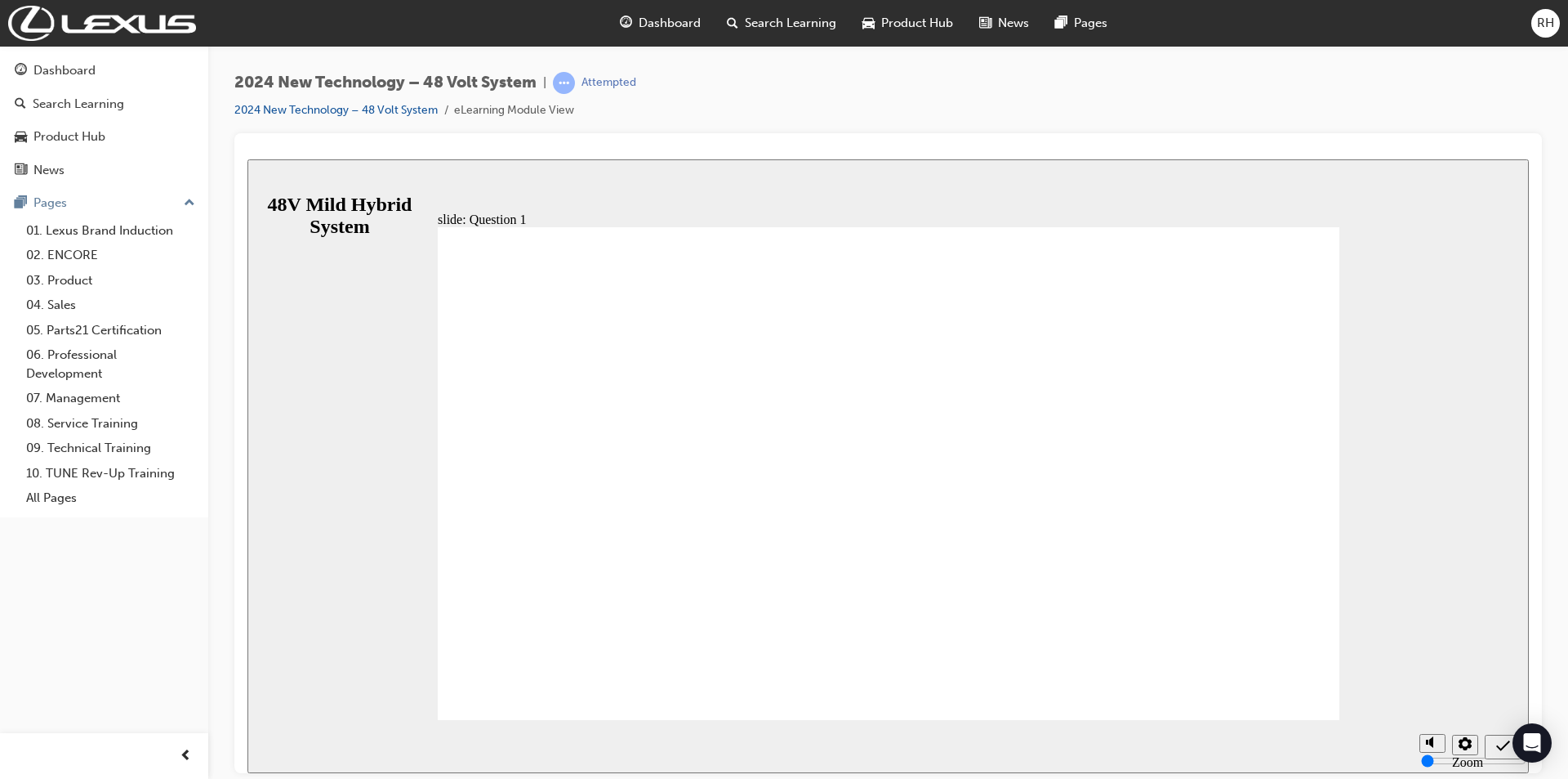
radio input "true"
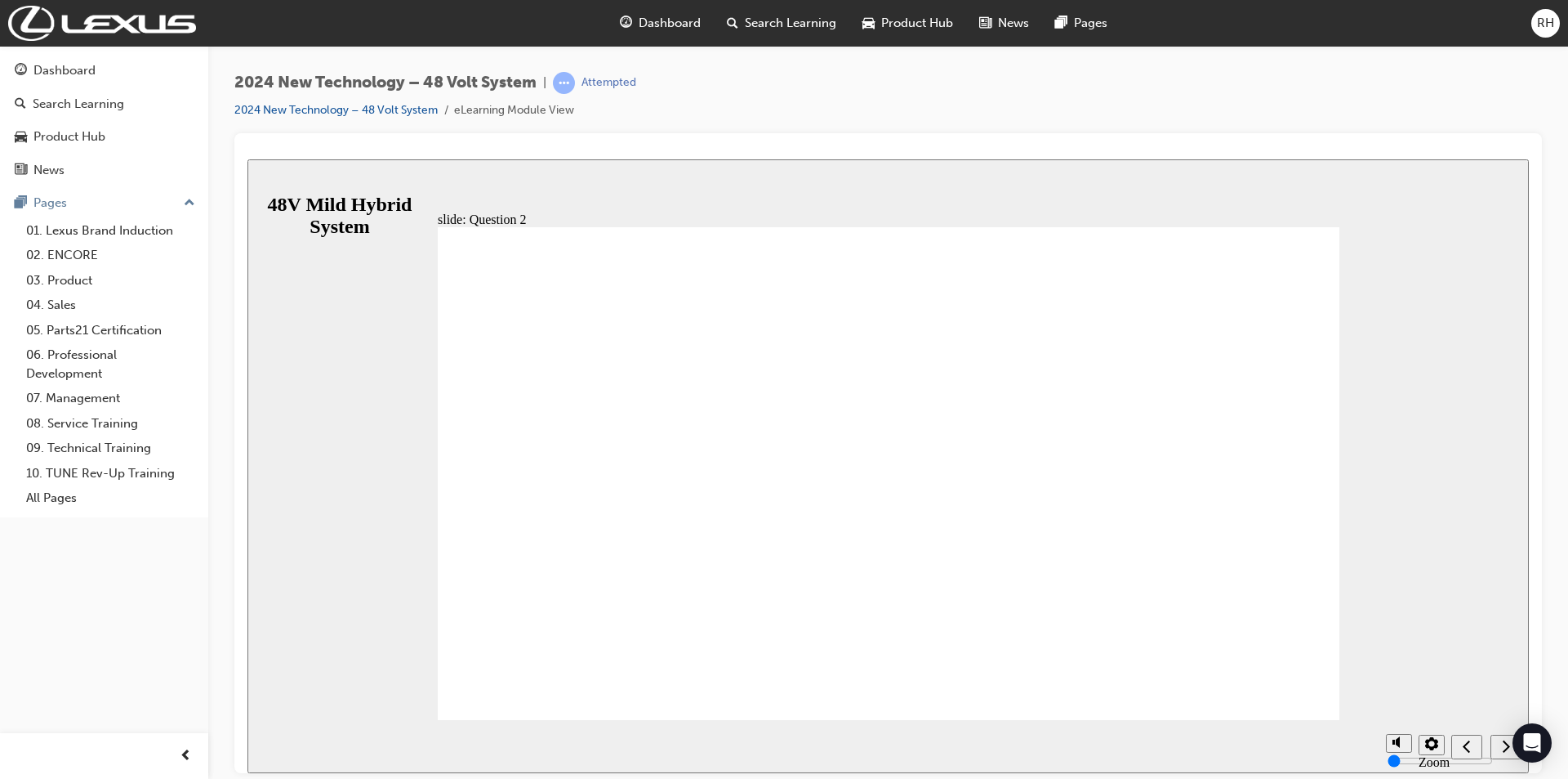
checkbox input "true"
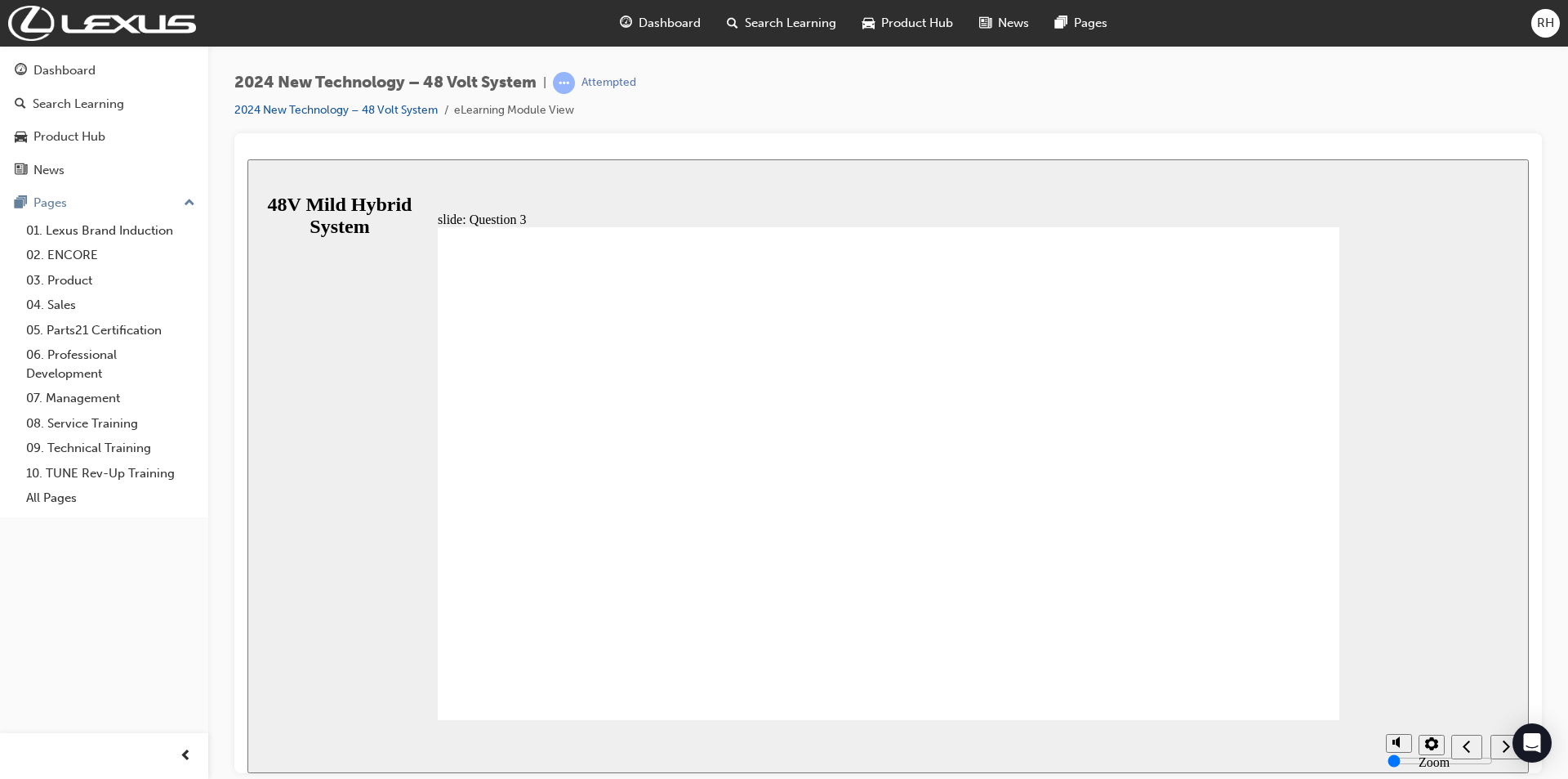
radio input "true"
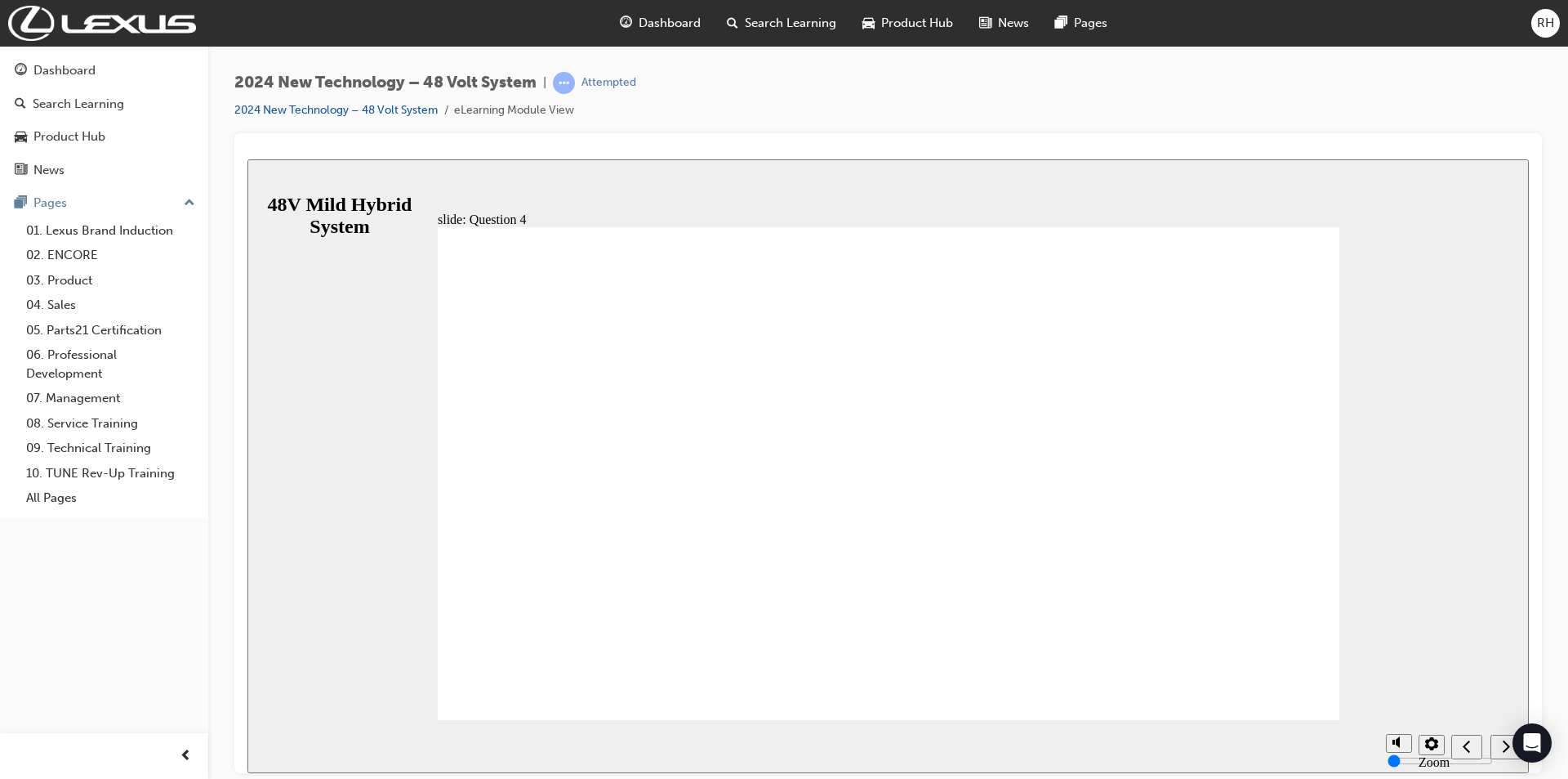
radio input "true"
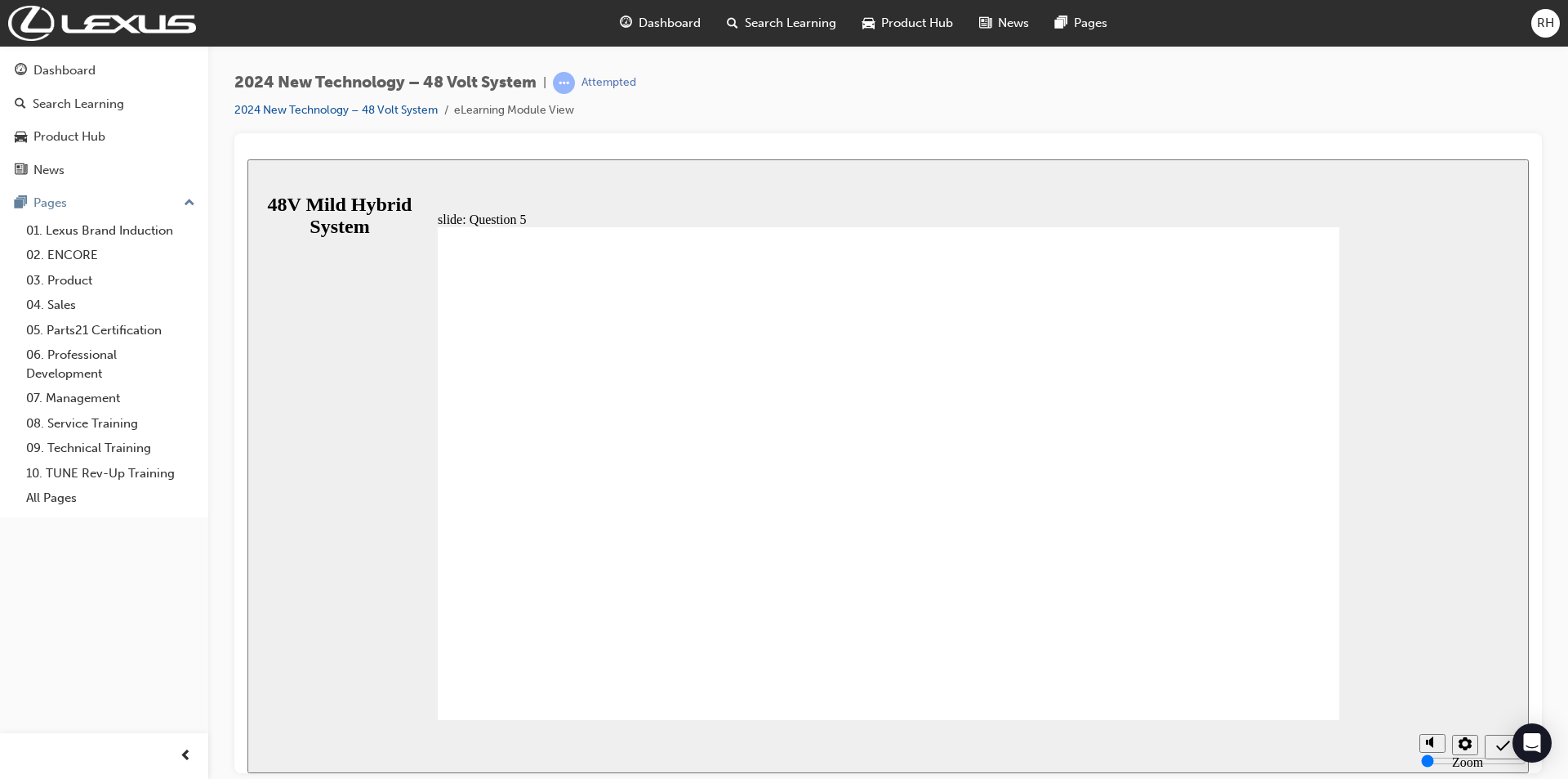
radio input "true"
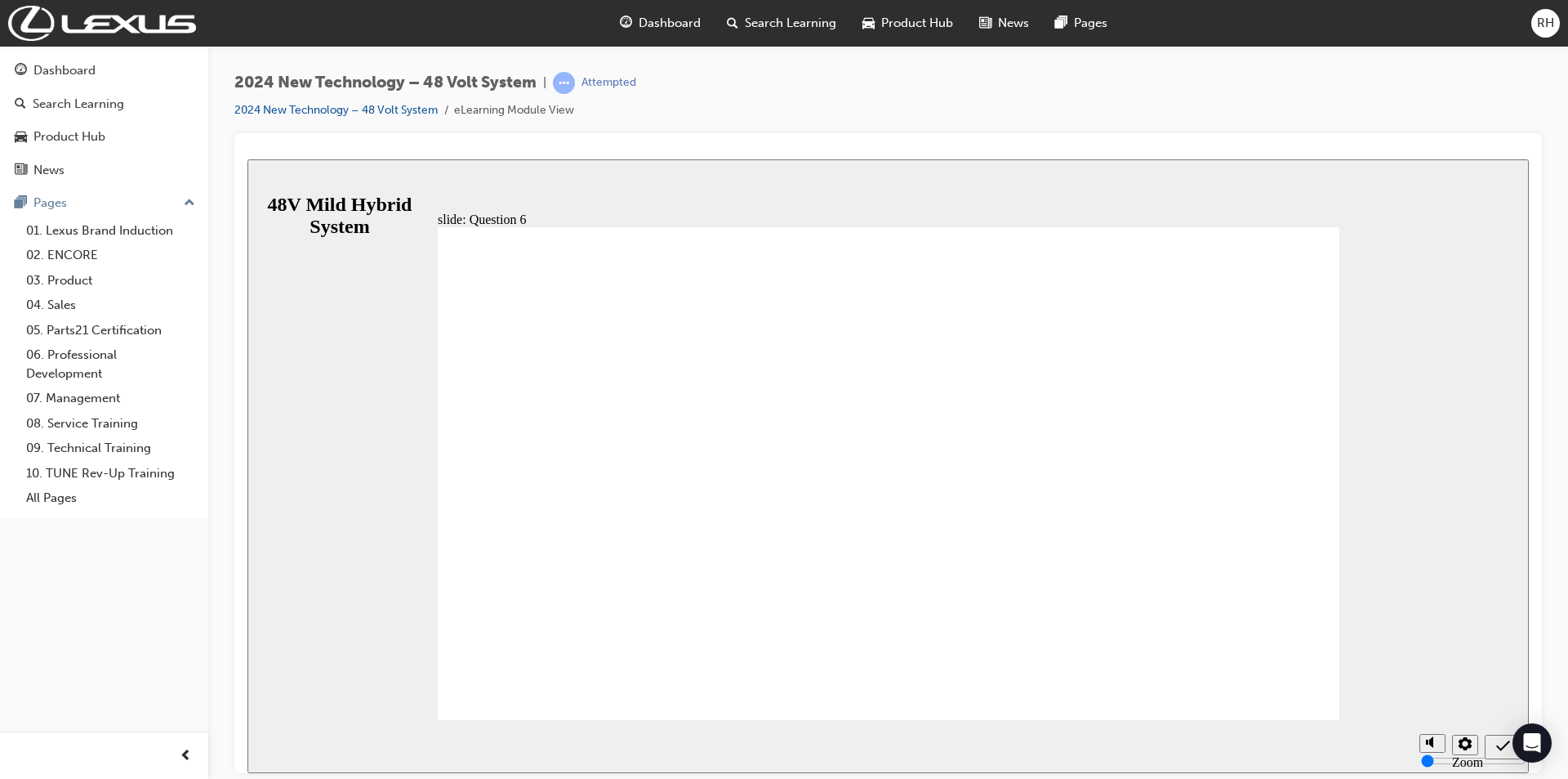
radio input "true"
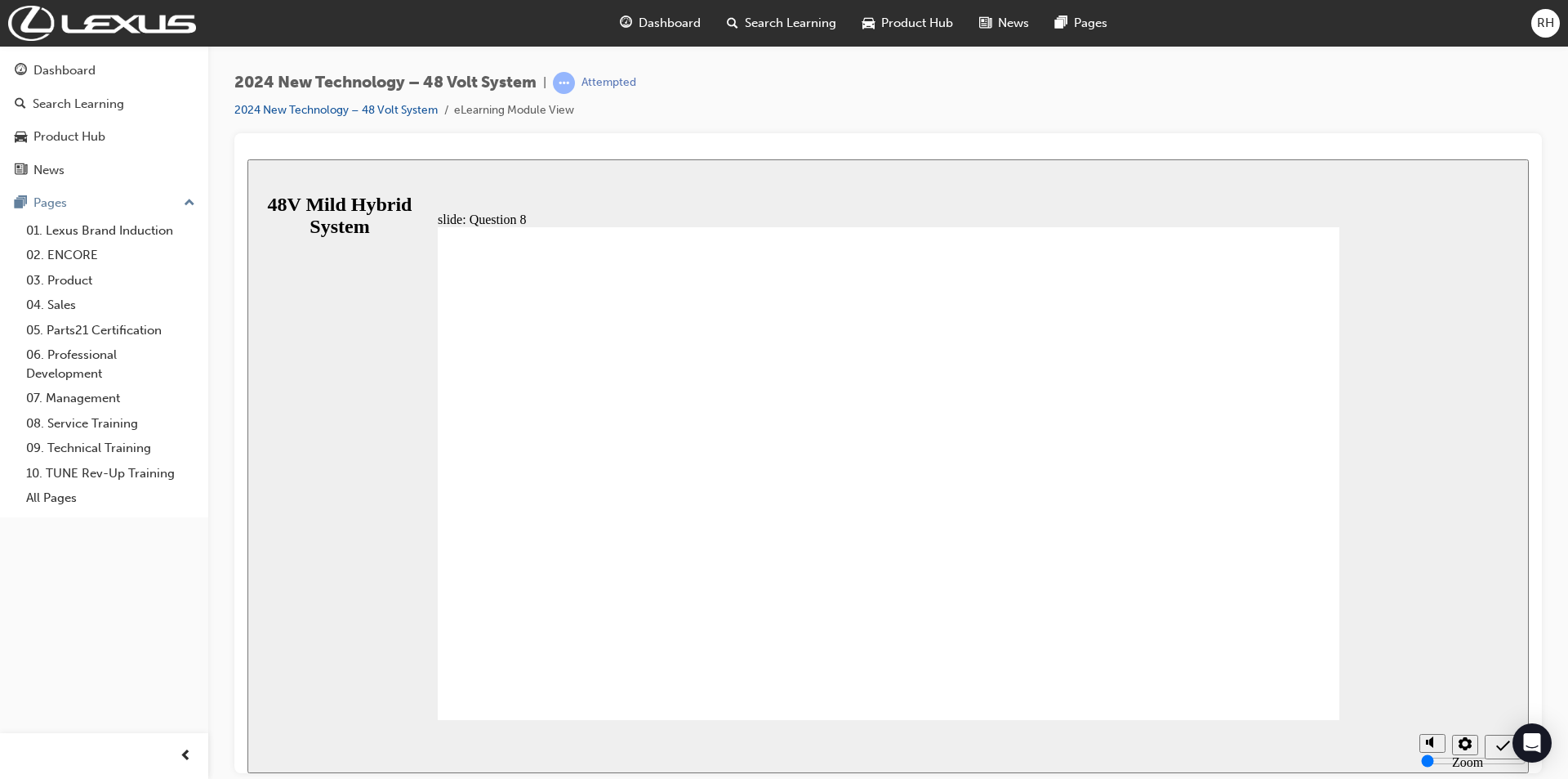
radio input "true"
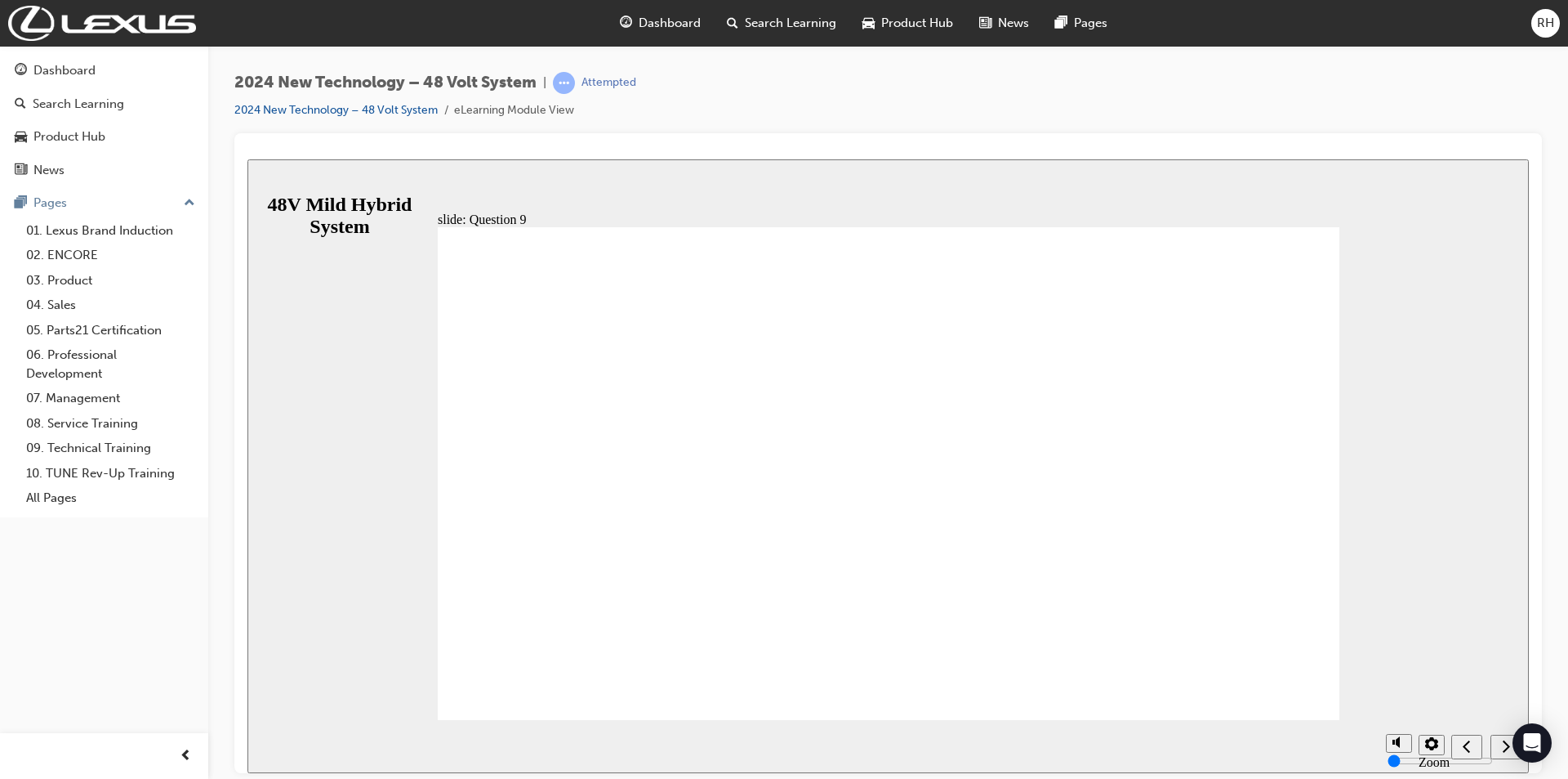
radio input "true"
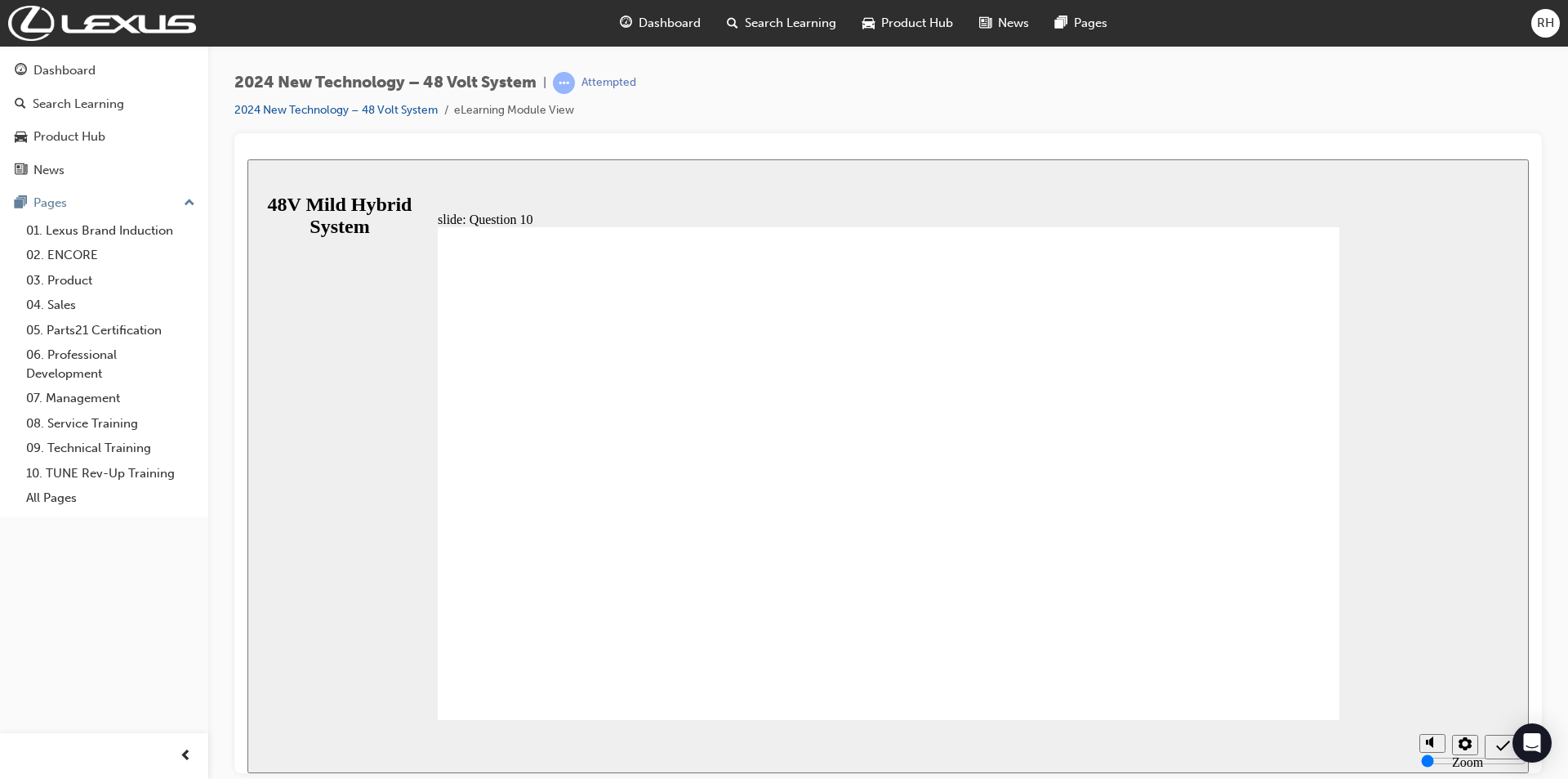
drag, startPoint x: 999, startPoint y: 397, endPoint x: 527, endPoint y: 361, distance: 473.4
drag, startPoint x: 492, startPoint y: 373, endPoint x: 674, endPoint y: 410, distance: 185.7
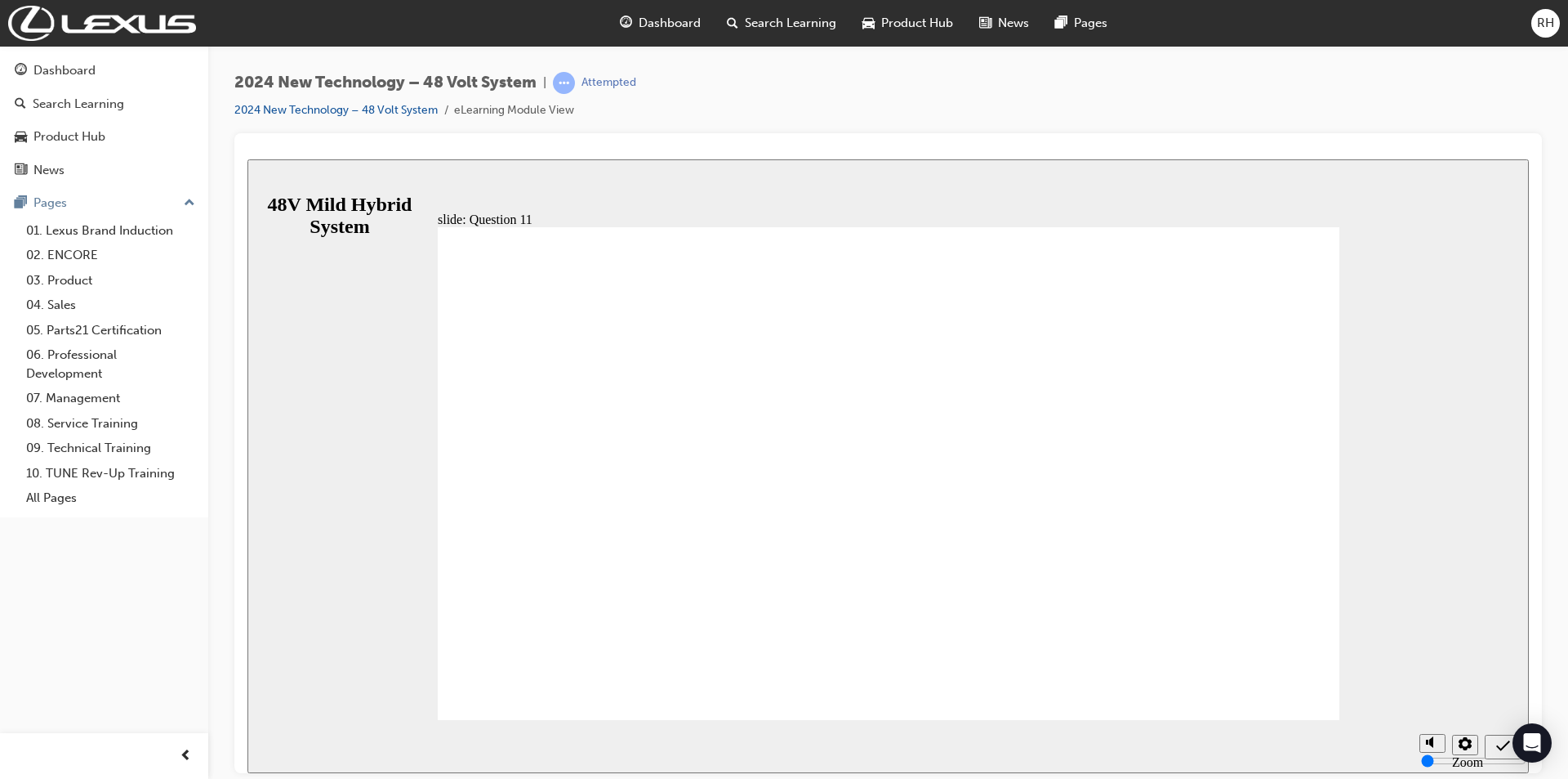
radio input "true"
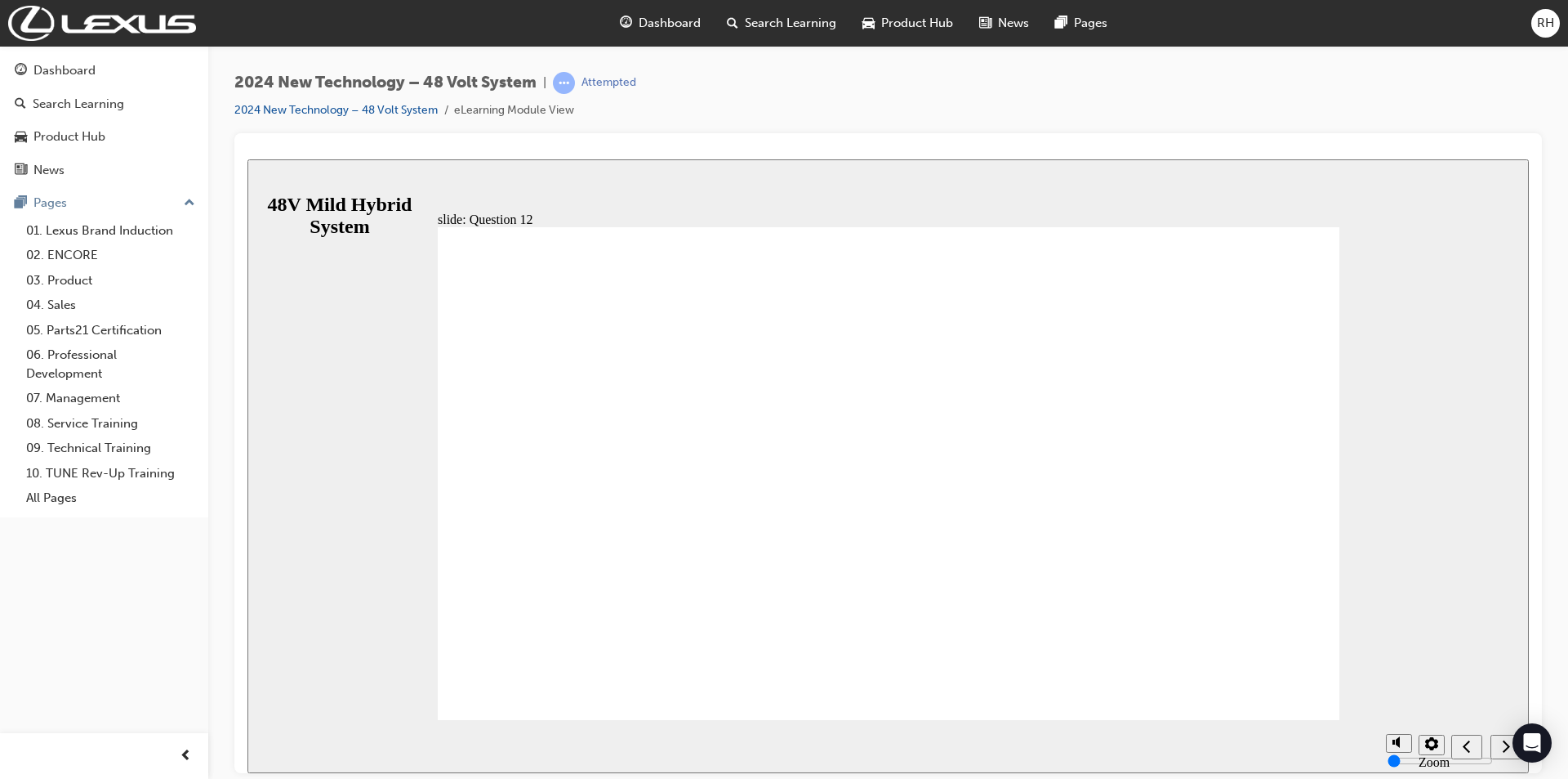
radio input "true"
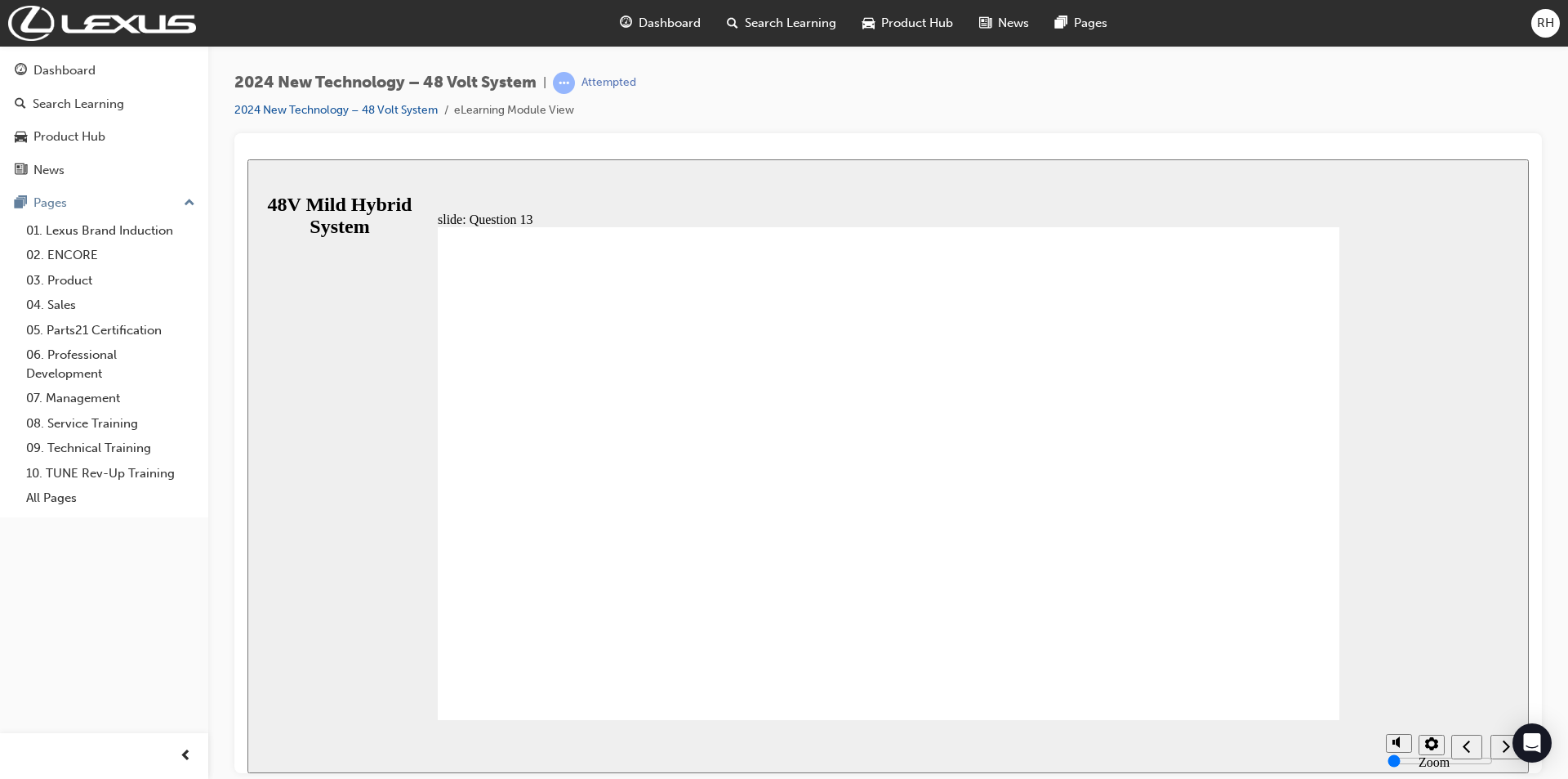
radio input "true"
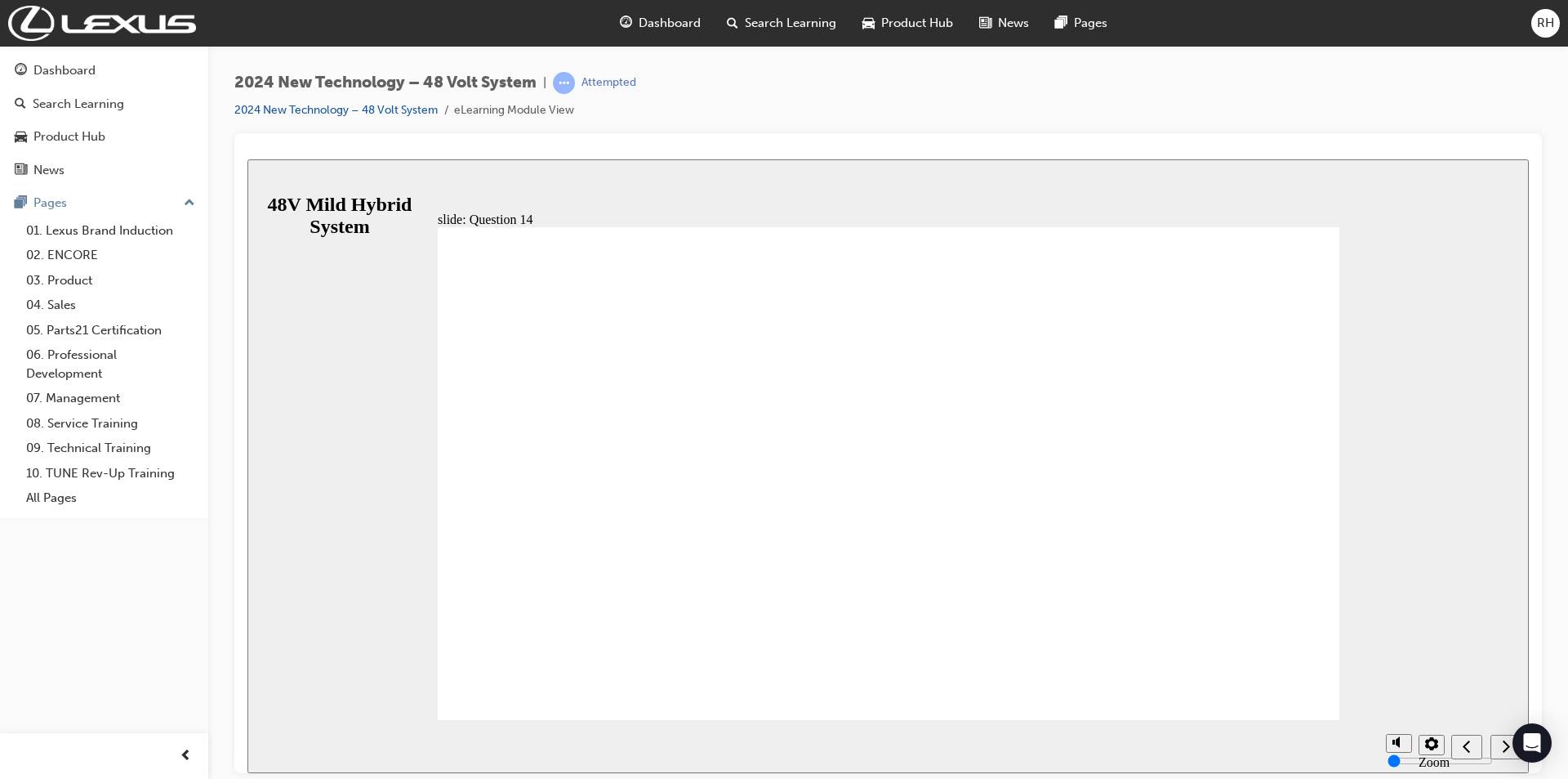
radio input "true"
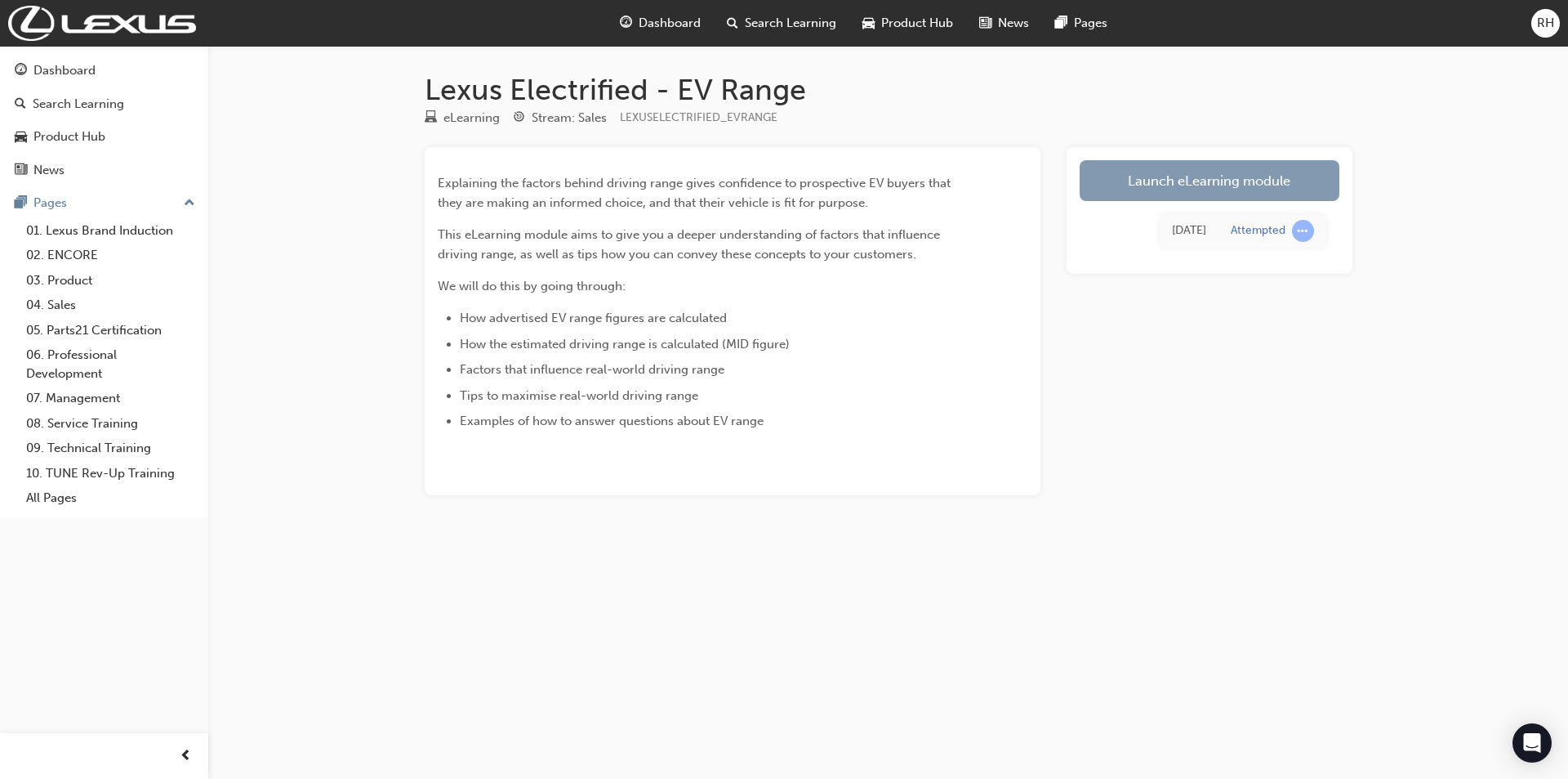
click at [1157, 173] on link "Launch eLearning module" at bounding box center [1209, 180] width 260 height 41
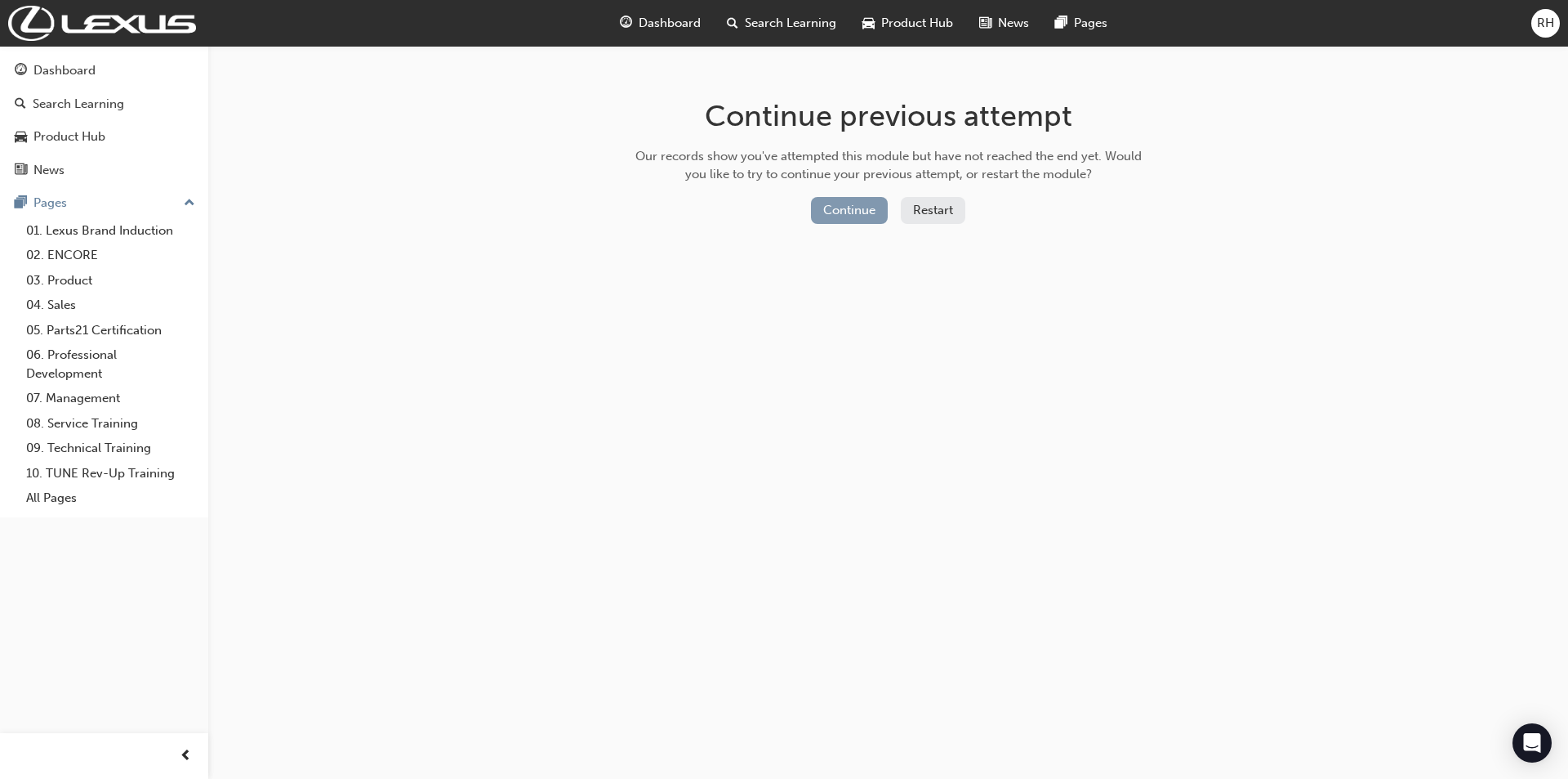
click at [848, 207] on button "Continue" at bounding box center [849, 210] width 77 height 27
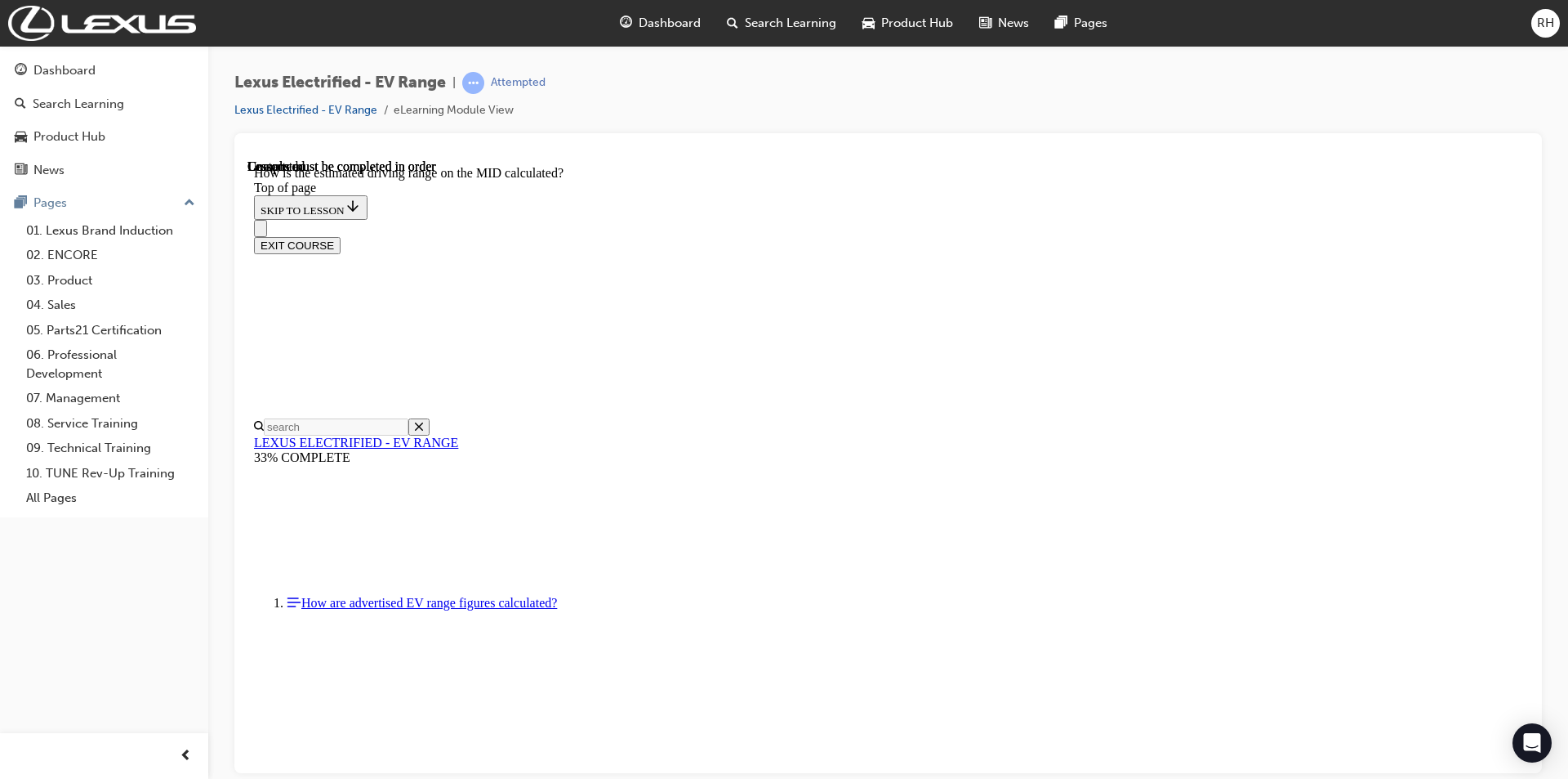
scroll to position [1147, 0]
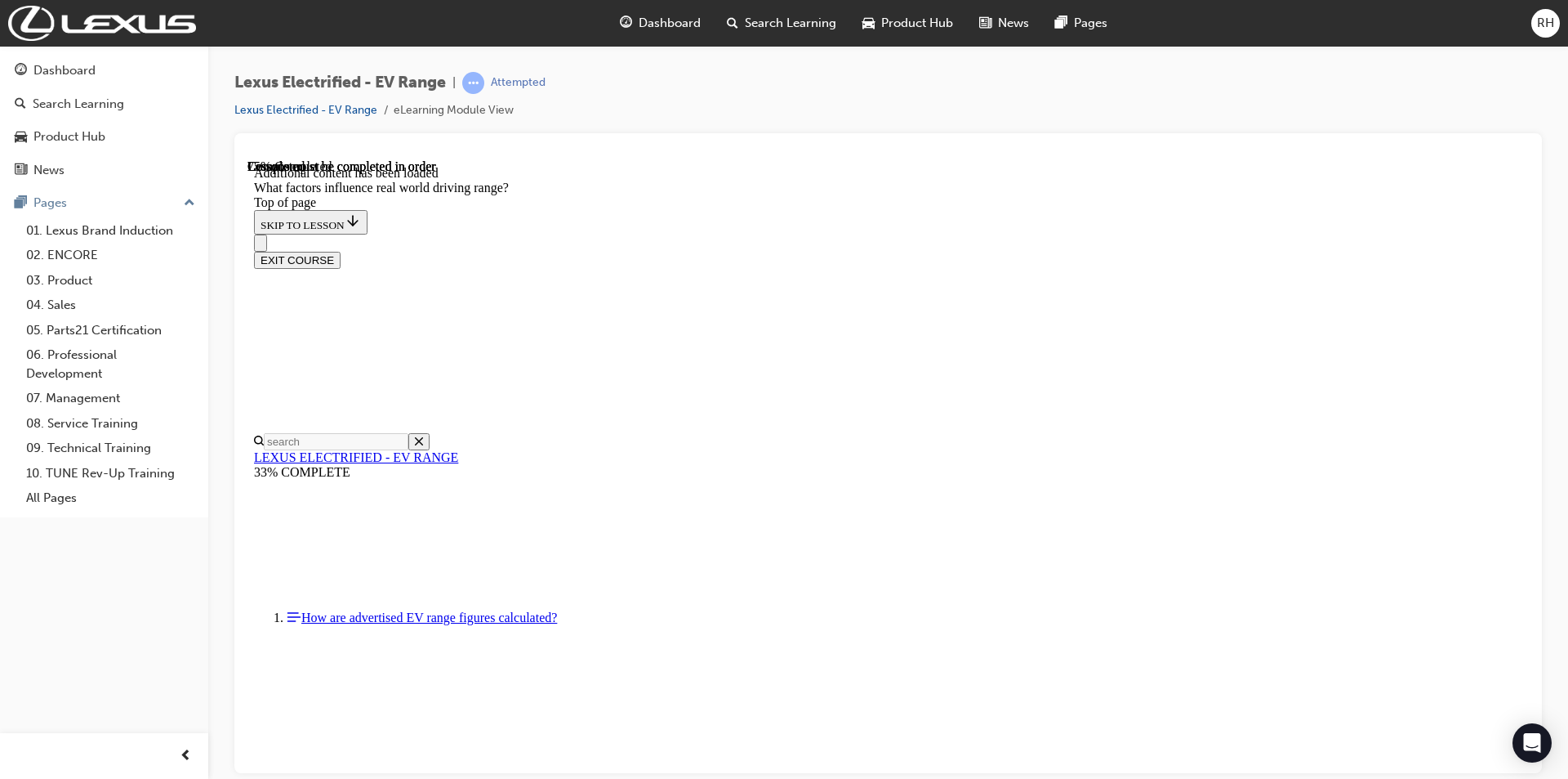
scroll to position [2018, 0]
drag, startPoint x: 1015, startPoint y: 399, endPoint x: 1209, endPoint y: 617, distance: 291.8
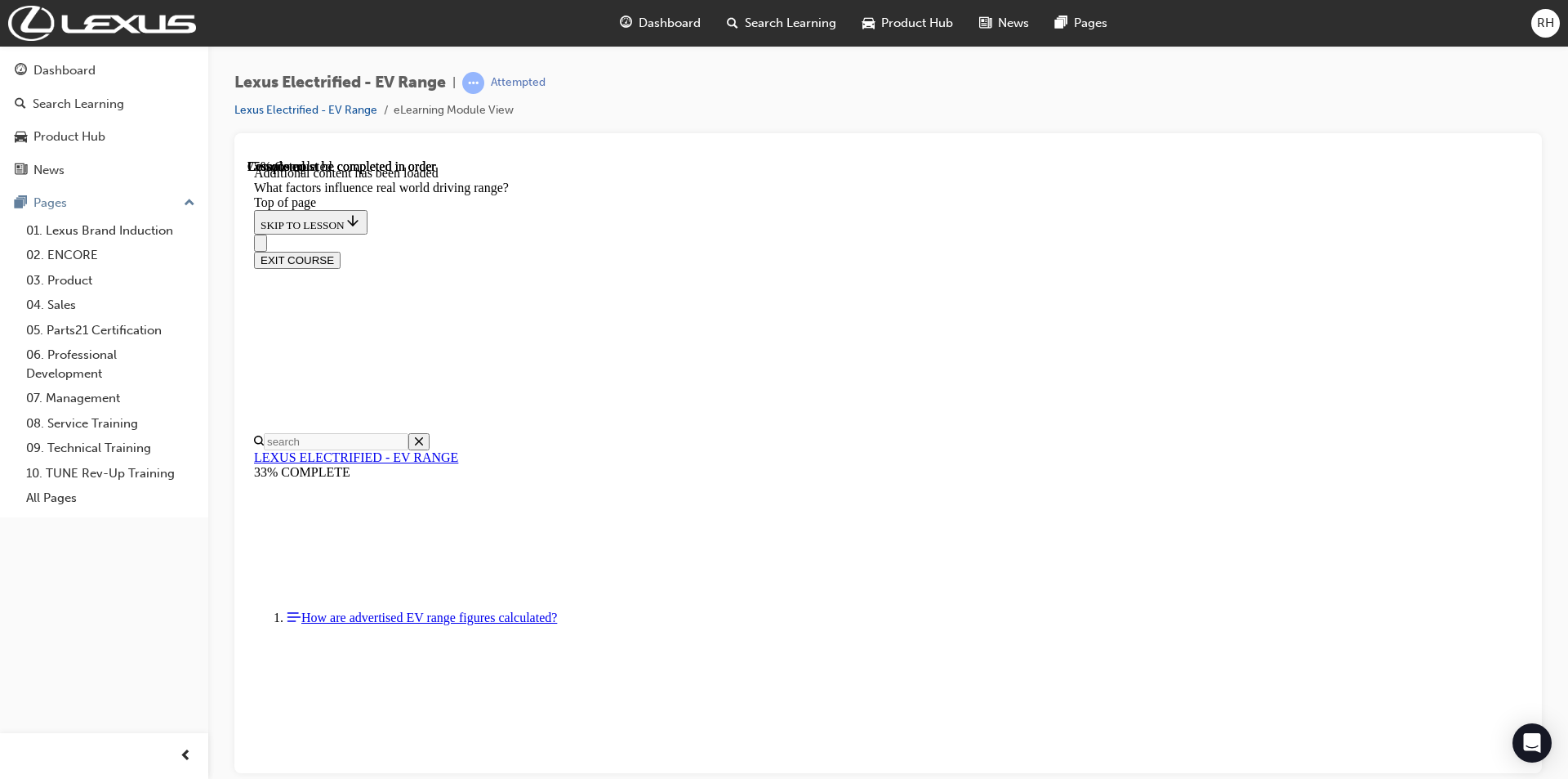
drag, startPoint x: 1042, startPoint y: 427, endPoint x: 1265, endPoint y: 660, distance: 322.5
drag, startPoint x: 1013, startPoint y: 389, endPoint x: 1207, endPoint y: 601, distance: 287.4
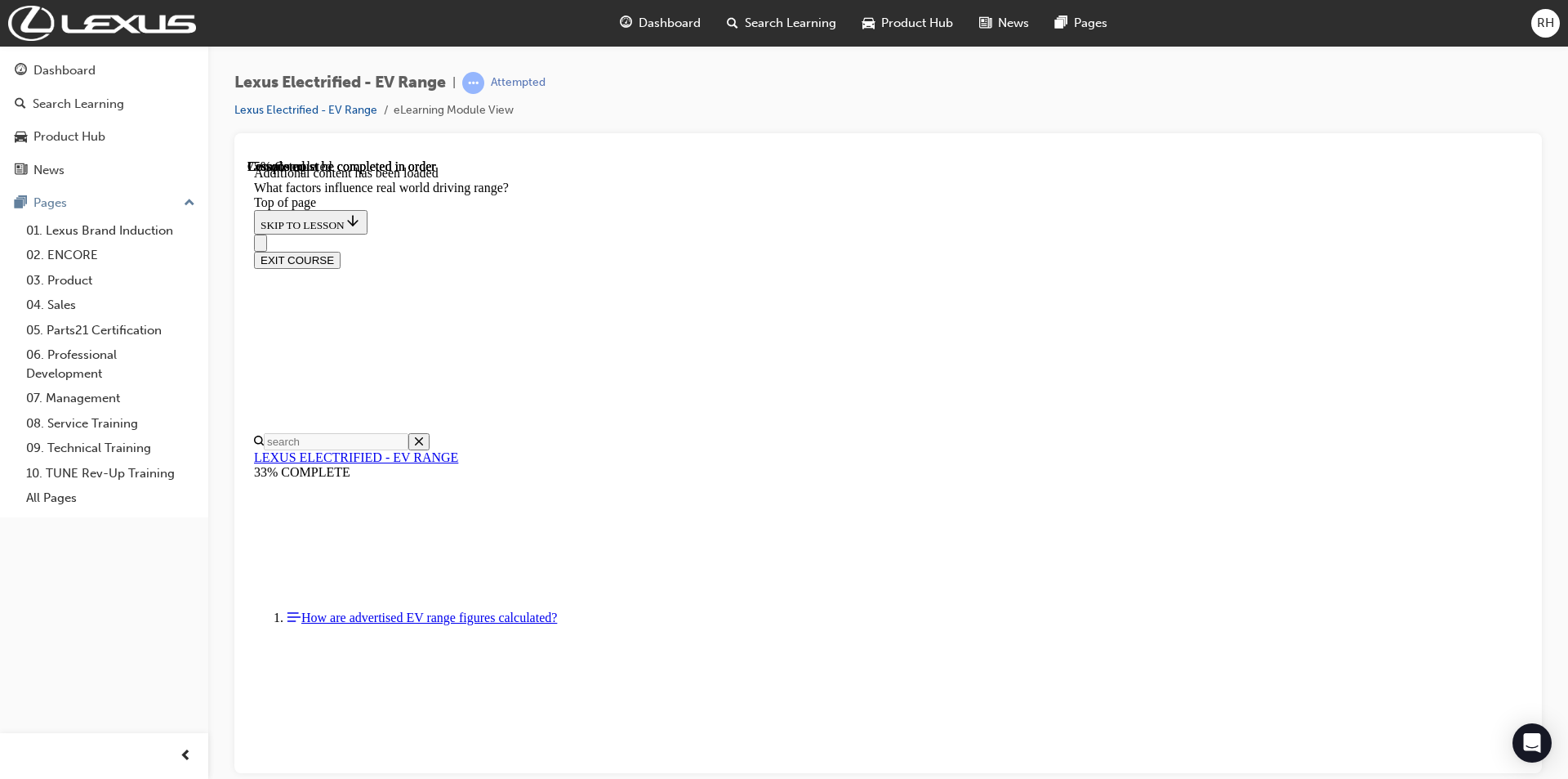
drag, startPoint x: 1026, startPoint y: 380, endPoint x: 805, endPoint y: 571, distance: 292.1
drag, startPoint x: 1017, startPoint y: 388, endPoint x: 810, endPoint y: 590, distance: 289.2
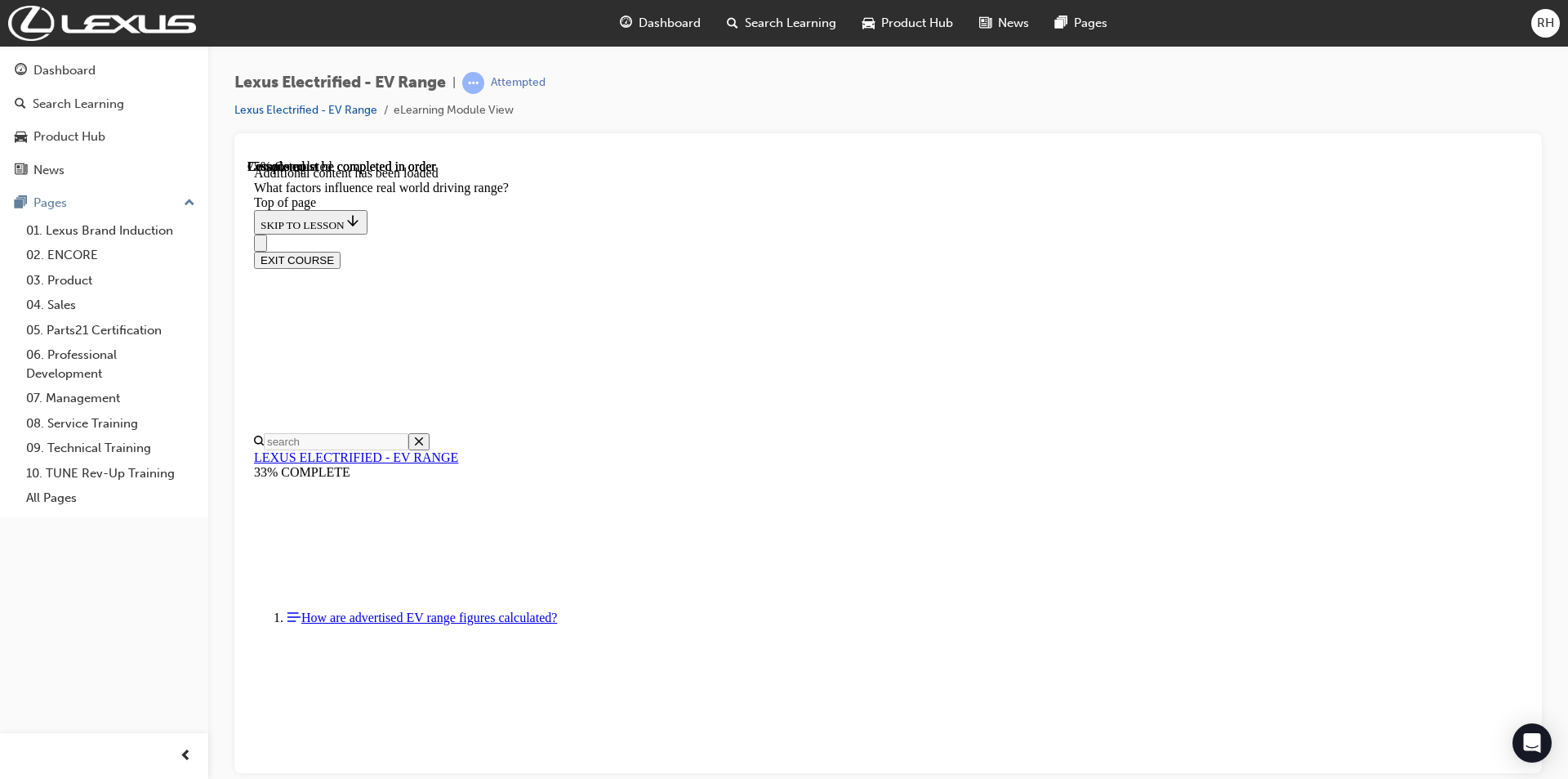
drag, startPoint x: 985, startPoint y: 393, endPoint x: 756, endPoint y: 625, distance: 326.0
drag, startPoint x: 1008, startPoint y: 388, endPoint x: 1230, endPoint y: 580, distance: 293.5
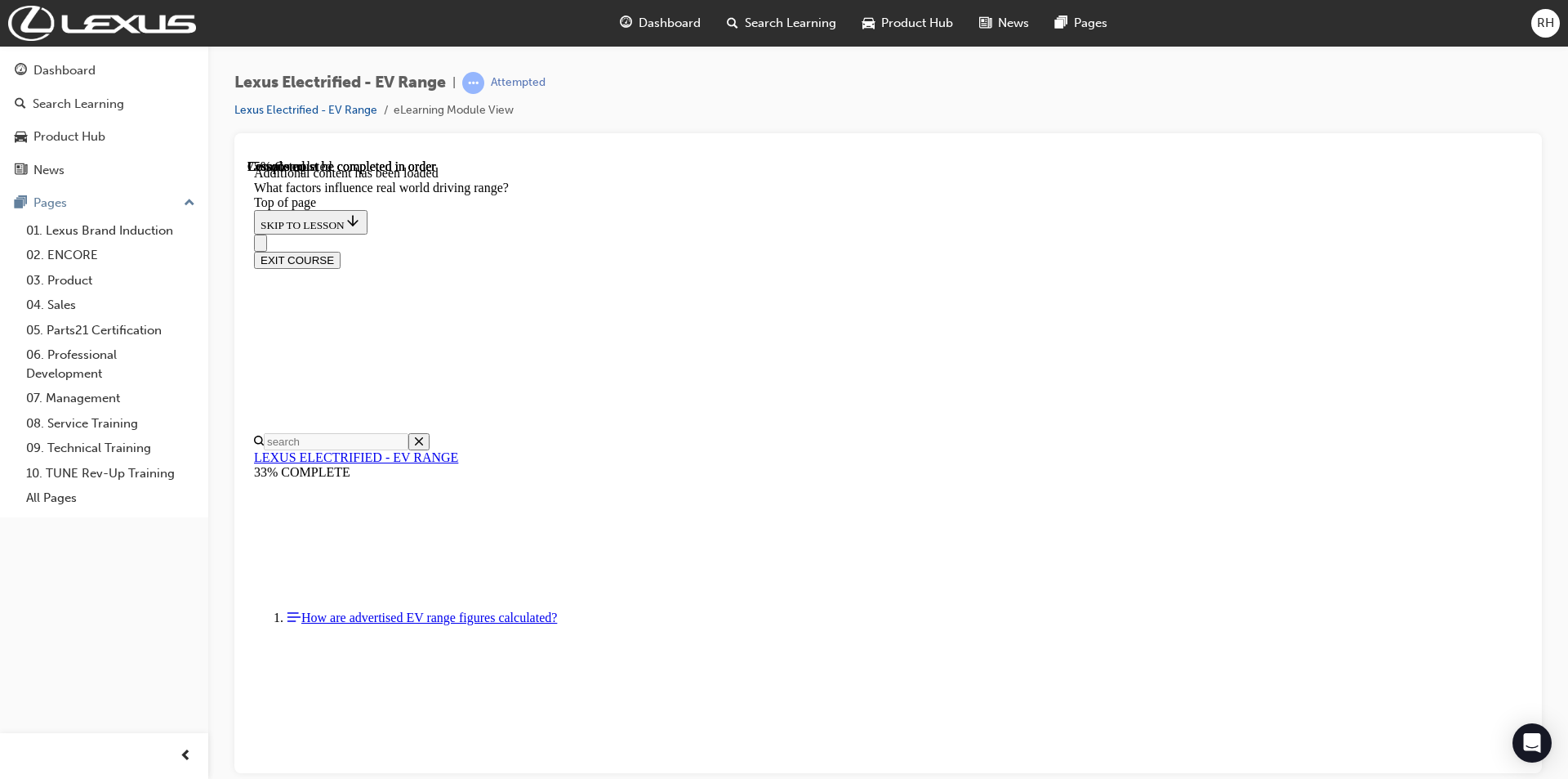
drag, startPoint x: 1005, startPoint y: 378, endPoint x: 767, endPoint y: 571, distance: 306.4
drag, startPoint x: 1242, startPoint y: 587, endPoint x: 1072, endPoint y: 486, distance: 197.7
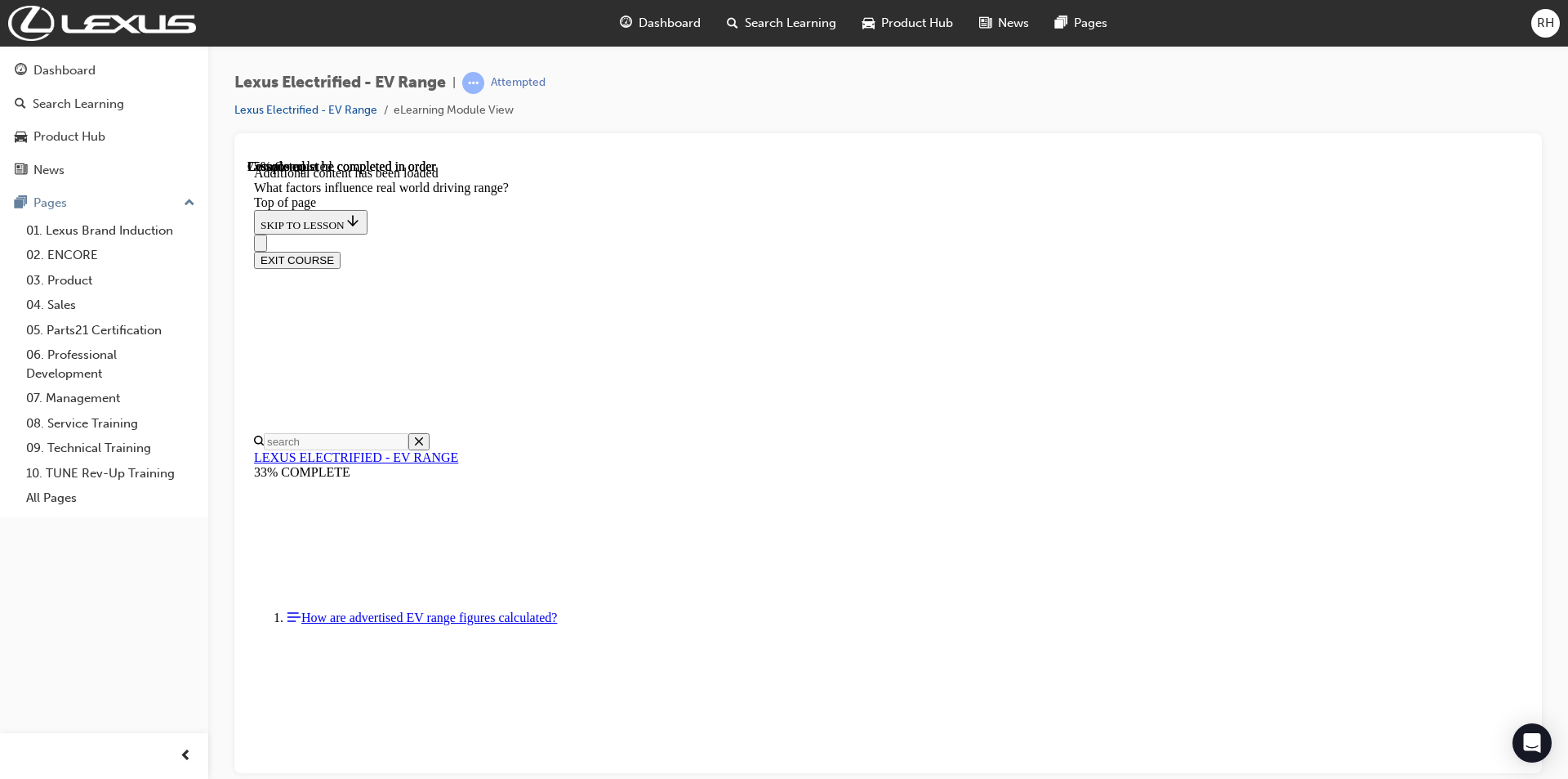
drag, startPoint x: 997, startPoint y: 420, endPoint x: 1226, endPoint y: 615, distance: 300.8
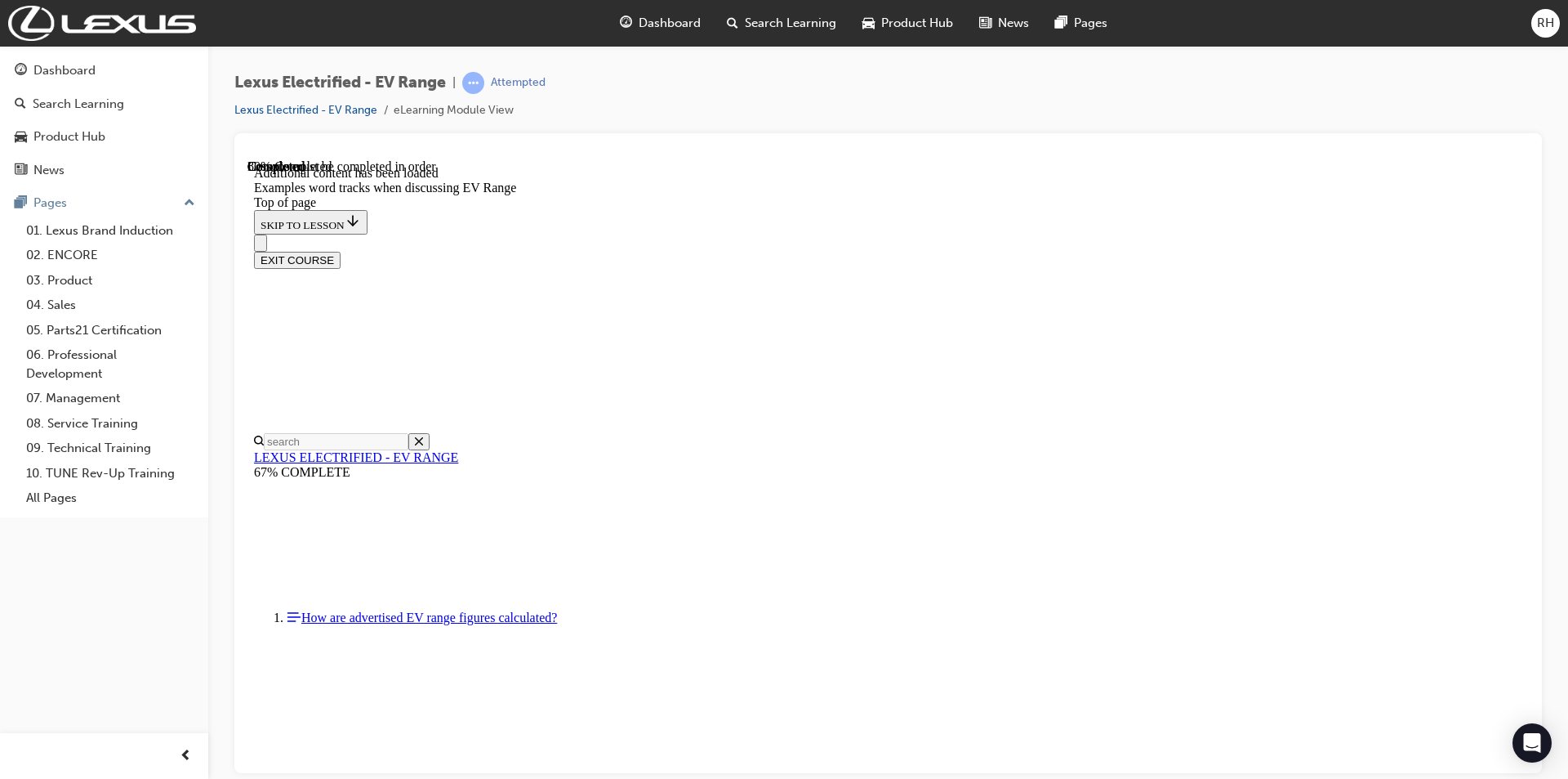
scroll to position [2424, 0]
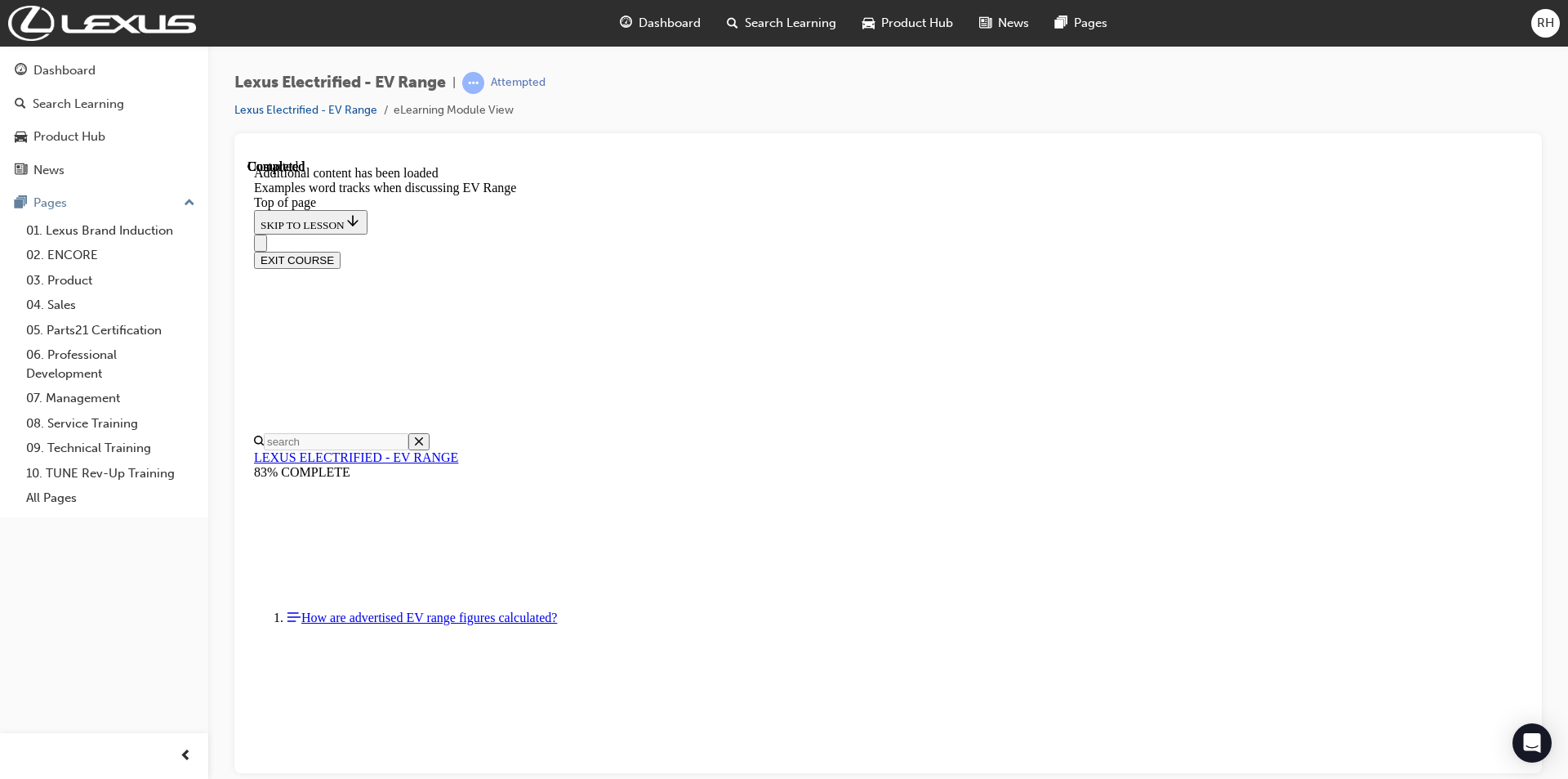
scroll to position [3112, 0]
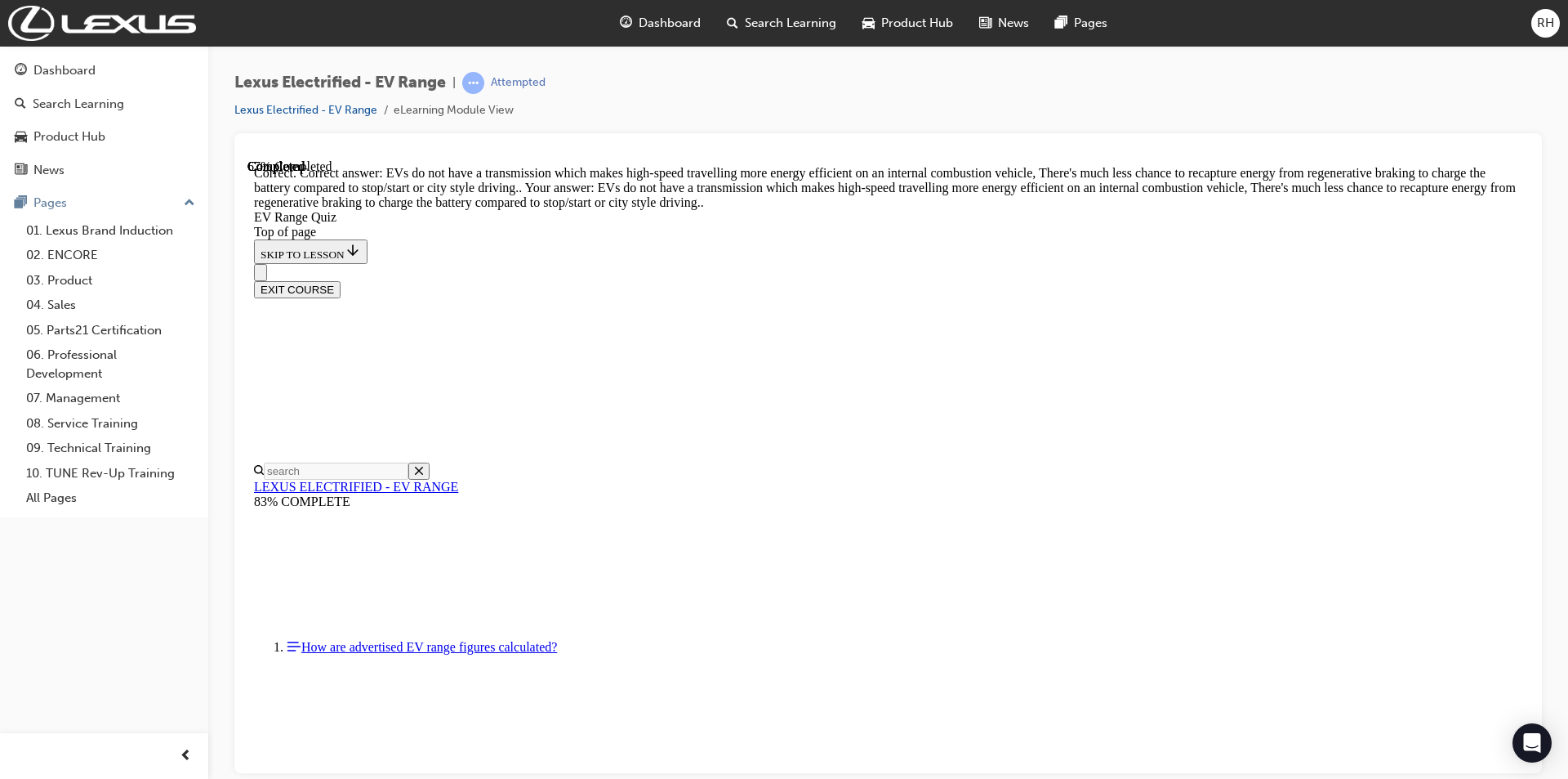
scroll to position [355, 0]
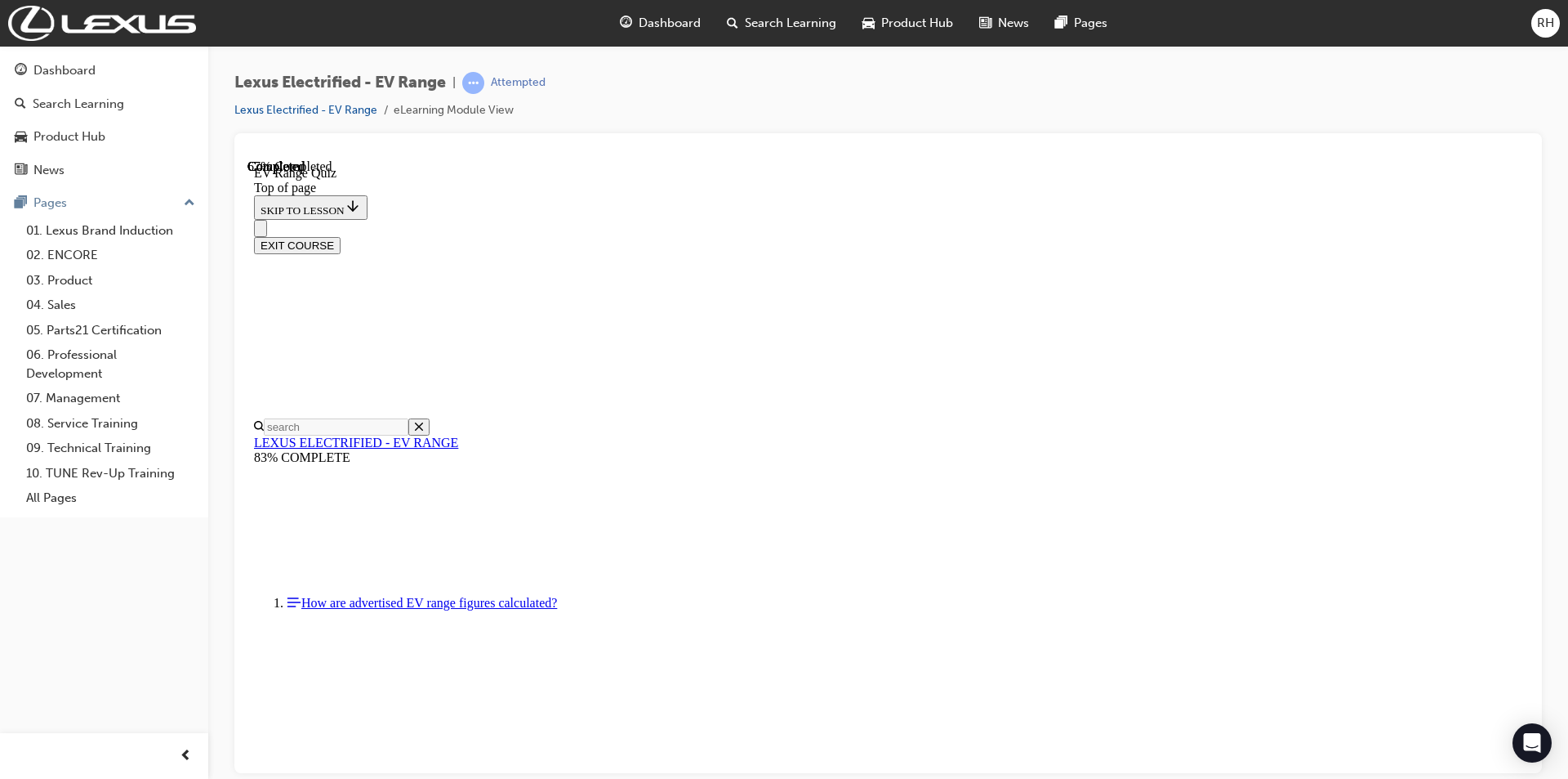
scroll to position [308, 0]
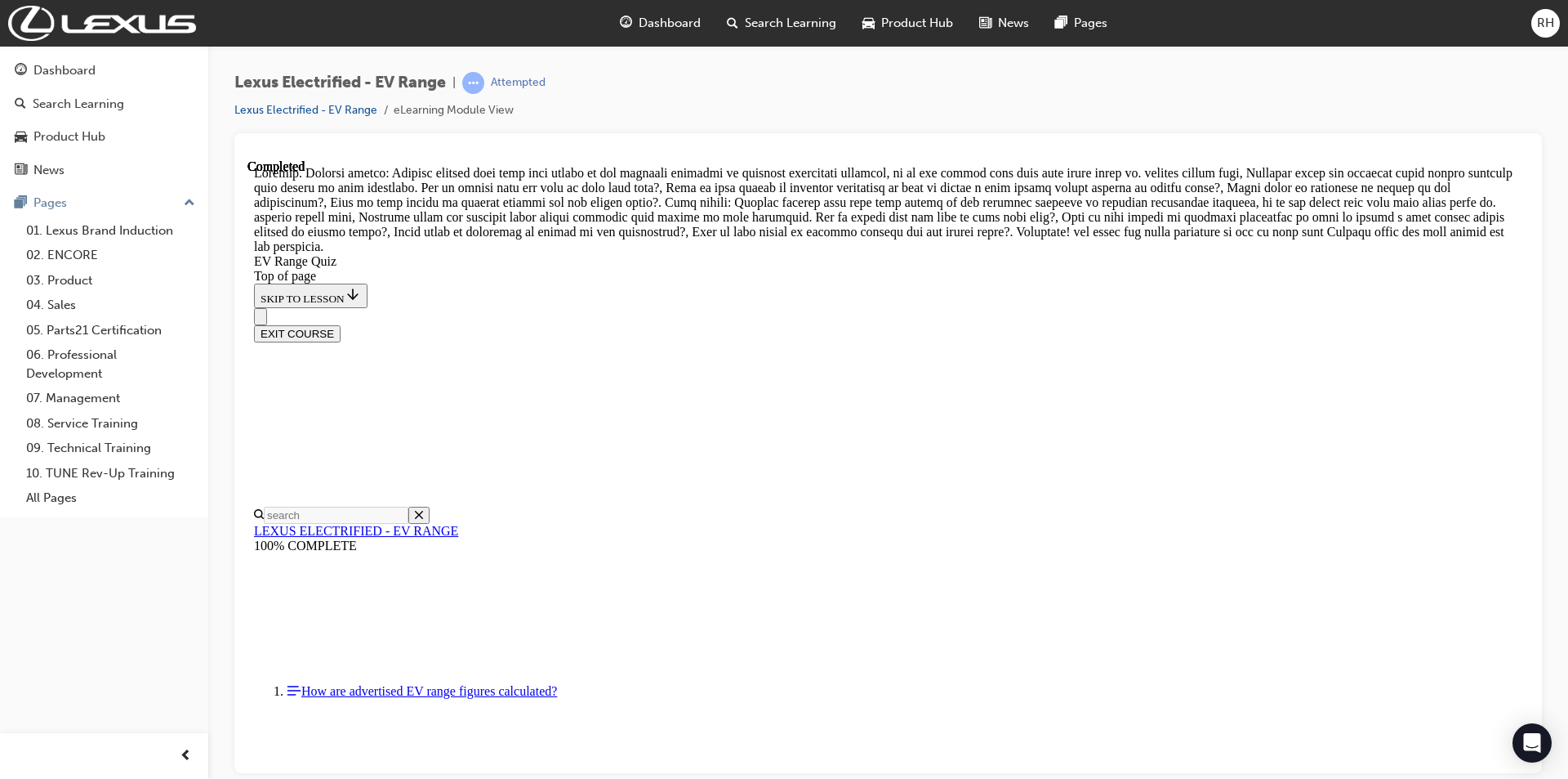
scroll to position [594, 0]
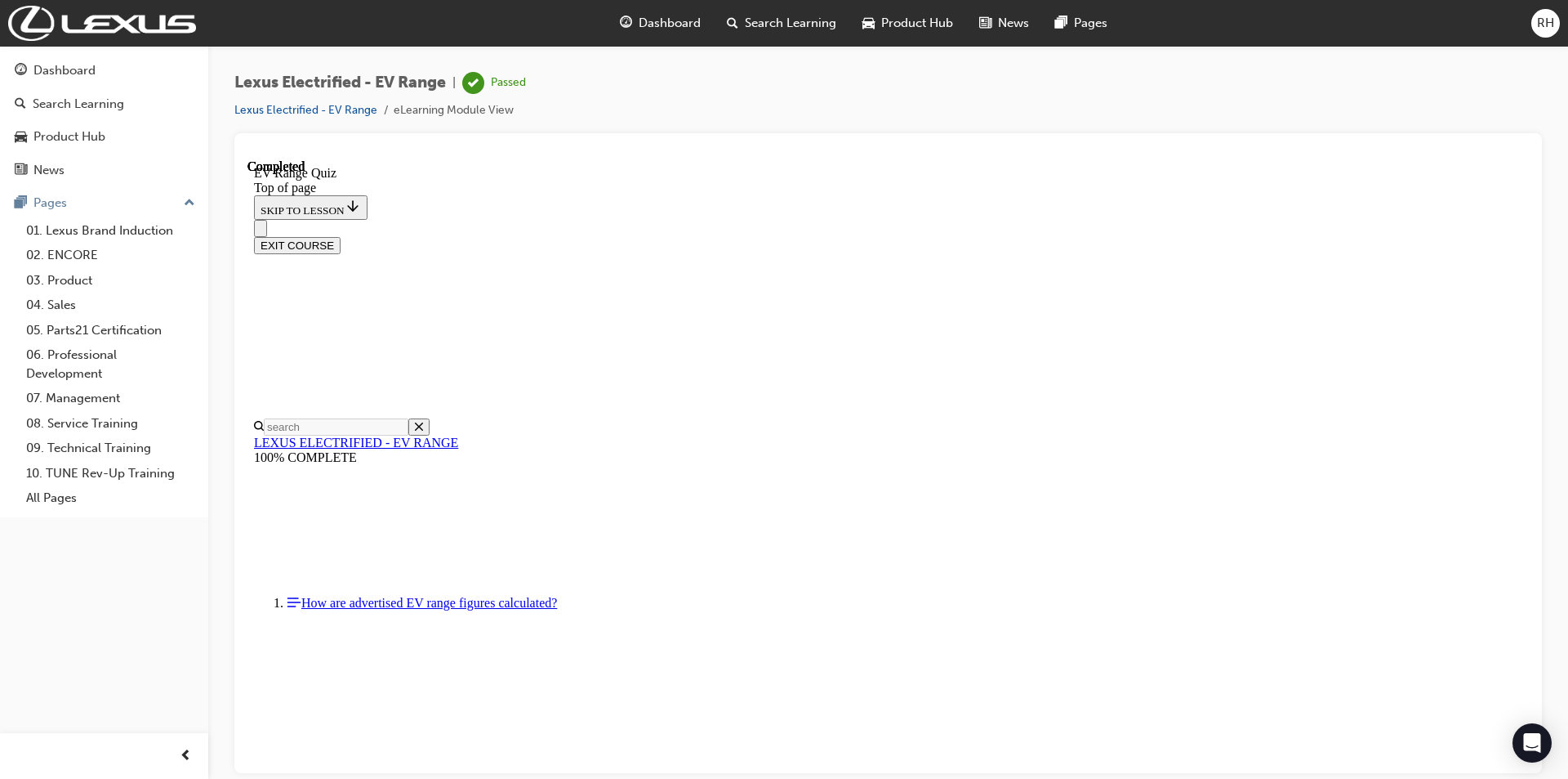
scroll to position [223, 0]
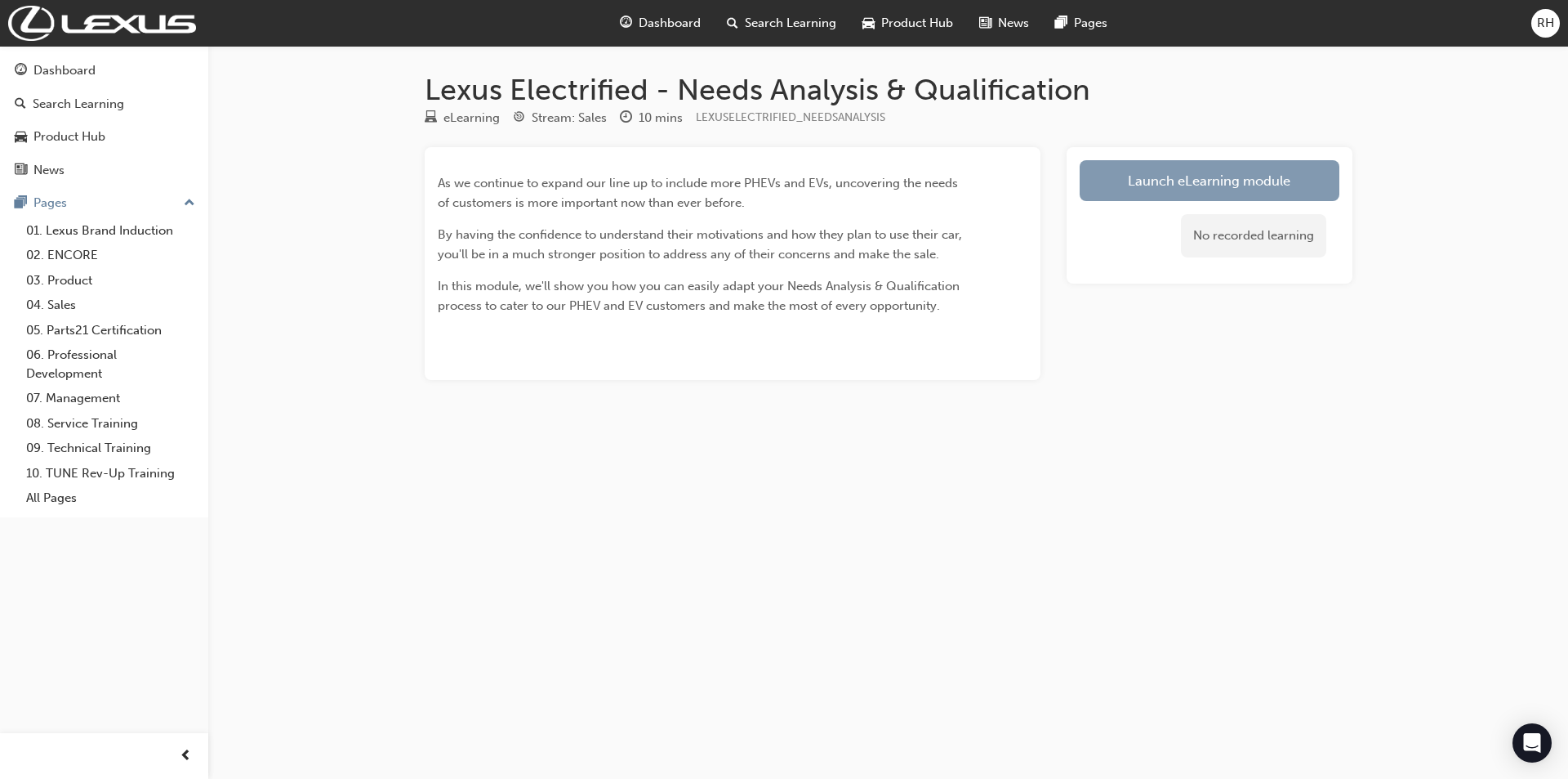
click at [1145, 183] on link "Launch eLearning module" at bounding box center [1209, 180] width 260 height 41
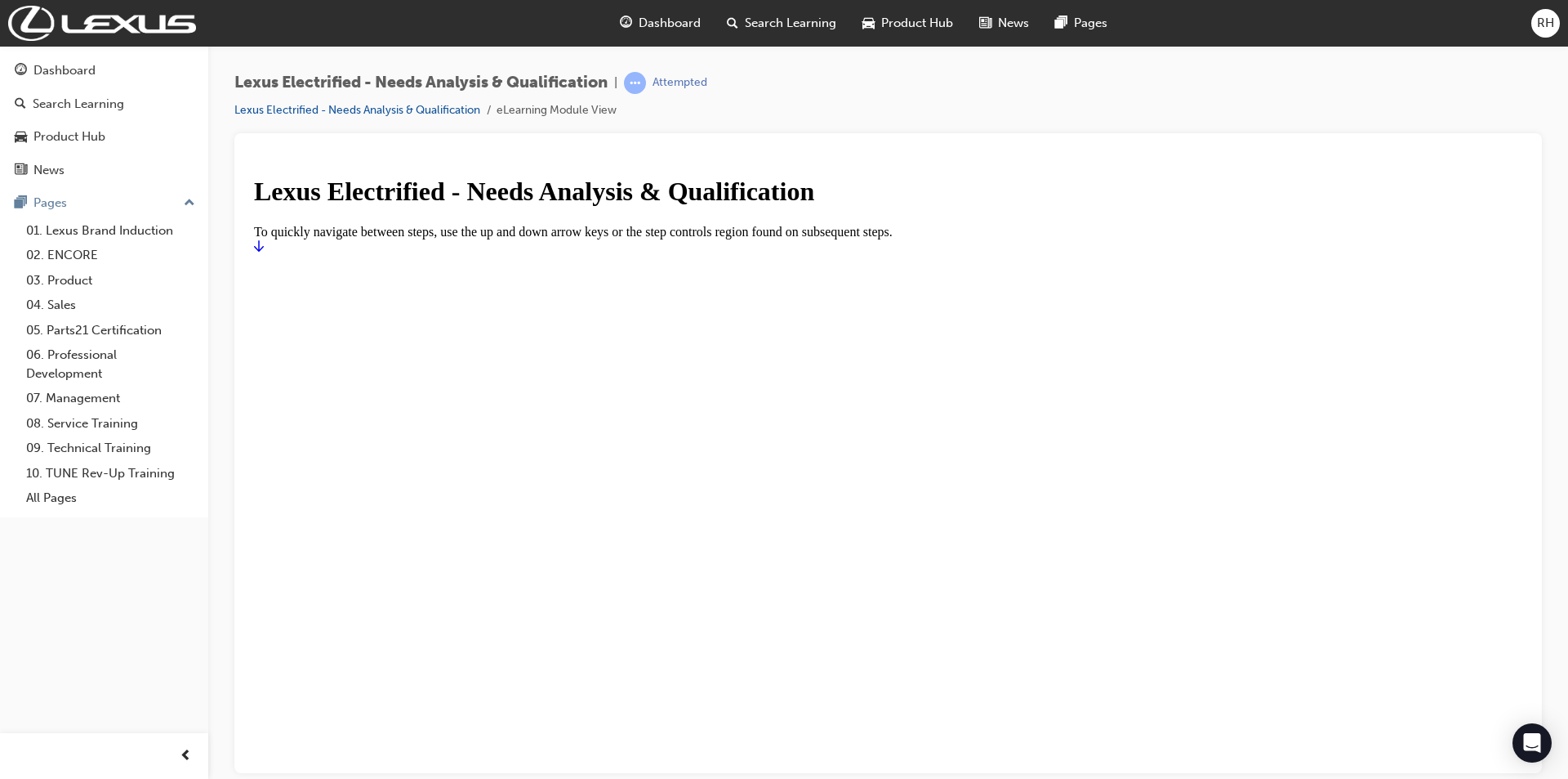
click at [264, 252] on icon "Start" at bounding box center [259, 245] width 9 height 13
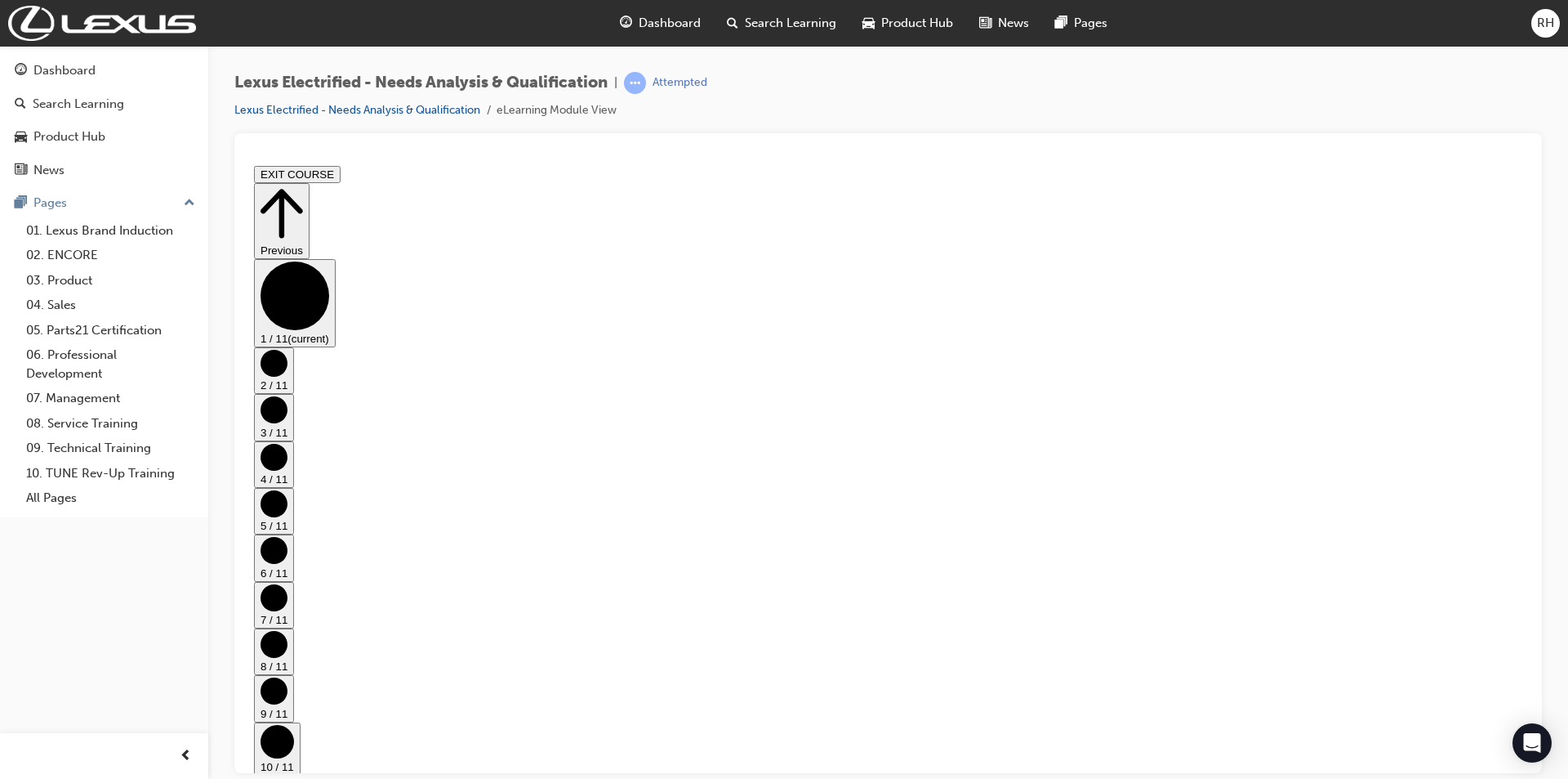
click at [287, 376] on circle "Step controls" at bounding box center [273, 361] width 27 height 27
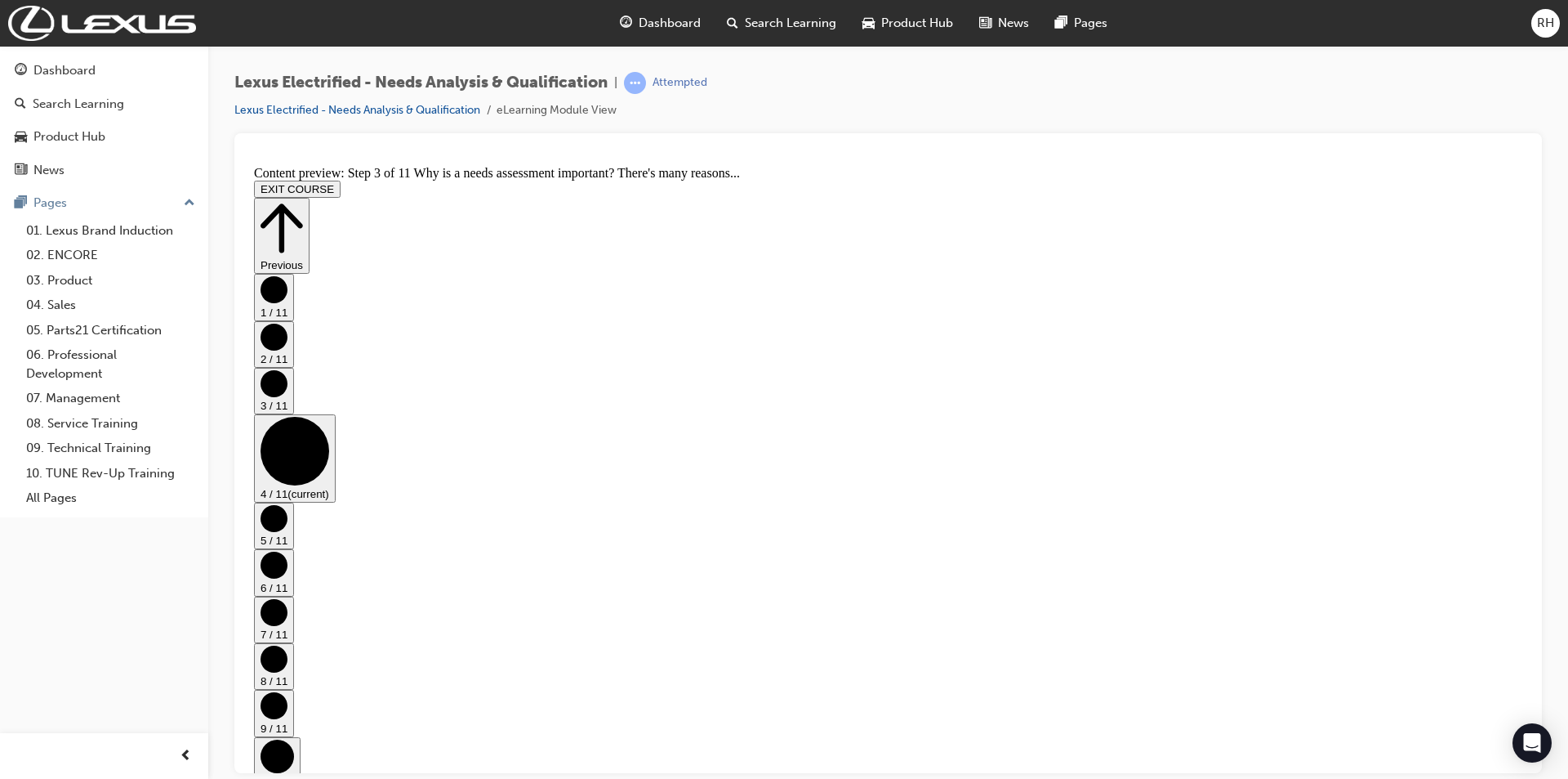
scroll to position [0, 0]
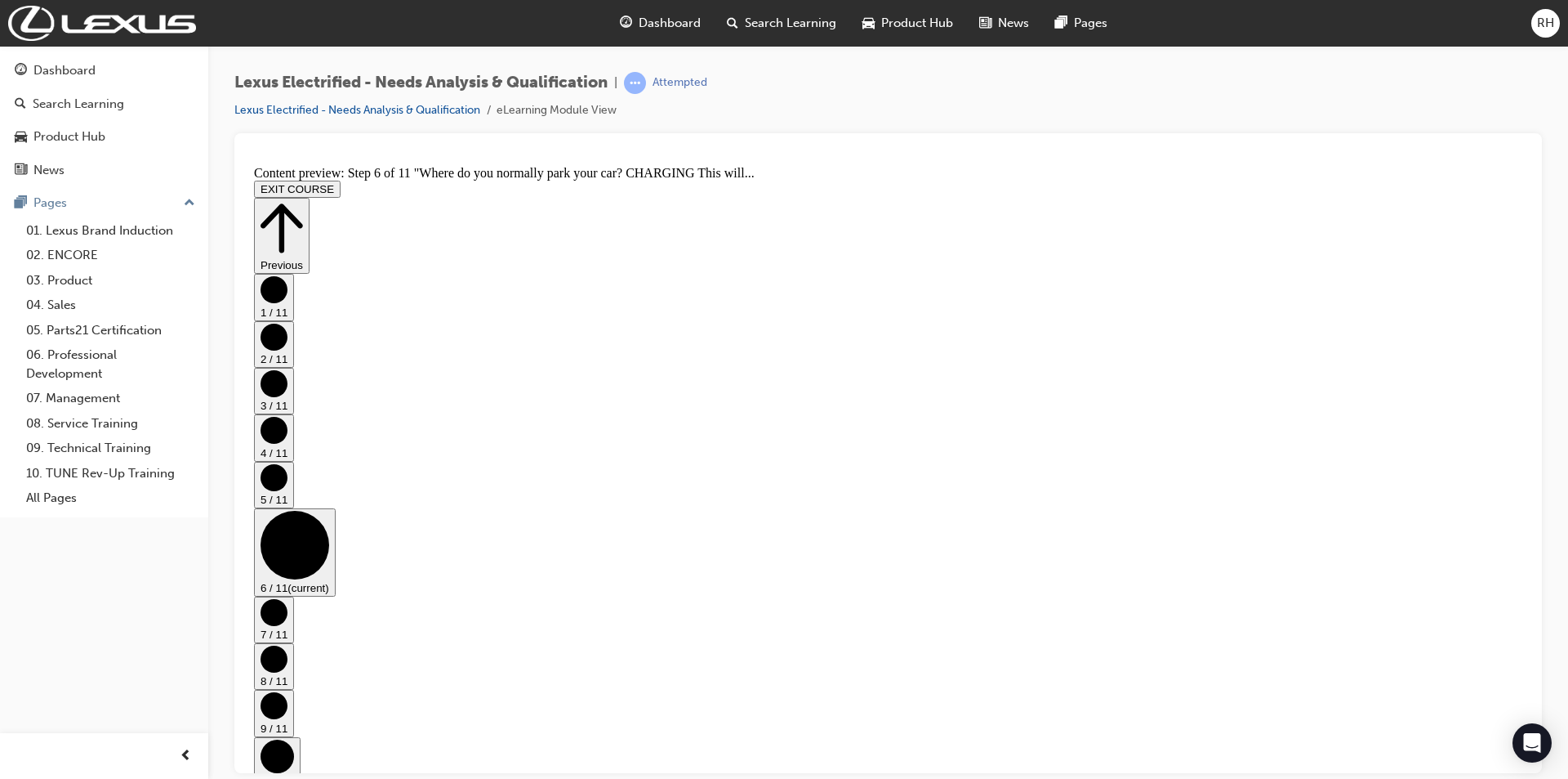
scroll to position [311, 0]
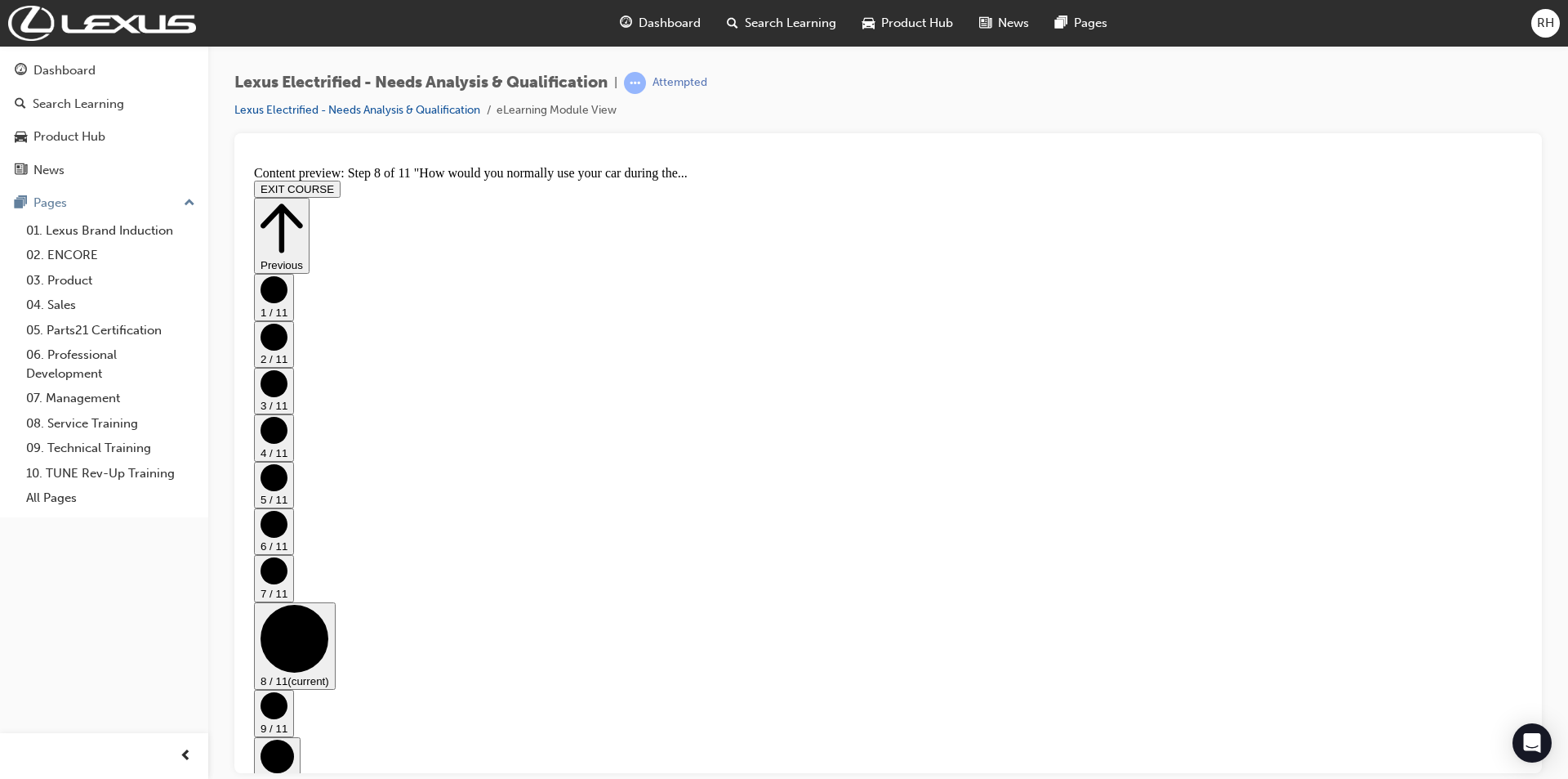
scroll to position [569, 0]
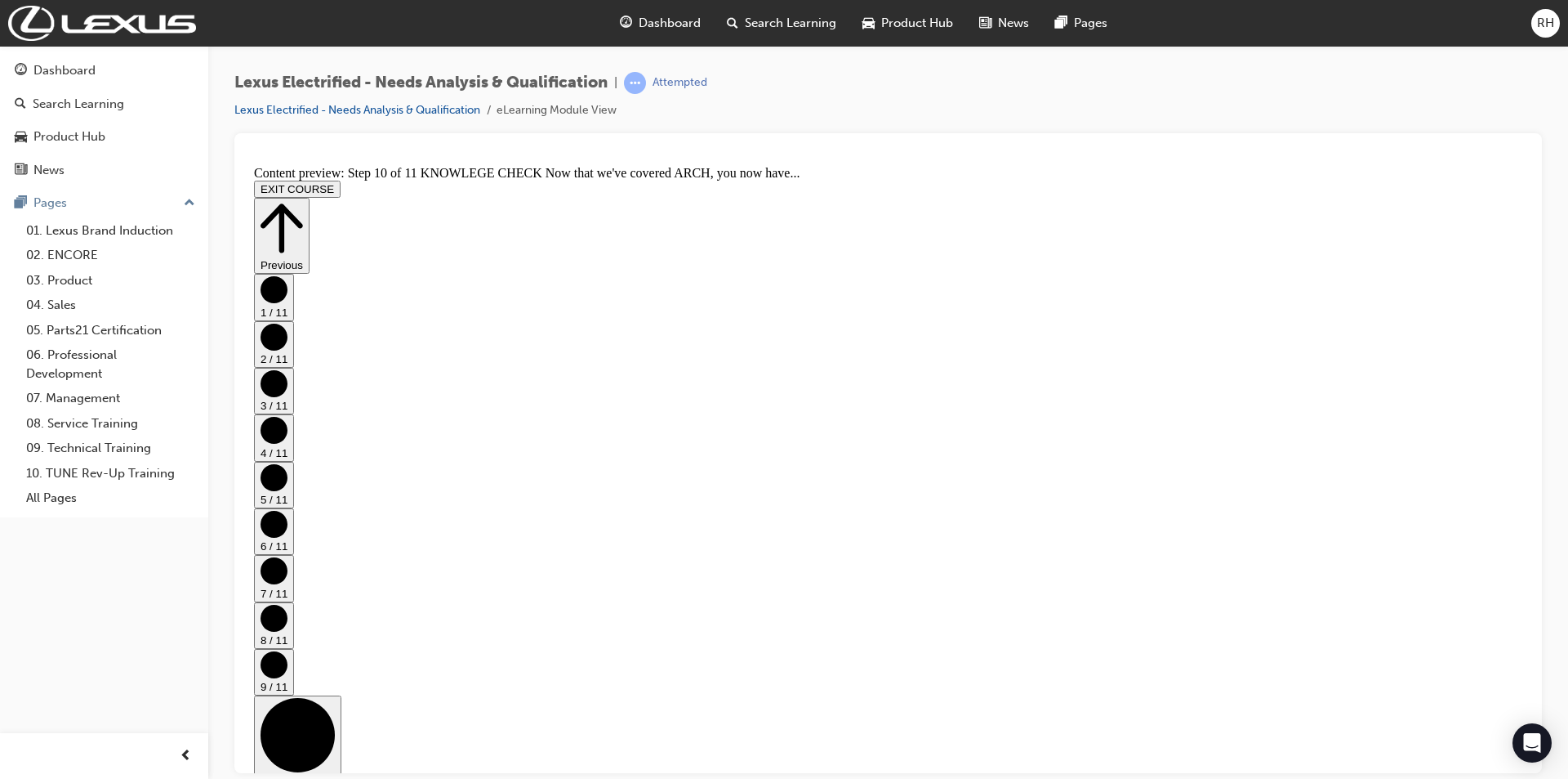
scroll to position [211, 0]
